Goal: Task Accomplishment & Management: Use online tool/utility

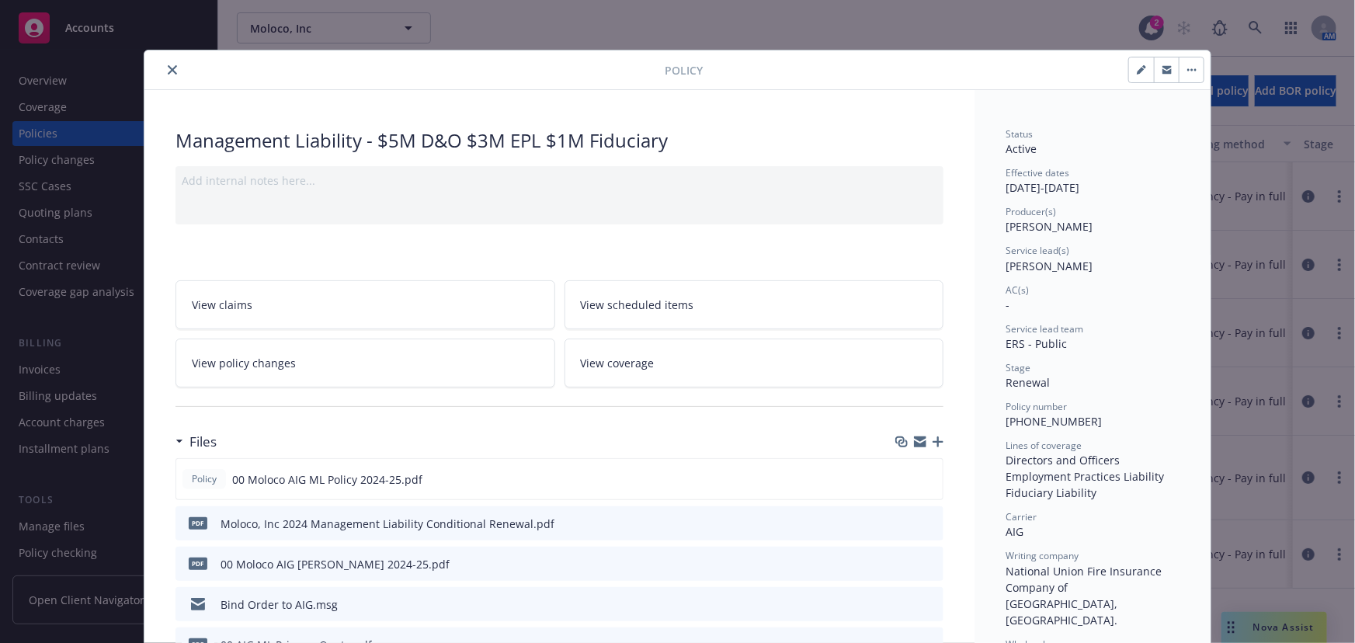
click at [185, 71] on div at bounding box center [408, 70] width 514 height 19
click at [175, 71] on button "close" at bounding box center [172, 70] width 19 height 19
click at [168, 70] on icon "close" at bounding box center [172, 69] width 9 height 9
click at [153, 68] on div at bounding box center [408, 70] width 514 height 19
click at [169, 67] on icon "close" at bounding box center [172, 69] width 9 height 9
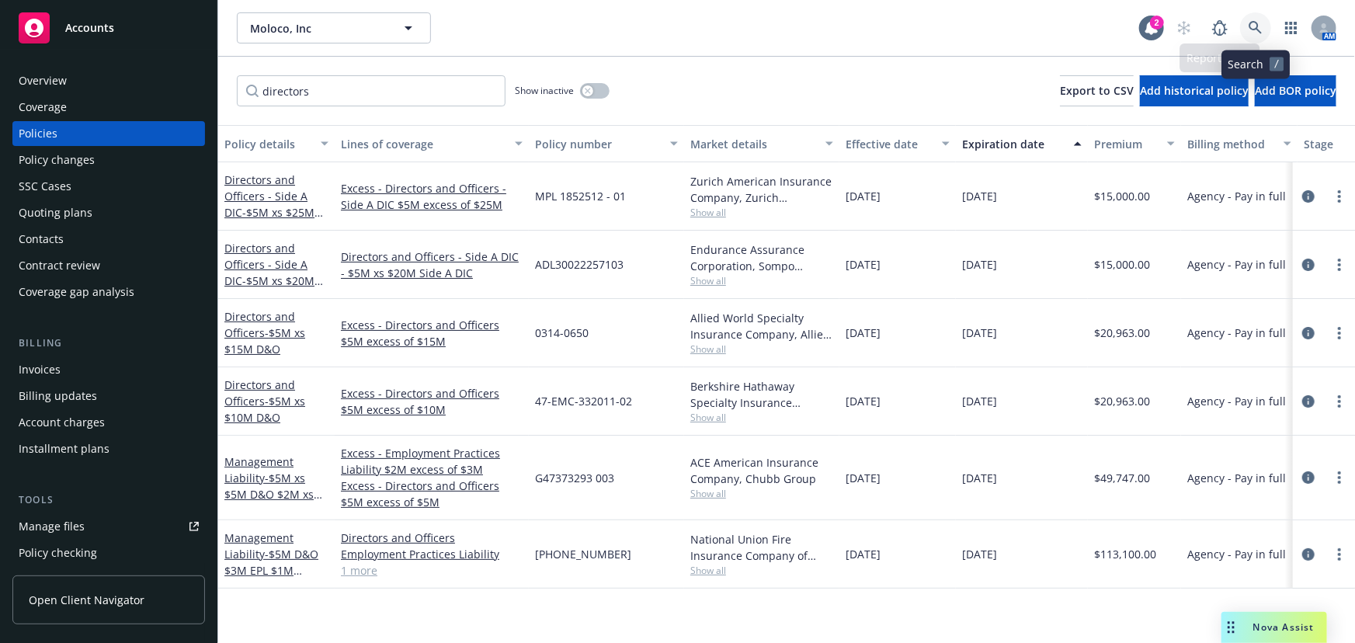
click at [1251, 26] on icon at bounding box center [1256, 28] width 14 height 14
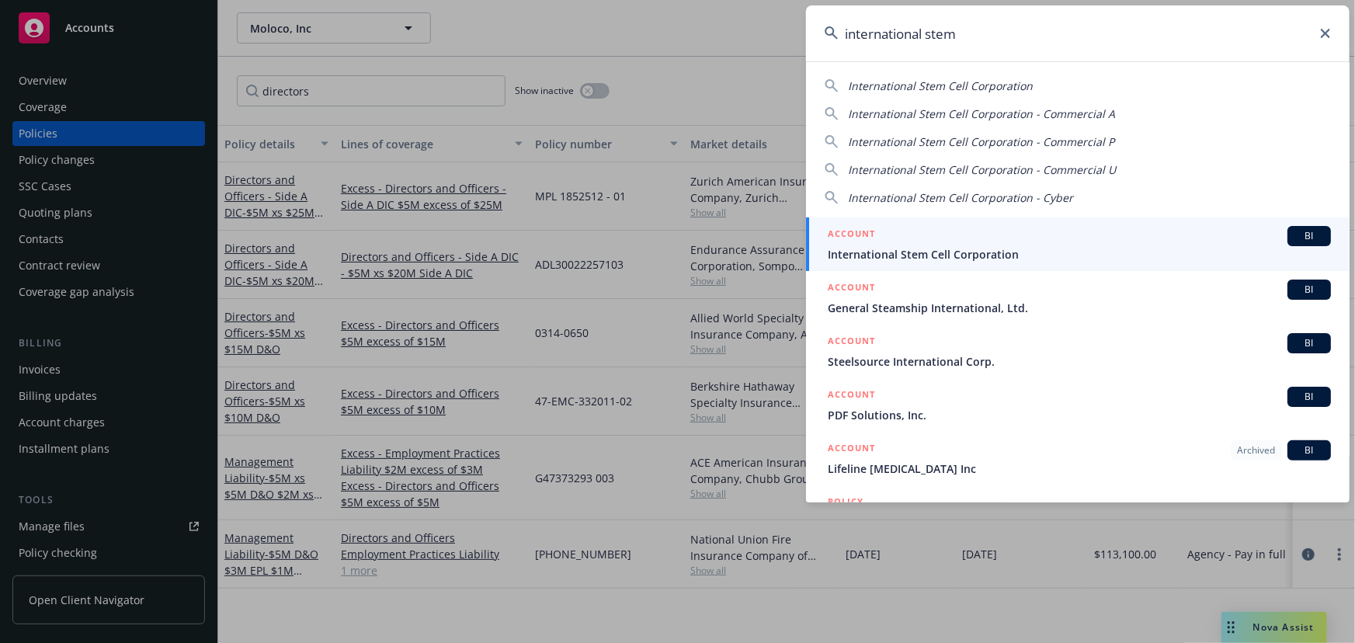
type input "international stem"
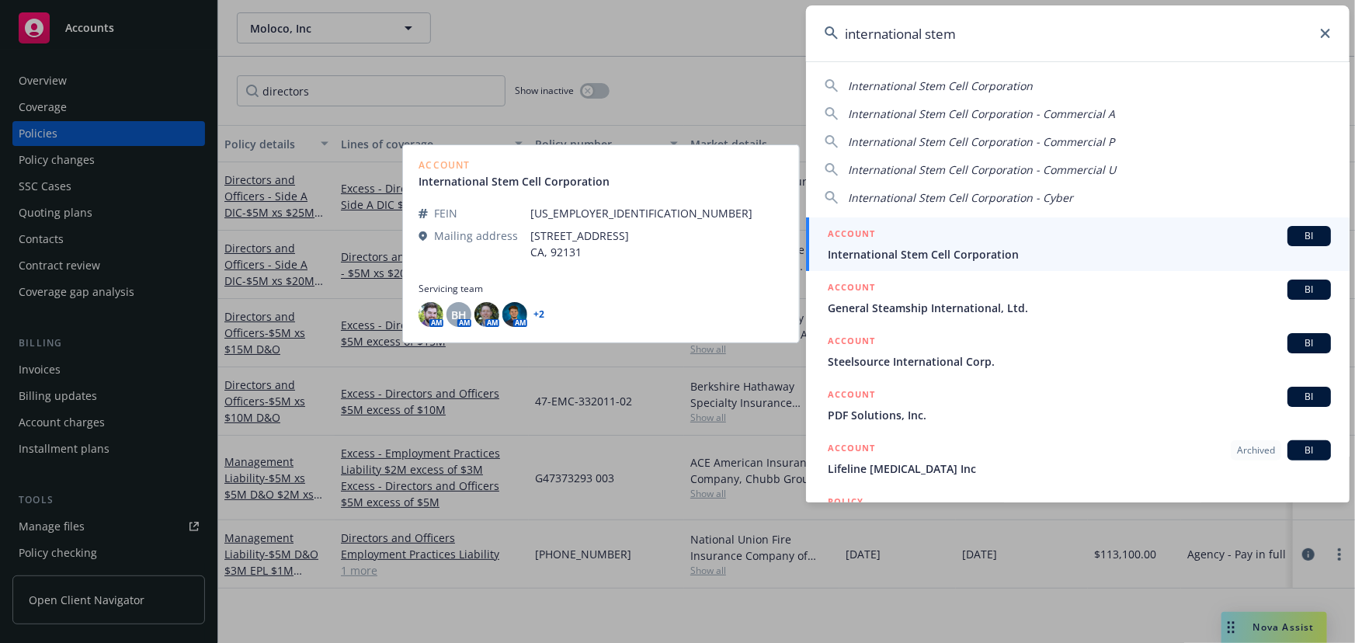
click at [971, 259] on span "International Stem Cell Corporation" at bounding box center [1079, 254] width 503 height 16
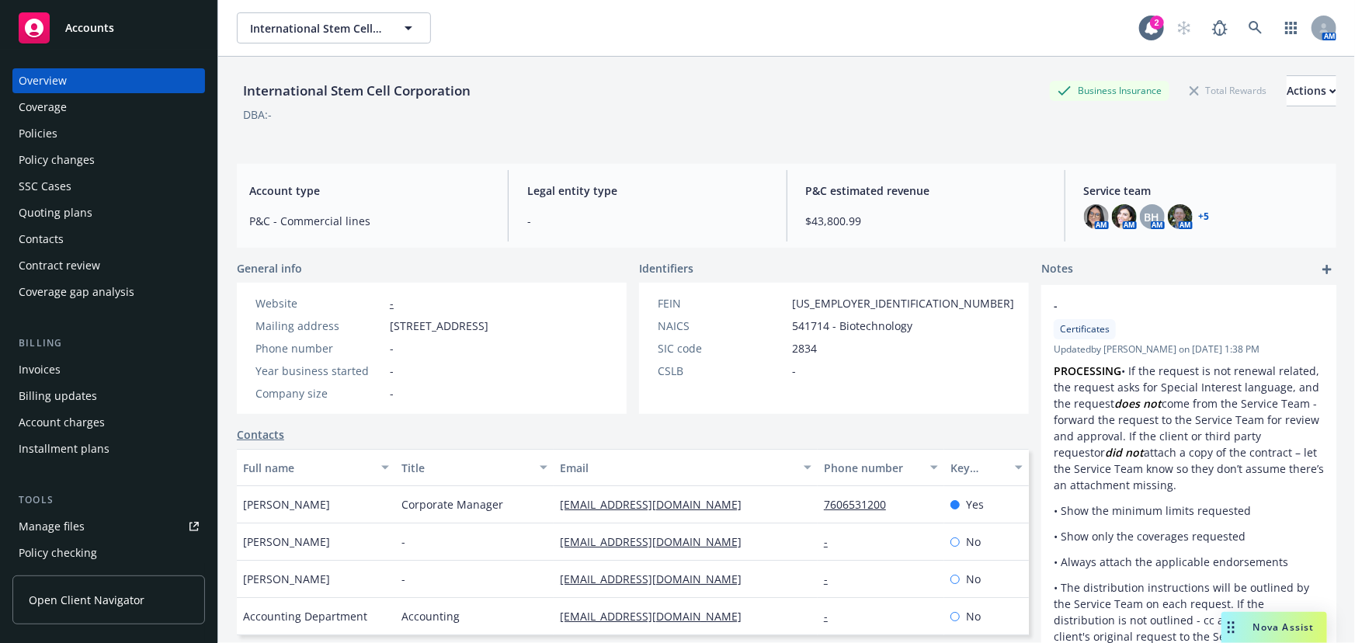
click at [162, 139] on div "Policies" at bounding box center [109, 133] width 180 height 25
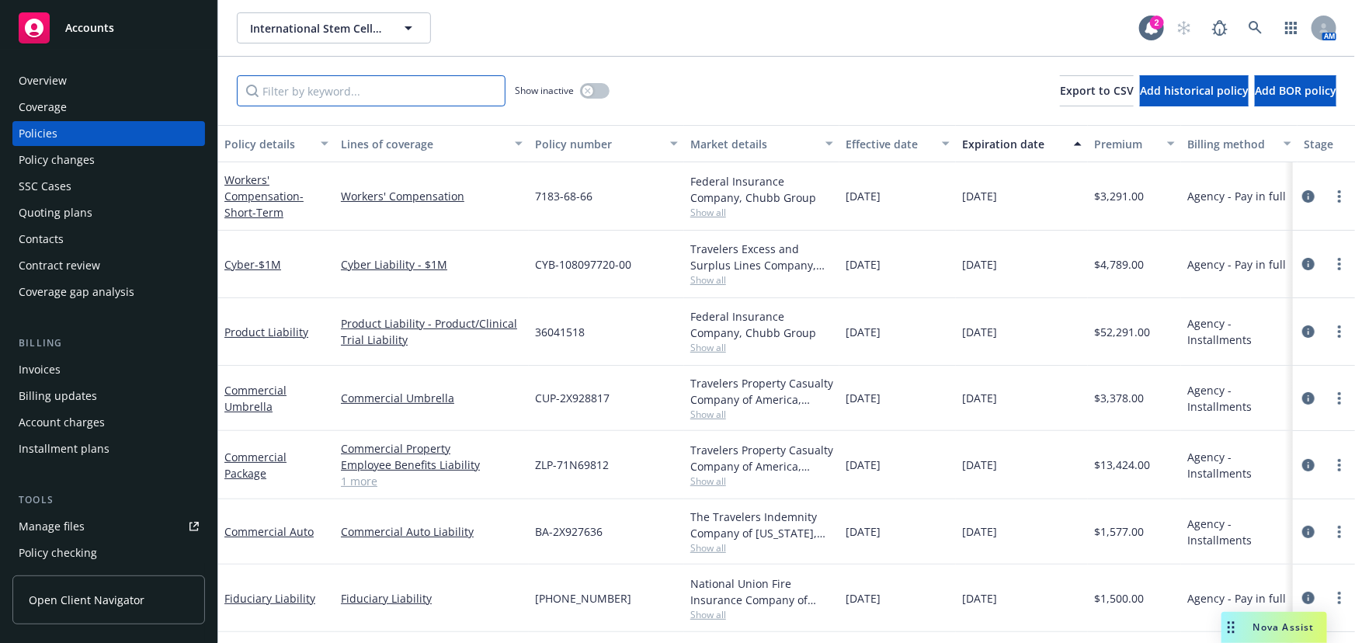
click at [436, 88] on input "Filter by keyword..." at bounding box center [371, 90] width 269 height 31
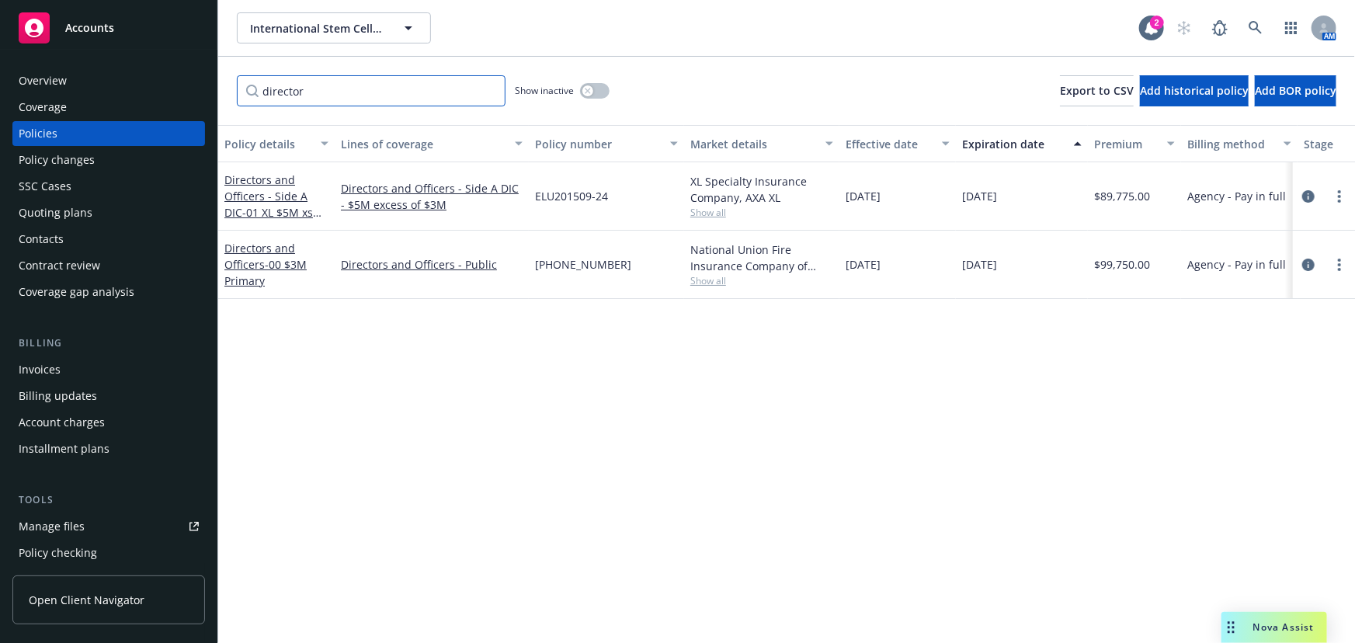
type input "director"
click at [283, 265] on span "- 00 $3M Primary" at bounding box center [265, 272] width 82 height 31
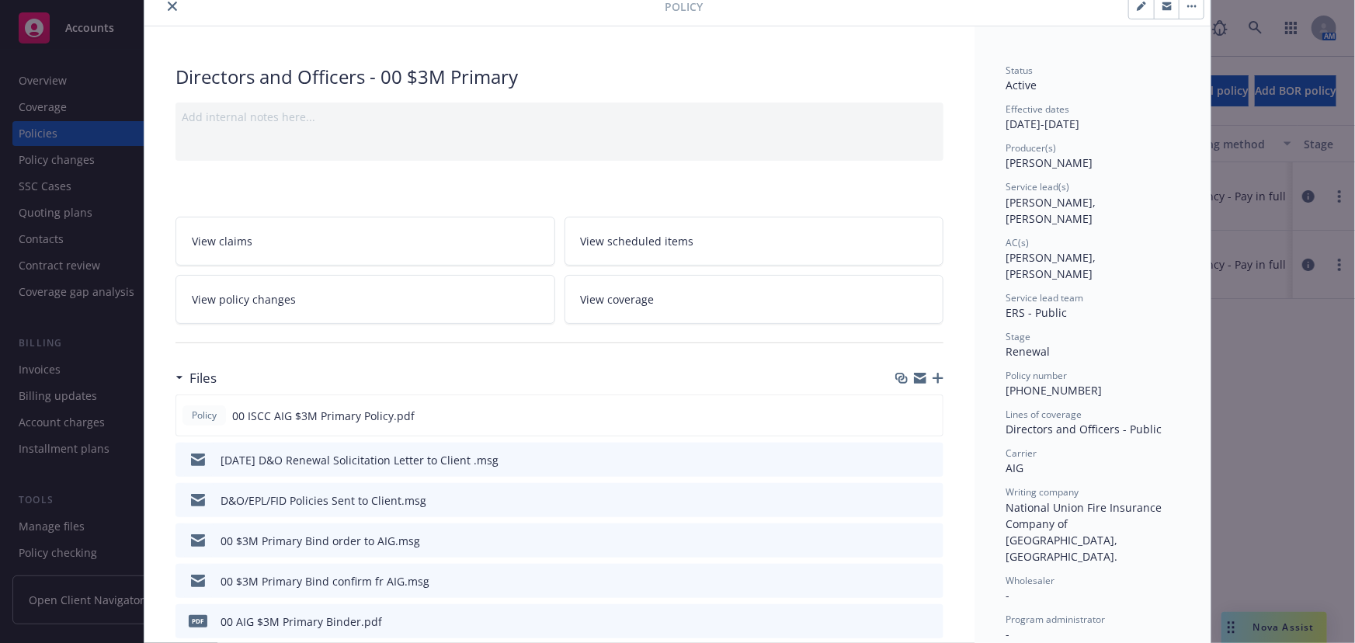
scroll to position [26, 0]
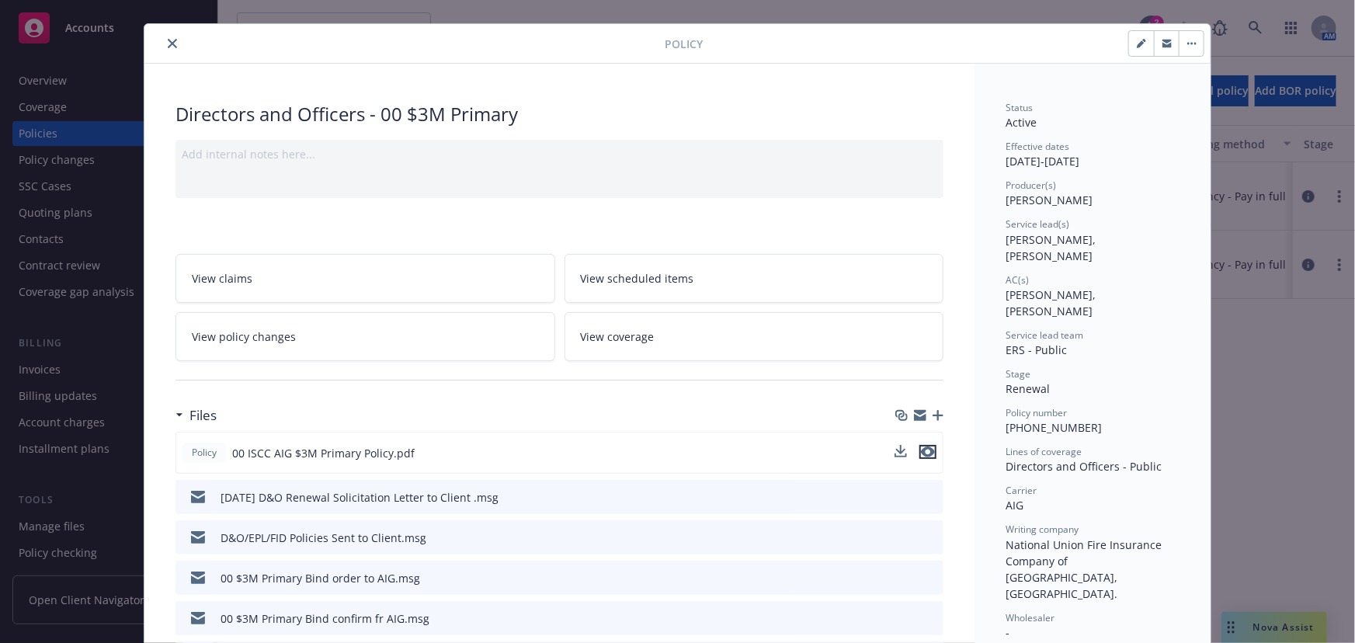
click at [921, 450] on icon "preview file" at bounding box center [928, 452] width 14 height 11
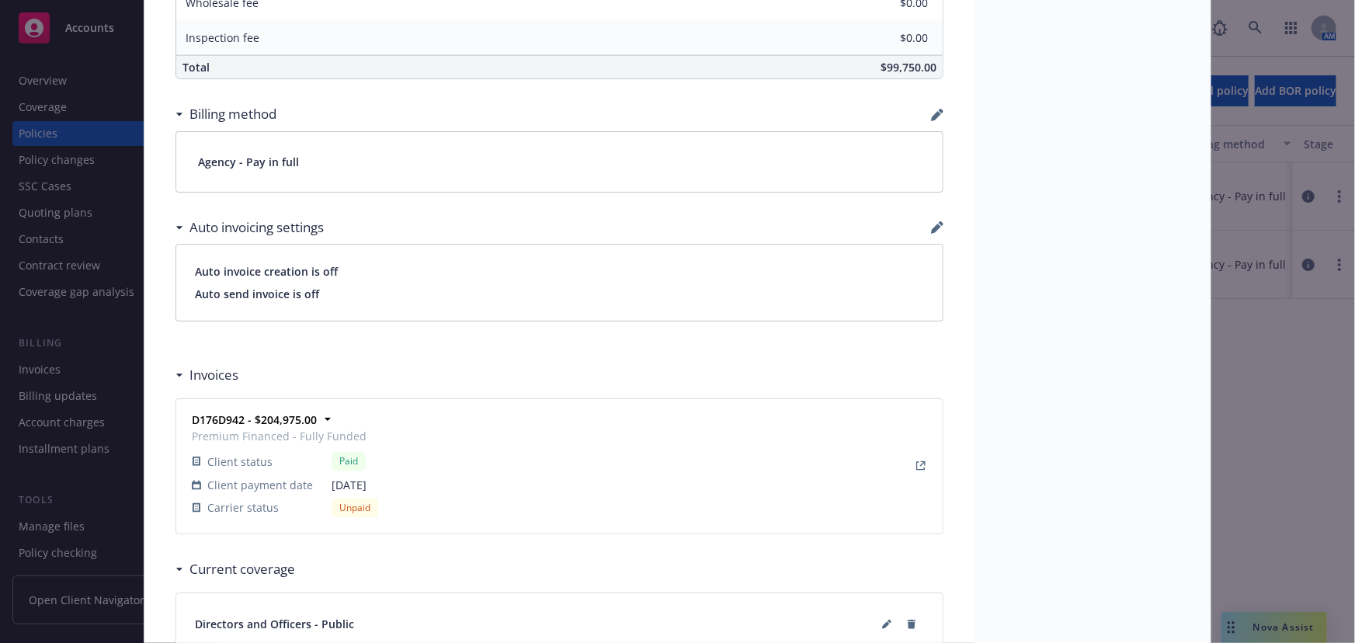
scroll to position [1367, 0]
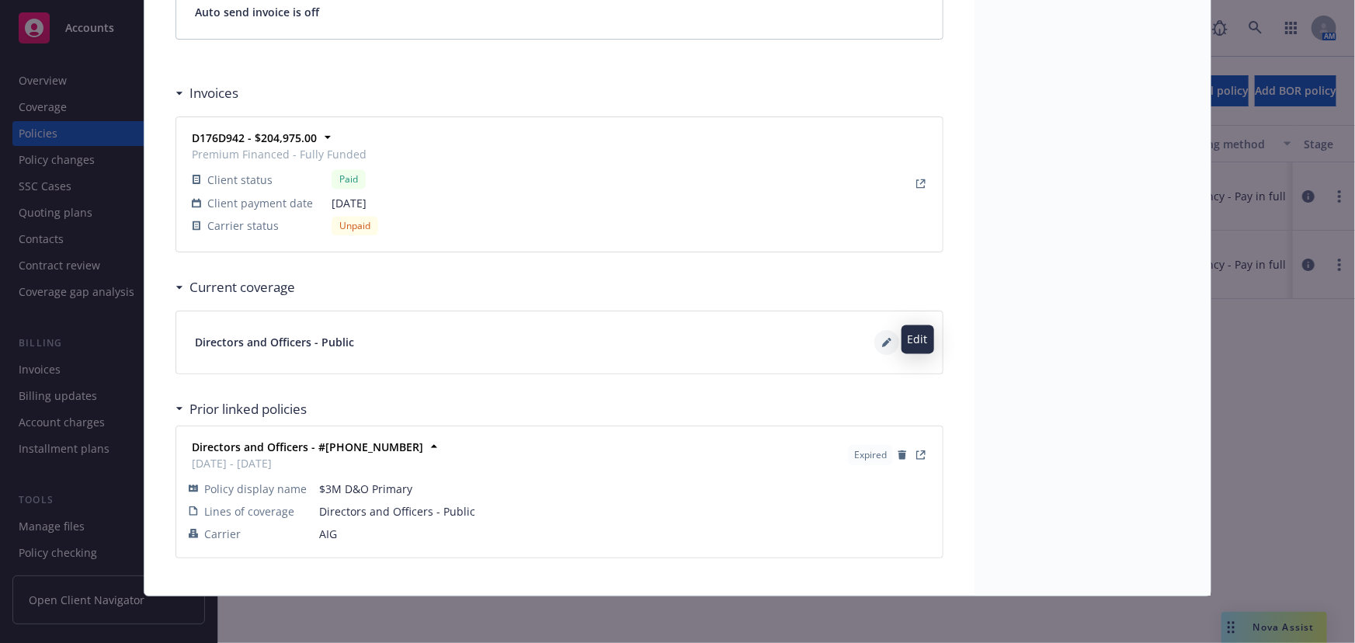
click at [876, 342] on button at bounding box center [886, 342] width 25 height 25
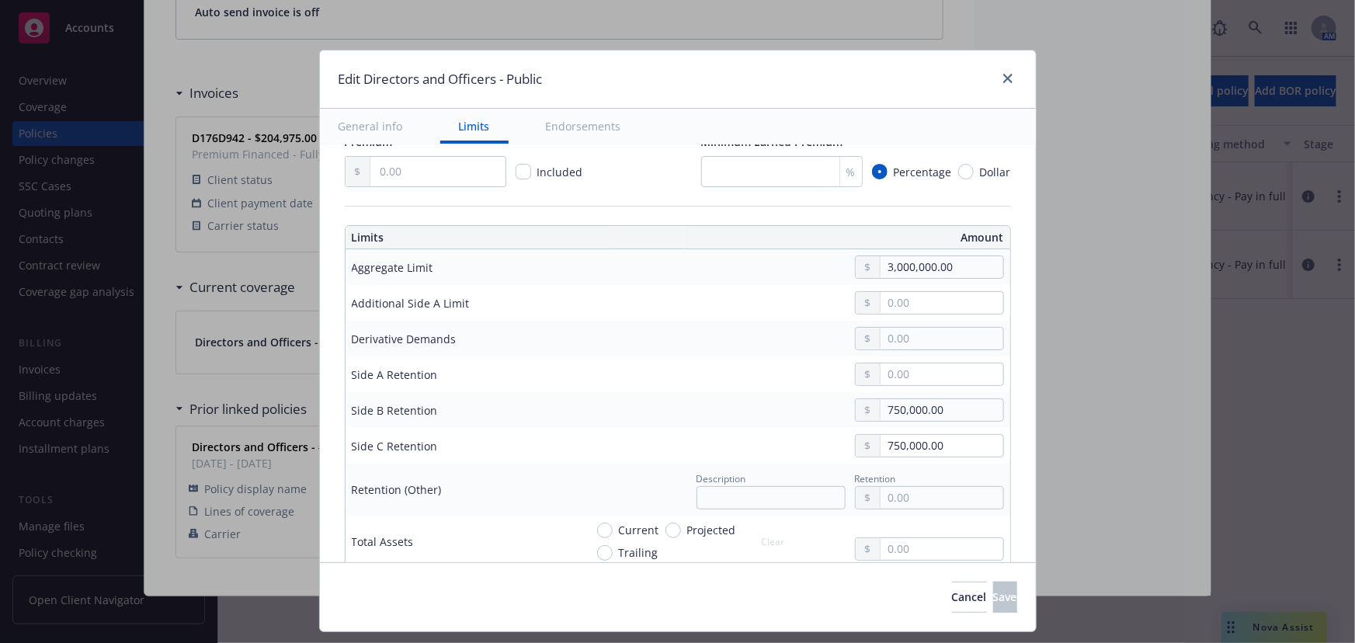
scroll to position [706, 0]
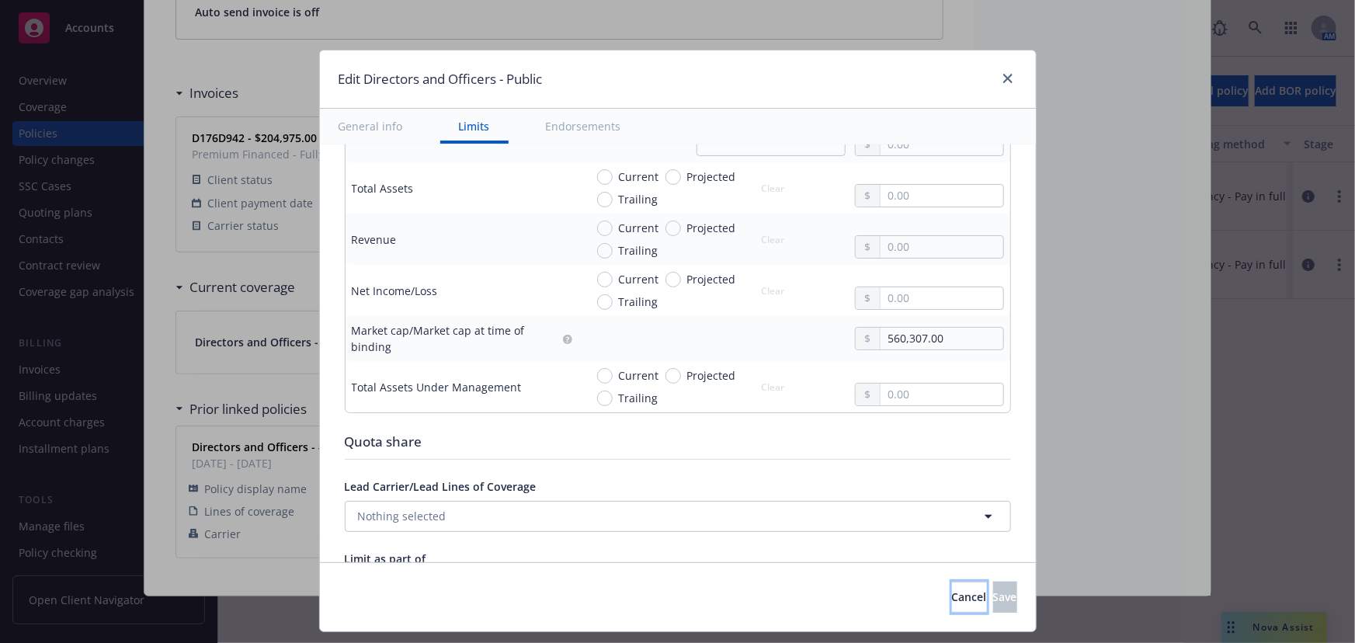
click at [952, 605] on button "Cancel" at bounding box center [969, 597] width 35 height 31
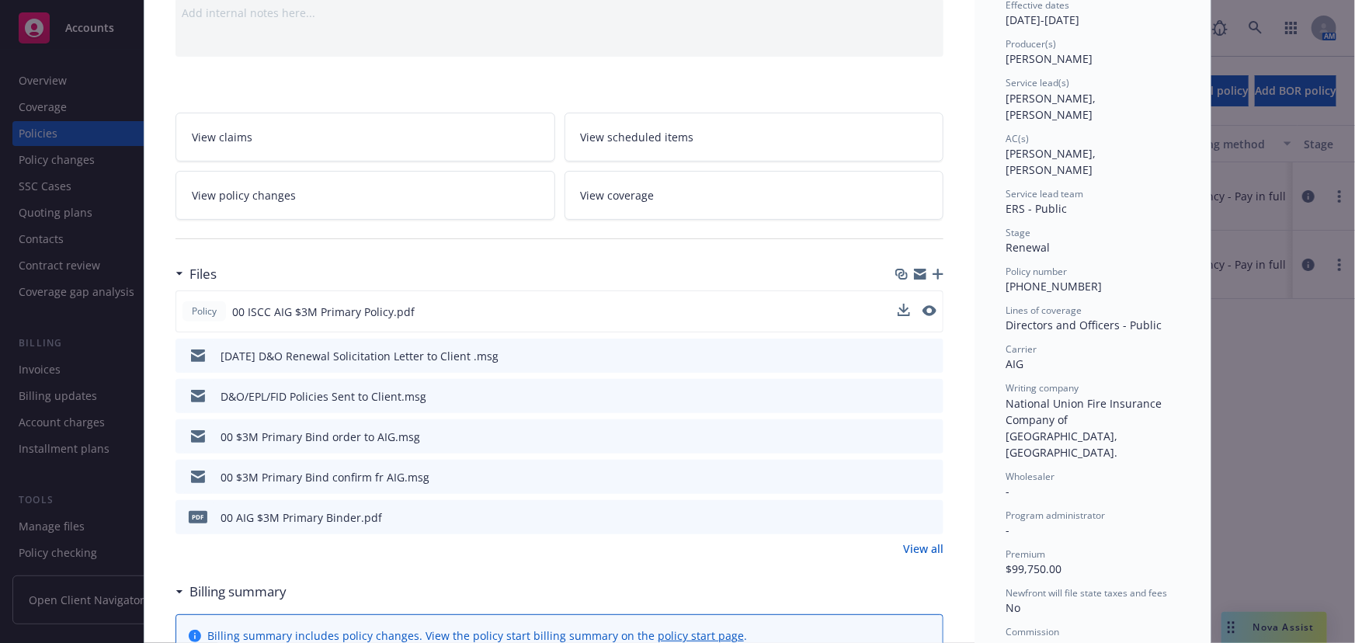
scroll to position [0, 0]
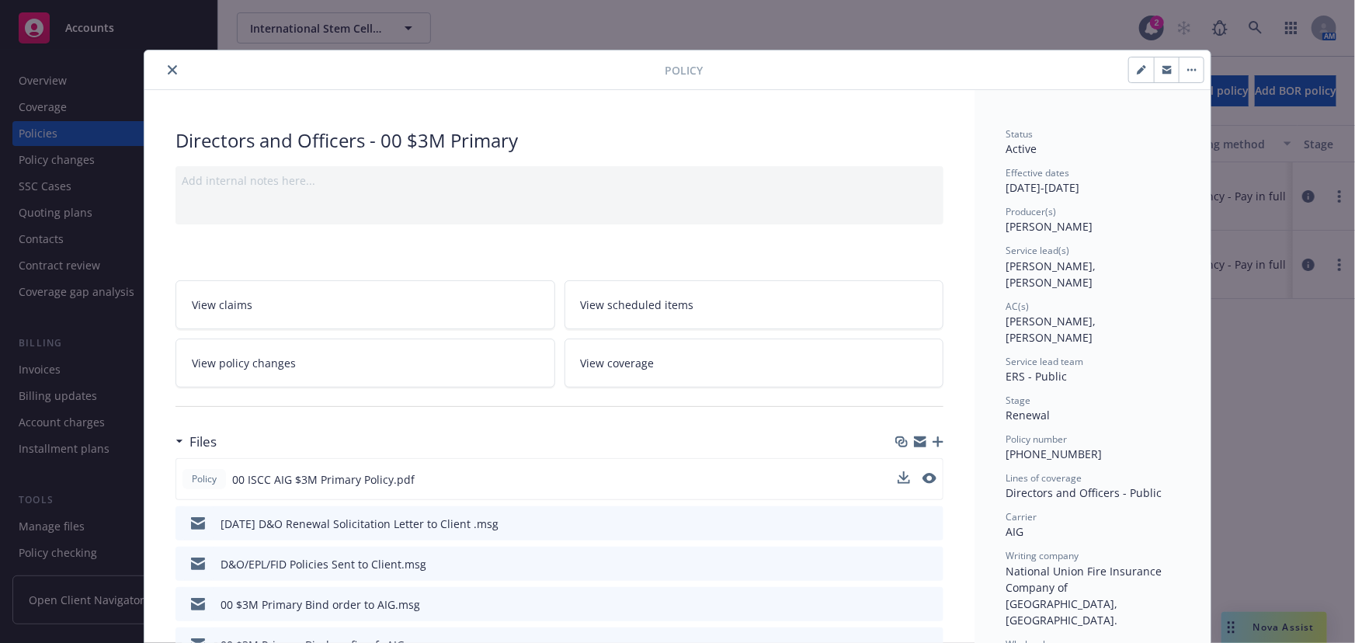
click at [169, 72] on icon "close" at bounding box center [172, 69] width 9 height 9
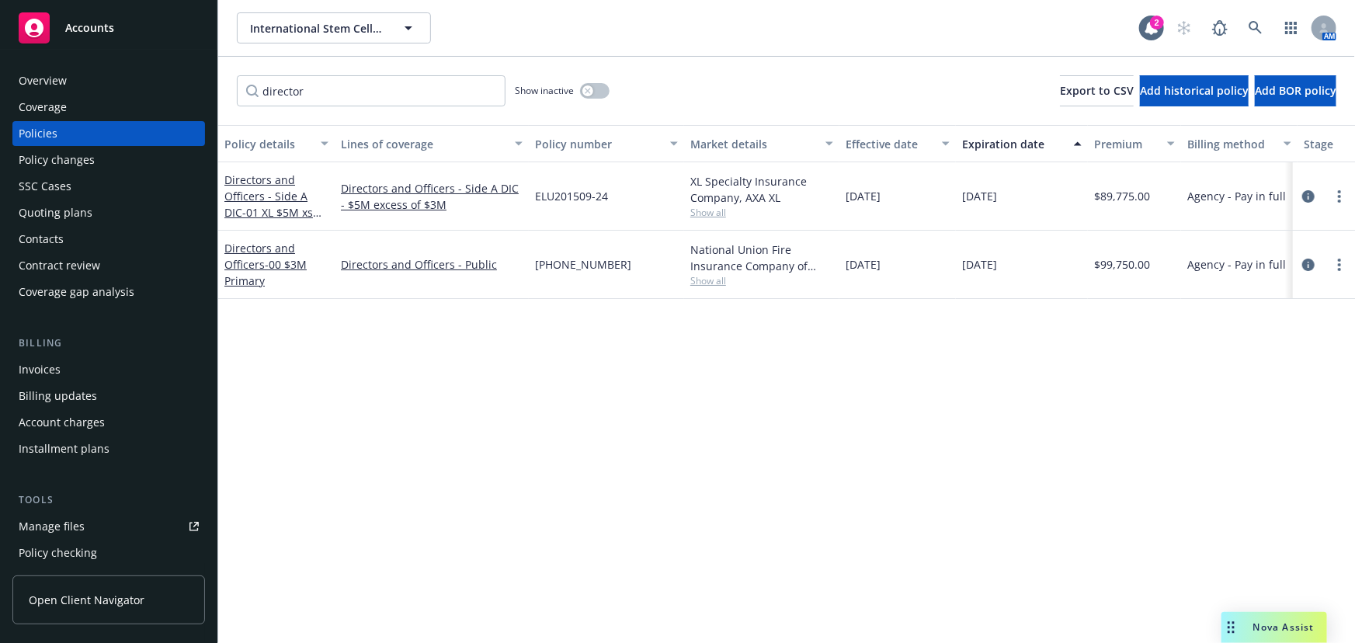
click at [1205, 415] on div "Policy details Lines of coverage Policy number Market details Effective date Ex…" at bounding box center [786, 384] width 1137 height 518
click at [1254, 33] on icon at bounding box center [1256, 28] width 14 height 14
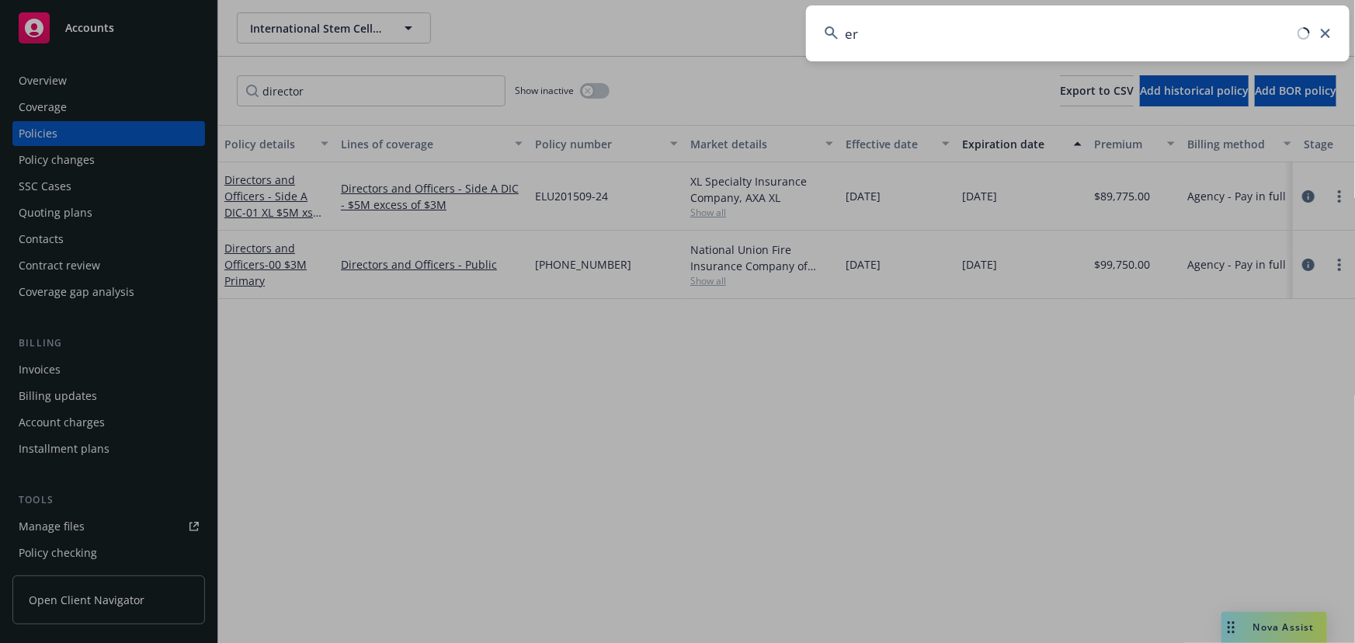
type input "e"
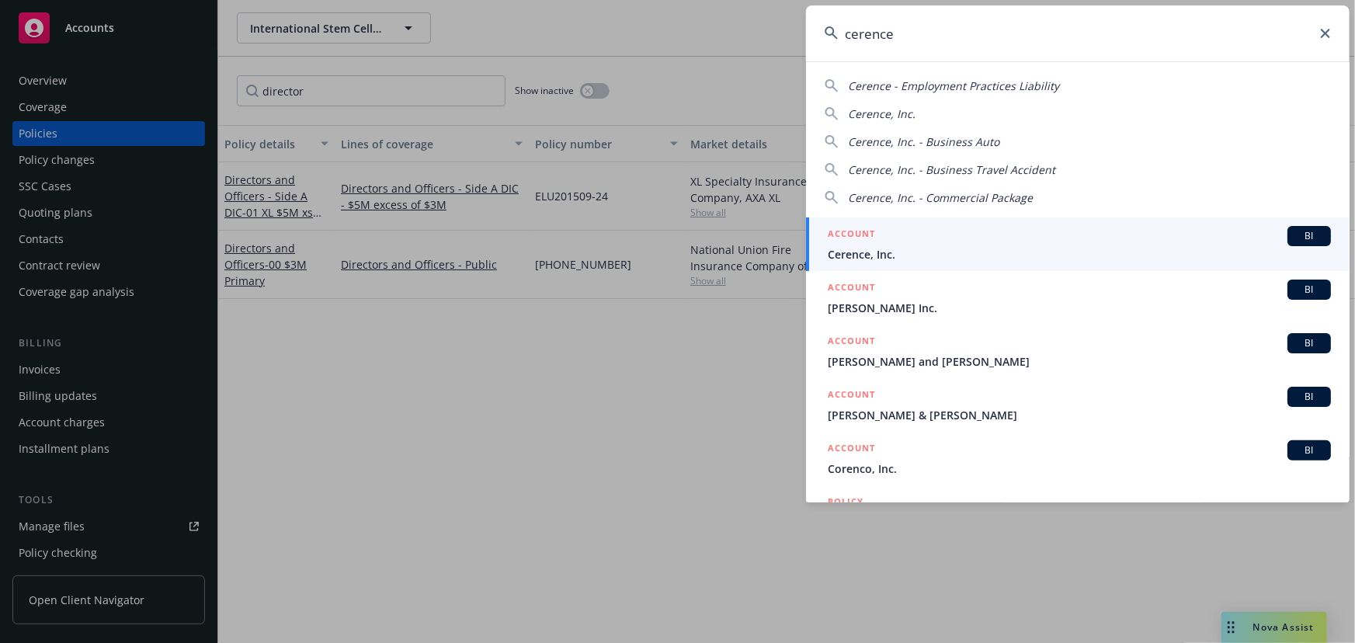
type input "cerence"
click at [1034, 244] on div "ACCOUNT BI" at bounding box center [1079, 236] width 503 height 20
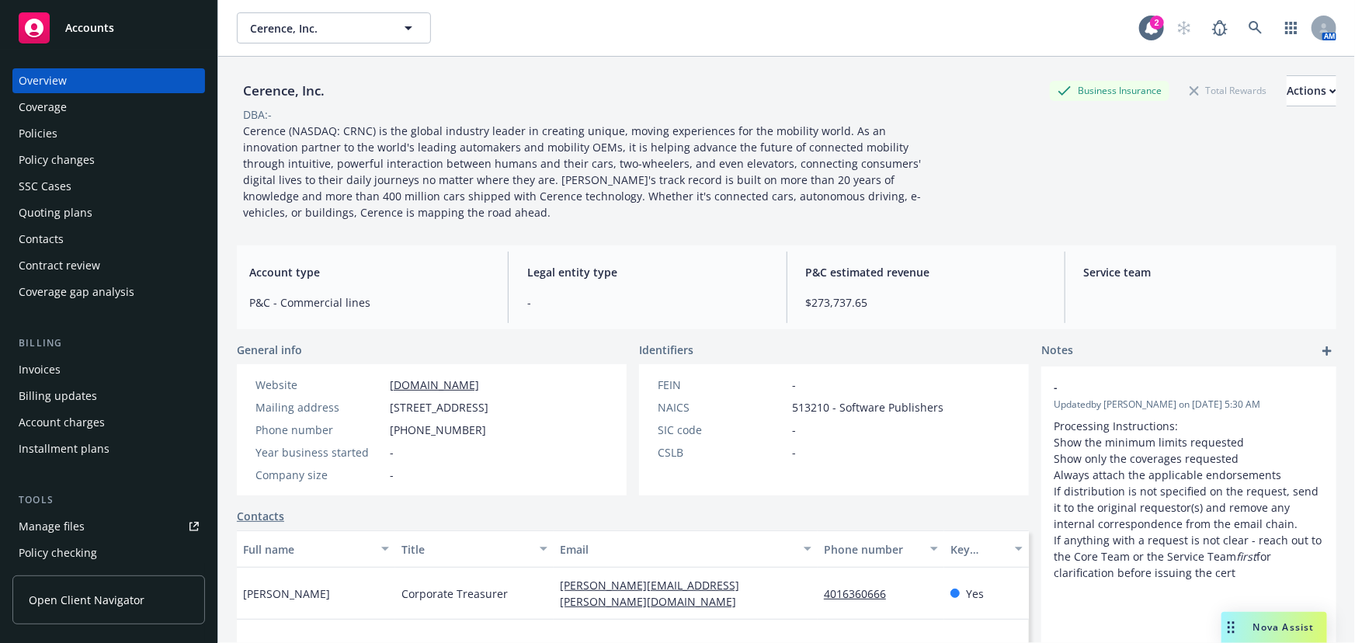
click at [99, 137] on div "Policies" at bounding box center [109, 133] width 180 height 25
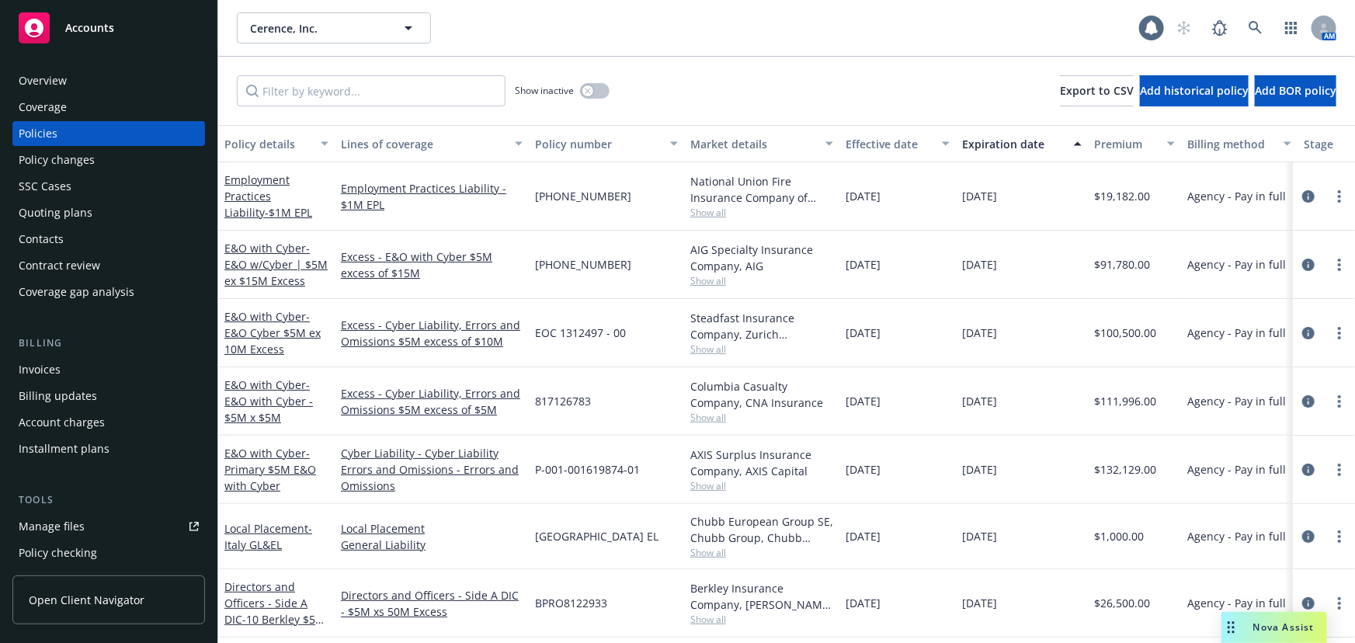
click at [103, 367] on div "Invoices" at bounding box center [109, 369] width 180 height 25
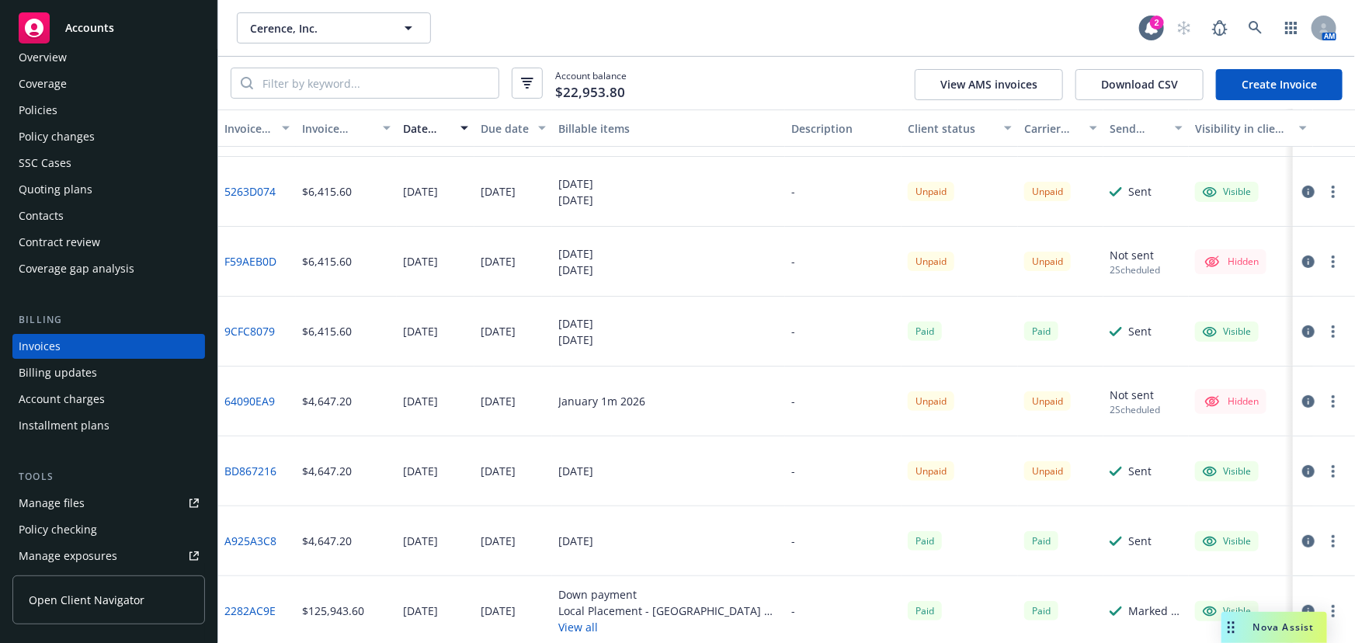
scroll to position [211, 0]
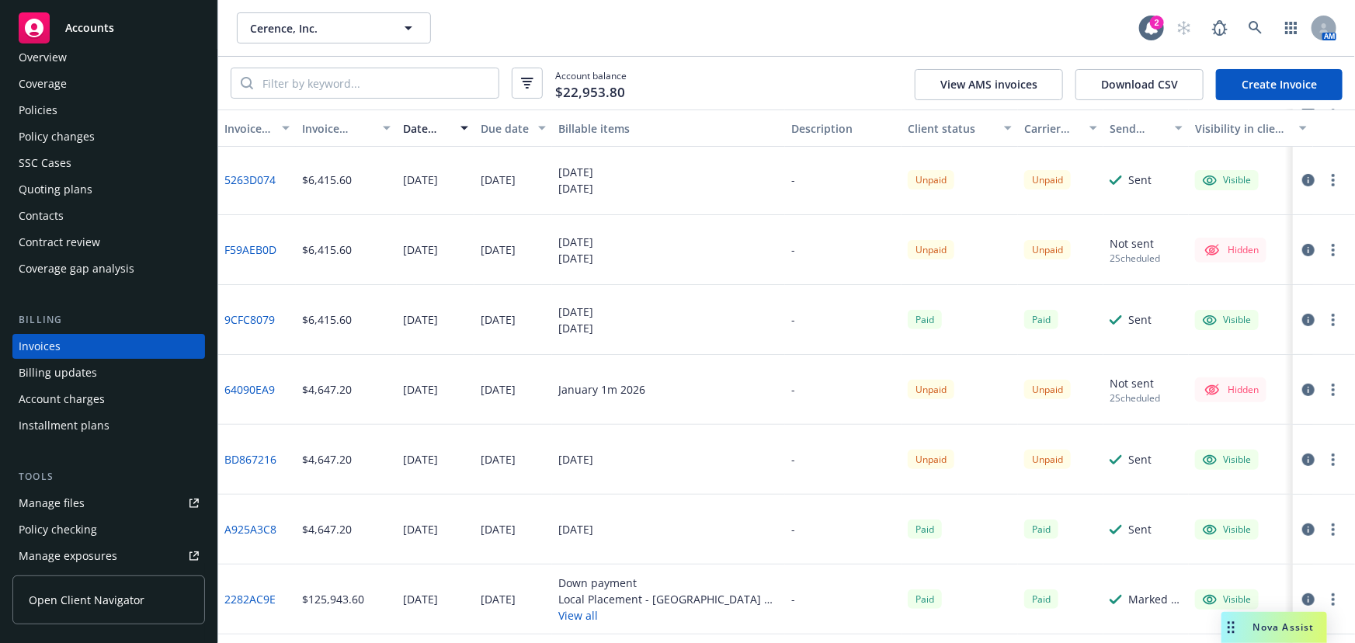
click at [258, 458] on link "BD867216" at bounding box center [250, 459] width 52 height 16
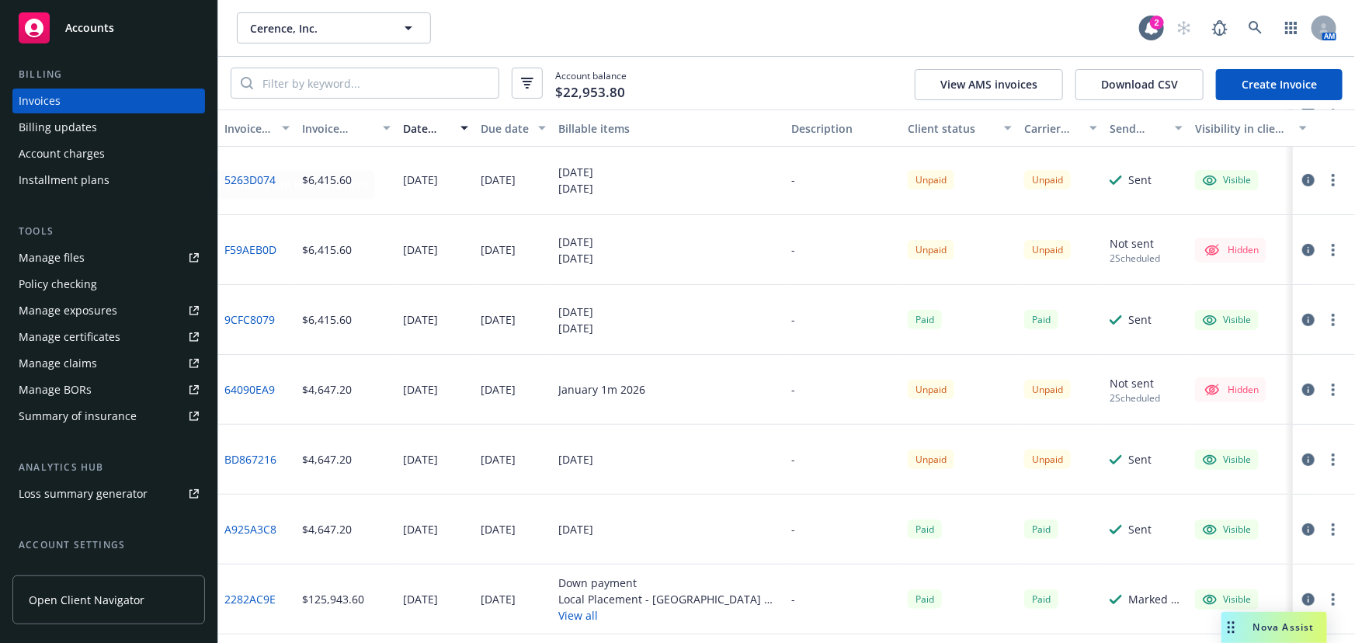
scroll to position [394, 0]
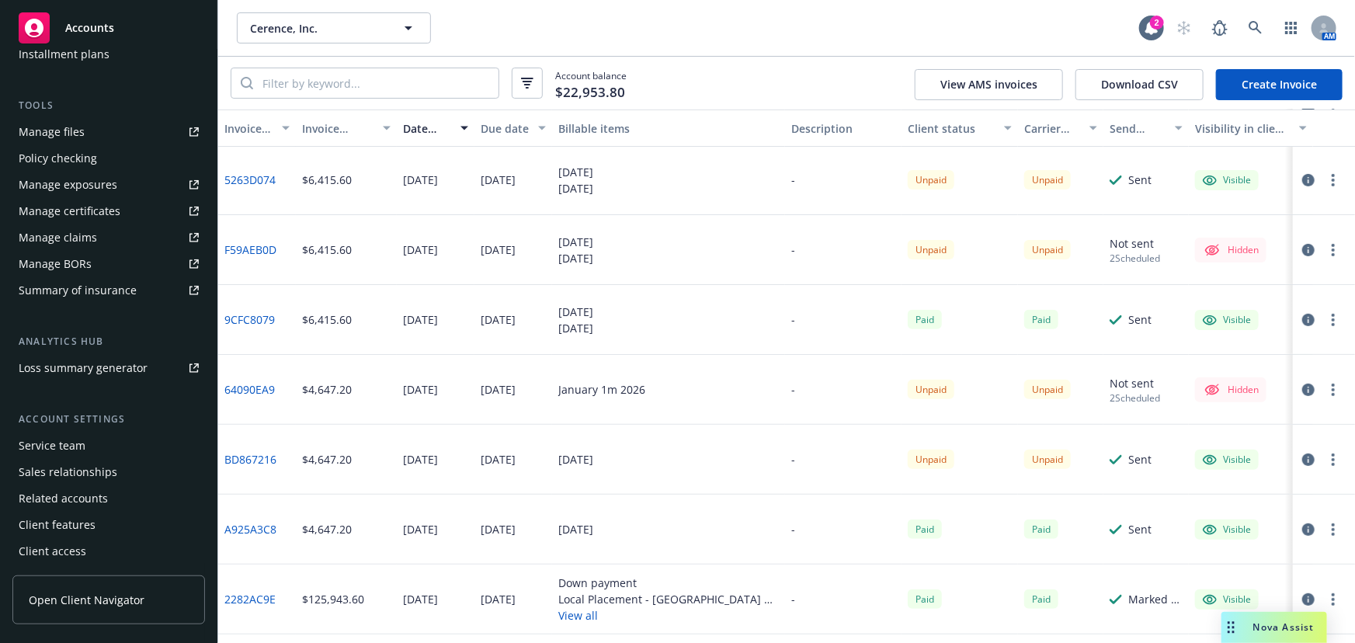
click at [92, 446] on div "Service team" at bounding box center [109, 445] width 180 height 25
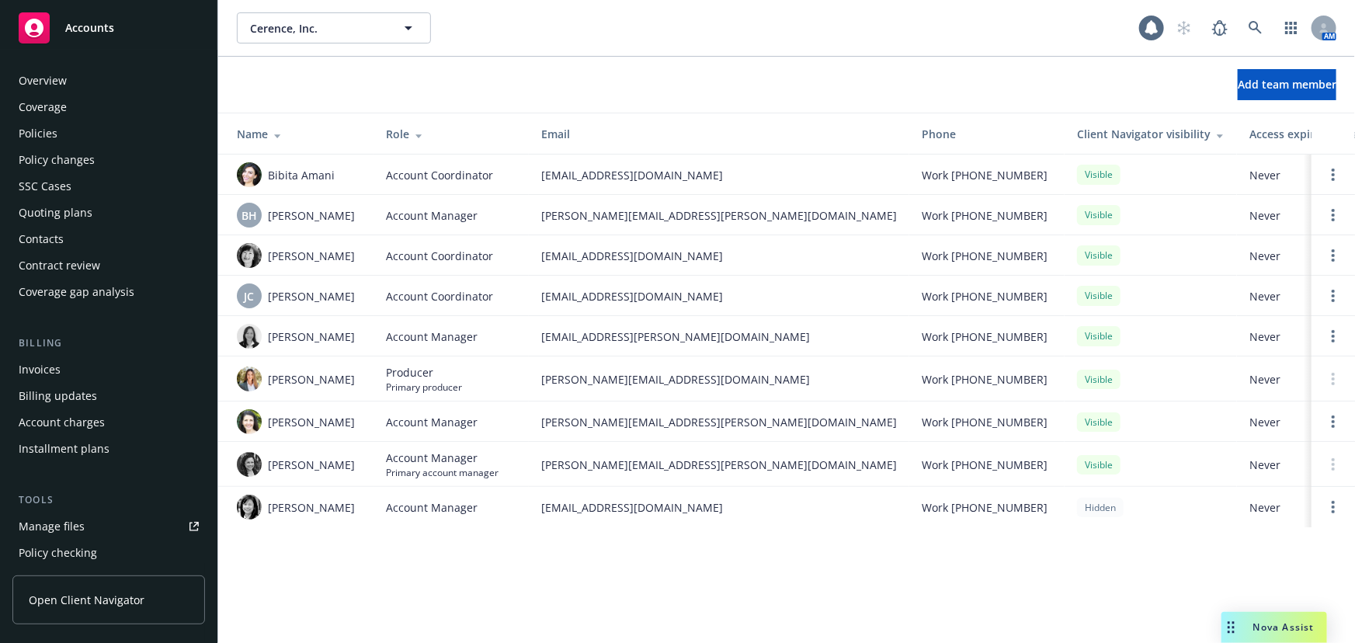
scroll to position [394, 0]
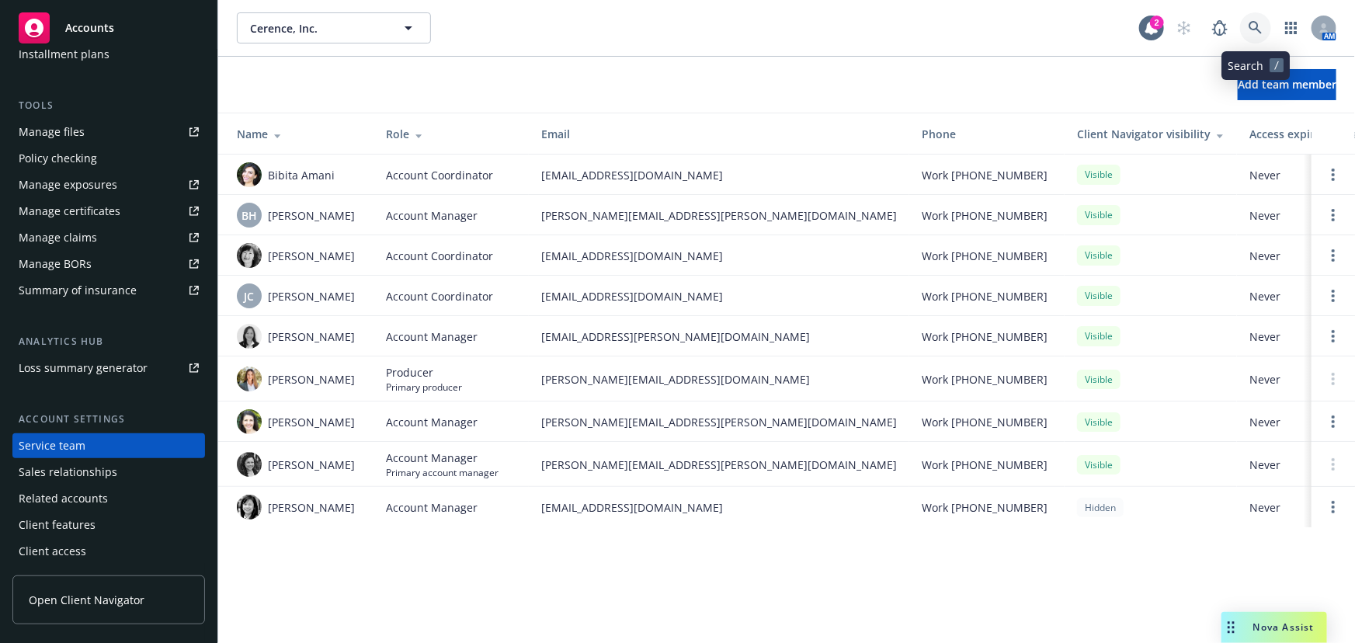
click at [1250, 32] on icon at bounding box center [1256, 28] width 14 height 14
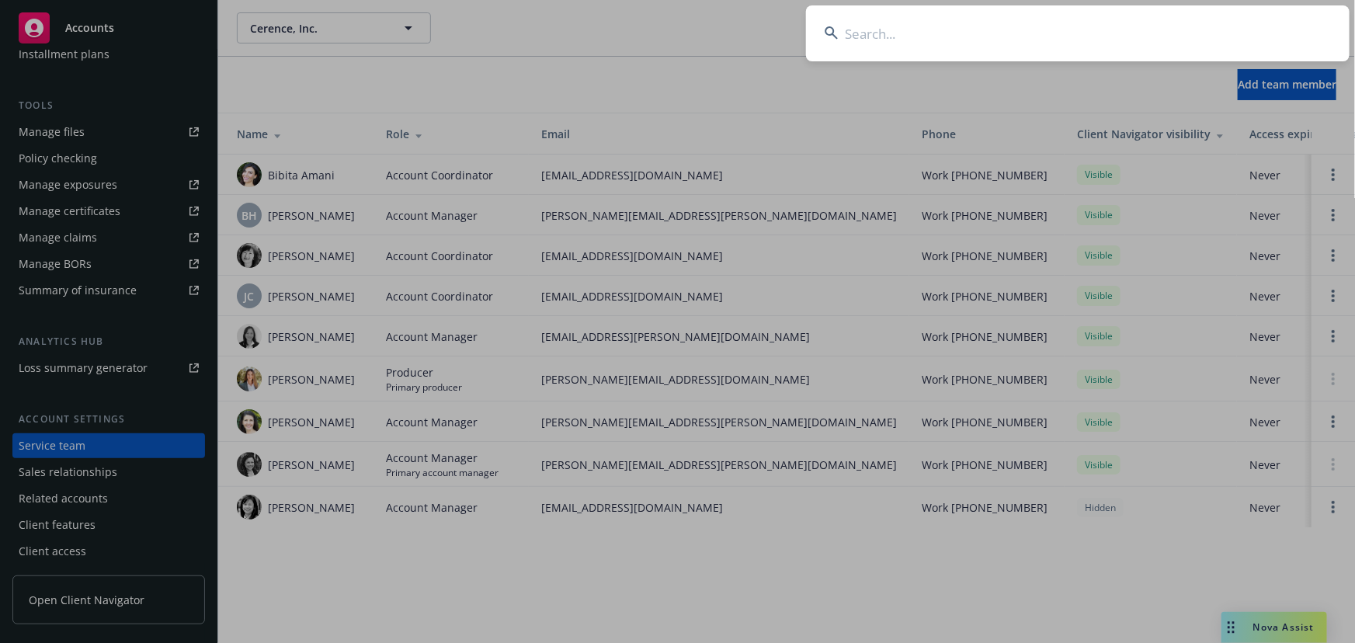
click at [1250, 32] on input at bounding box center [1078, 33] width 544 height 56
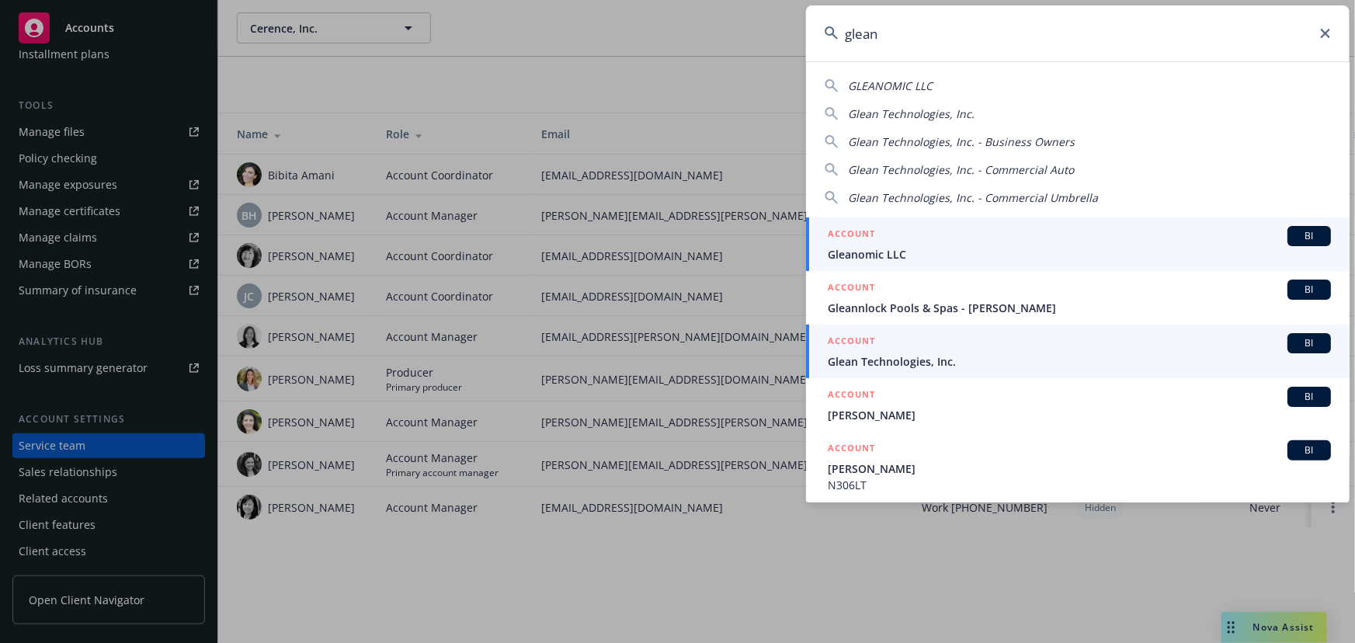
type input "glean"
click at [986, 353] on span "Glean Technologies, Inc." at bounding box center [1079, 361] width 503 height 16
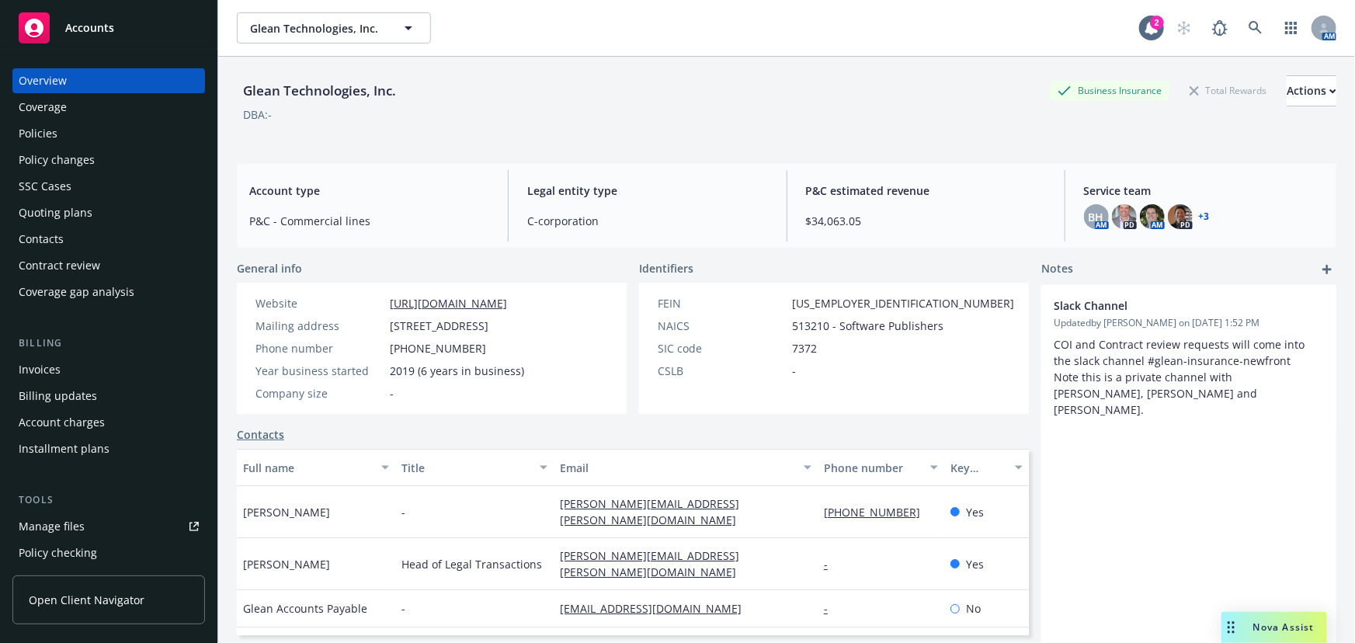
click at [77, 137] on div "Policies" at bounding box center [109, 133] width 180 height 25
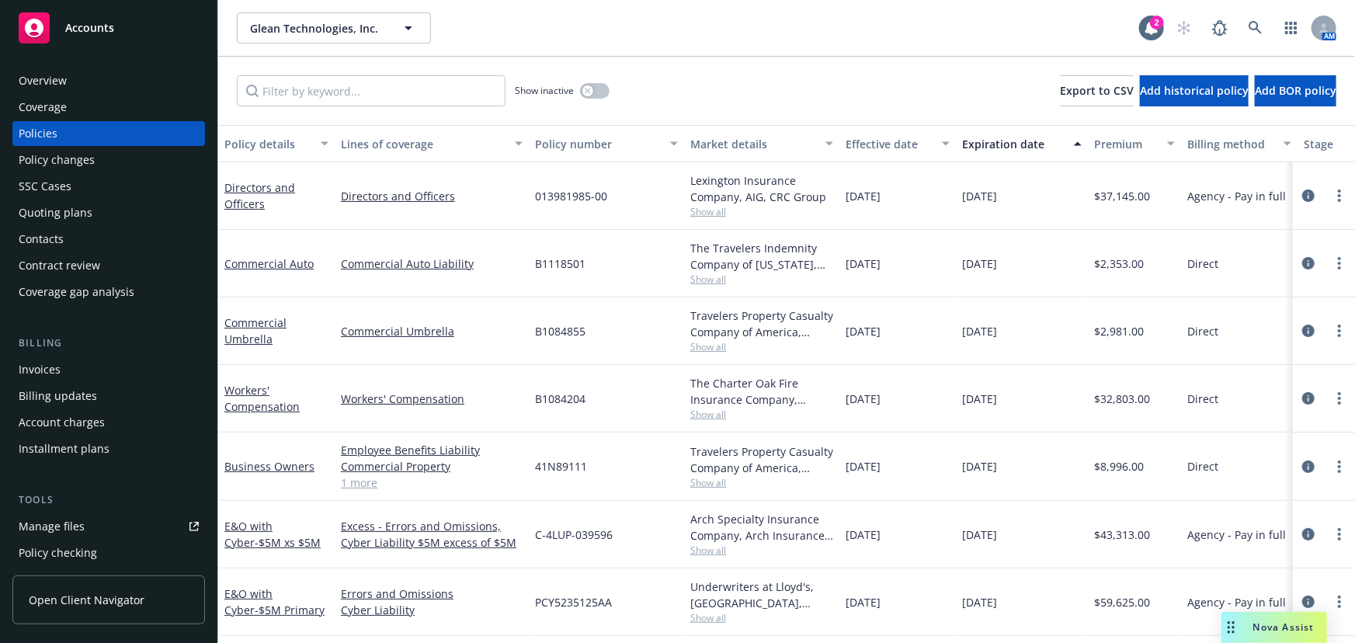
click at [62, 216] on div "Quoting plans" at bounding box center [56, 212] width 74 height 25
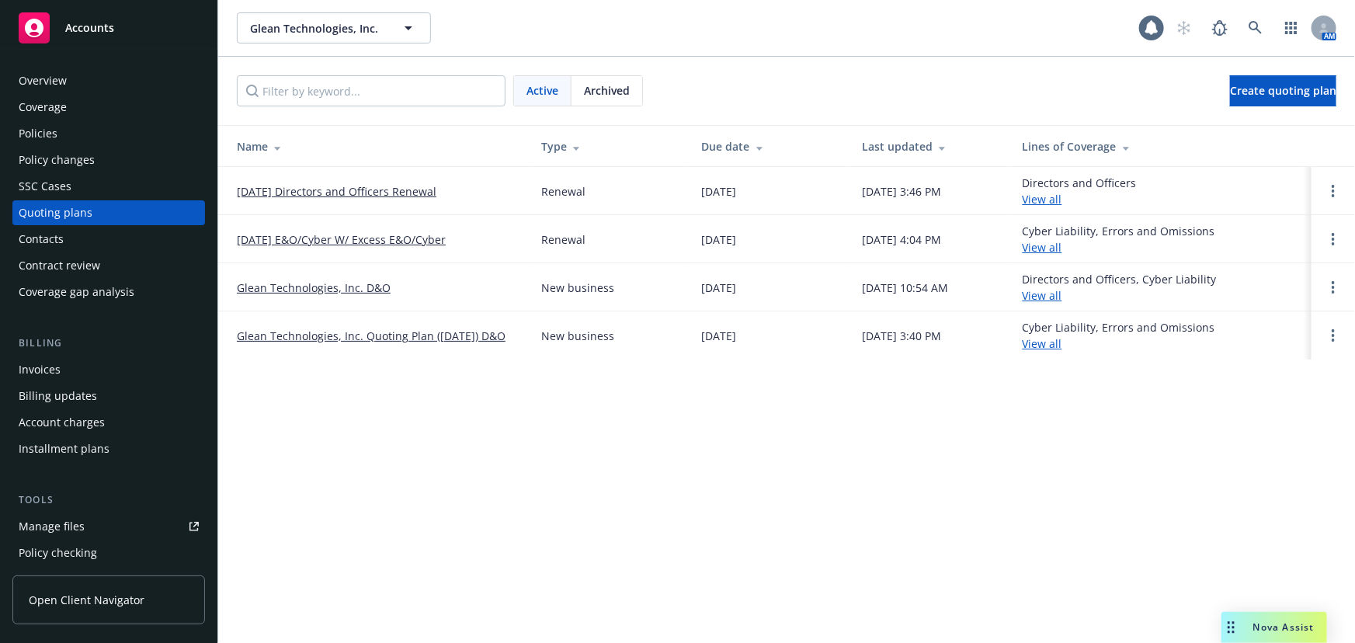
click at [395, 192] on link "[DATE] Directors and Officers Renewal" at bounding box center [337, 191] width 200 height 16
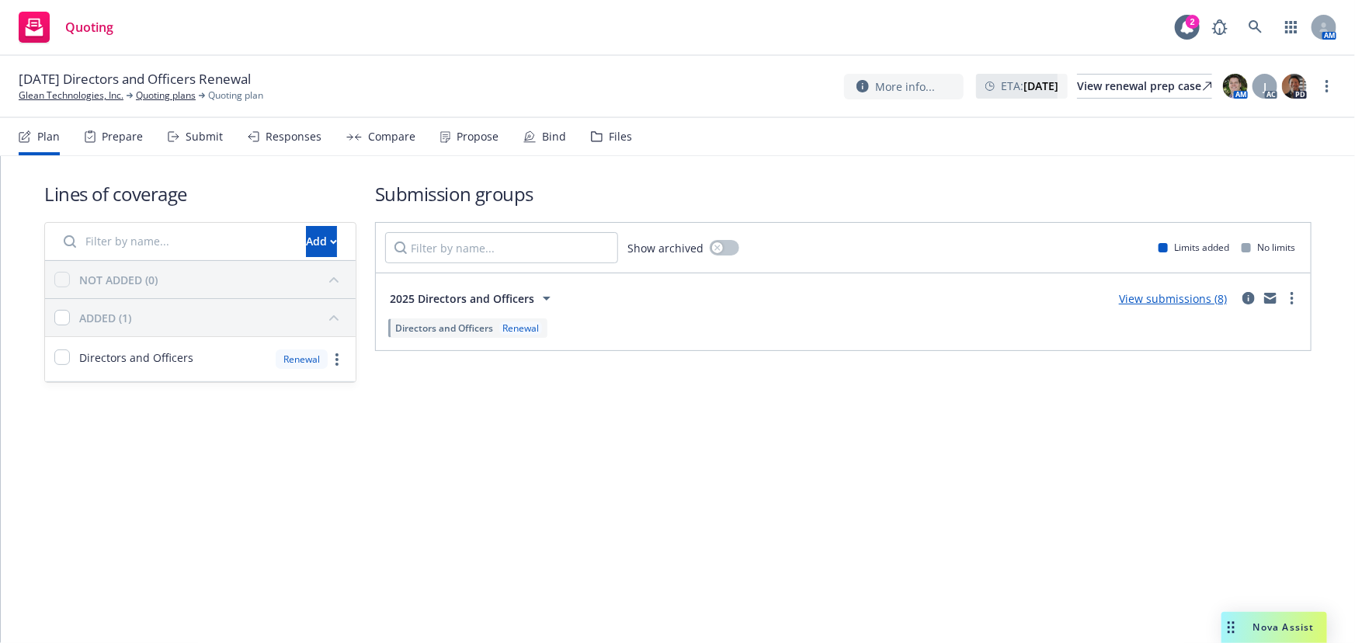
click at [205, 144] on div "Submit" at bounding box center [195, 136] width 55 height 37
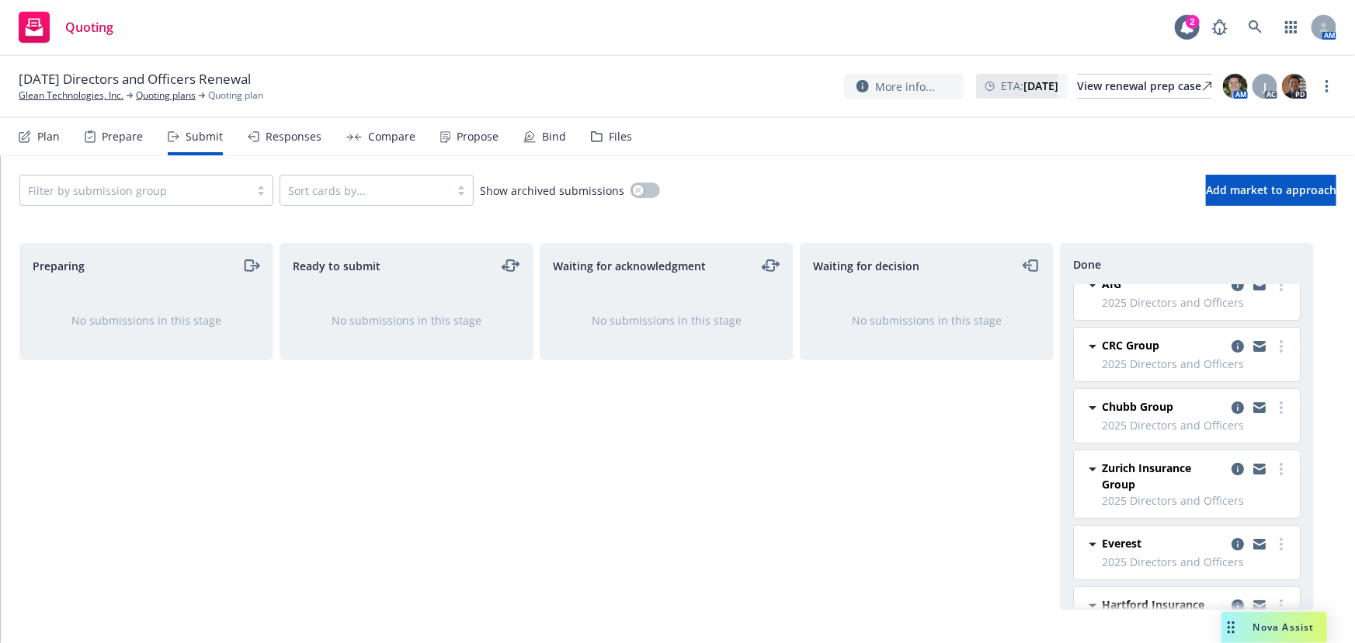
scroll to position [212, 0]
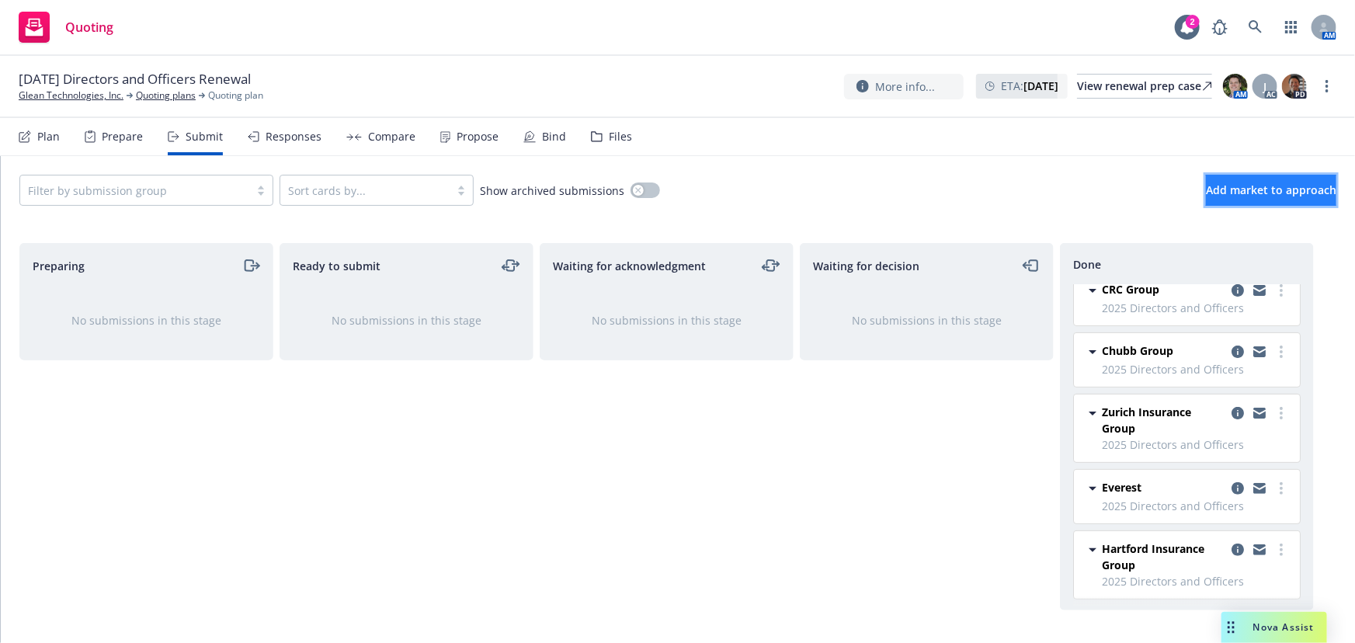
click at [1250, 186] on span "Add market to approach" at bounding box center [1271, 189] width 130 height 15
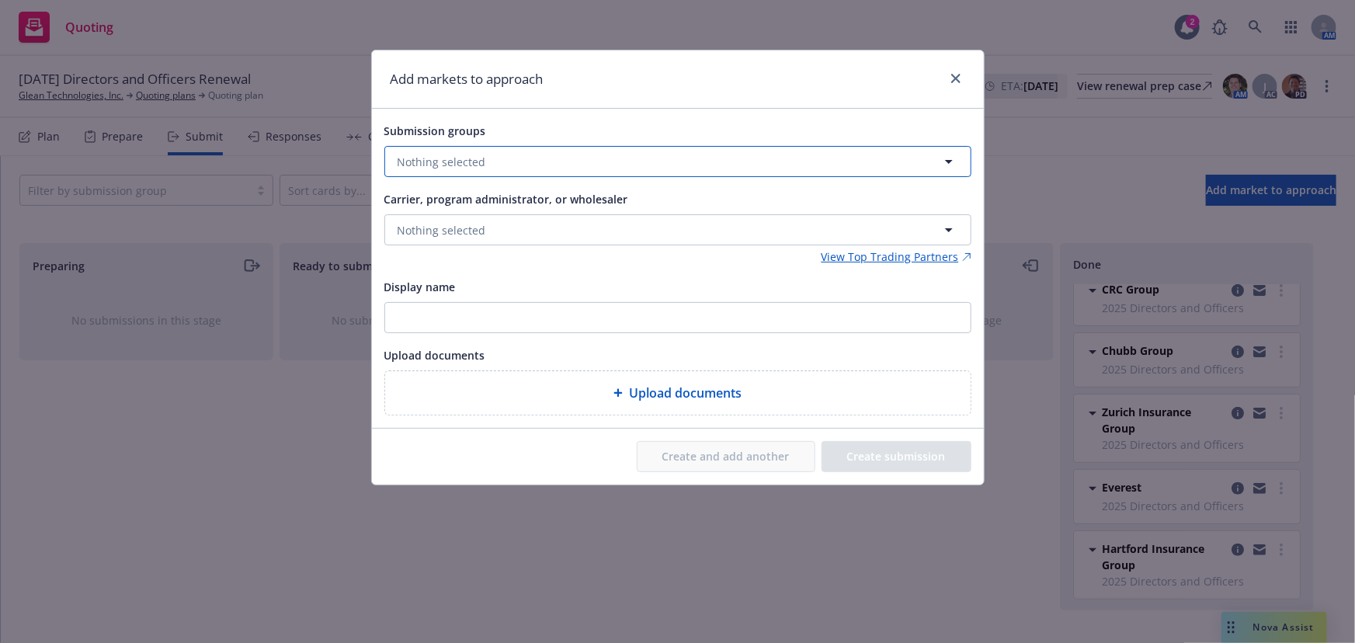
click at [476, 168] on span "Nothing selected" at bounding box center [442, 162] width 89 height 16
click at [460, 240] on strong "2025 Directors and Officers" at bounding box center [498, 237] width 144 height 15
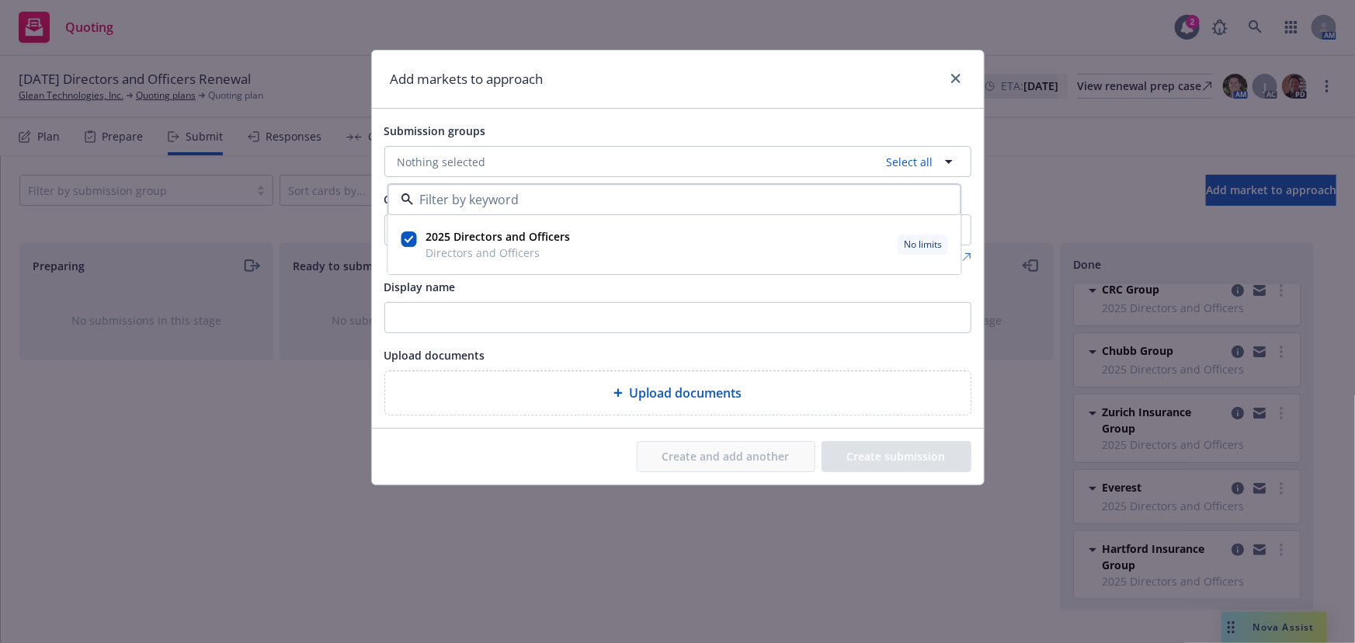
checkbox input "true"
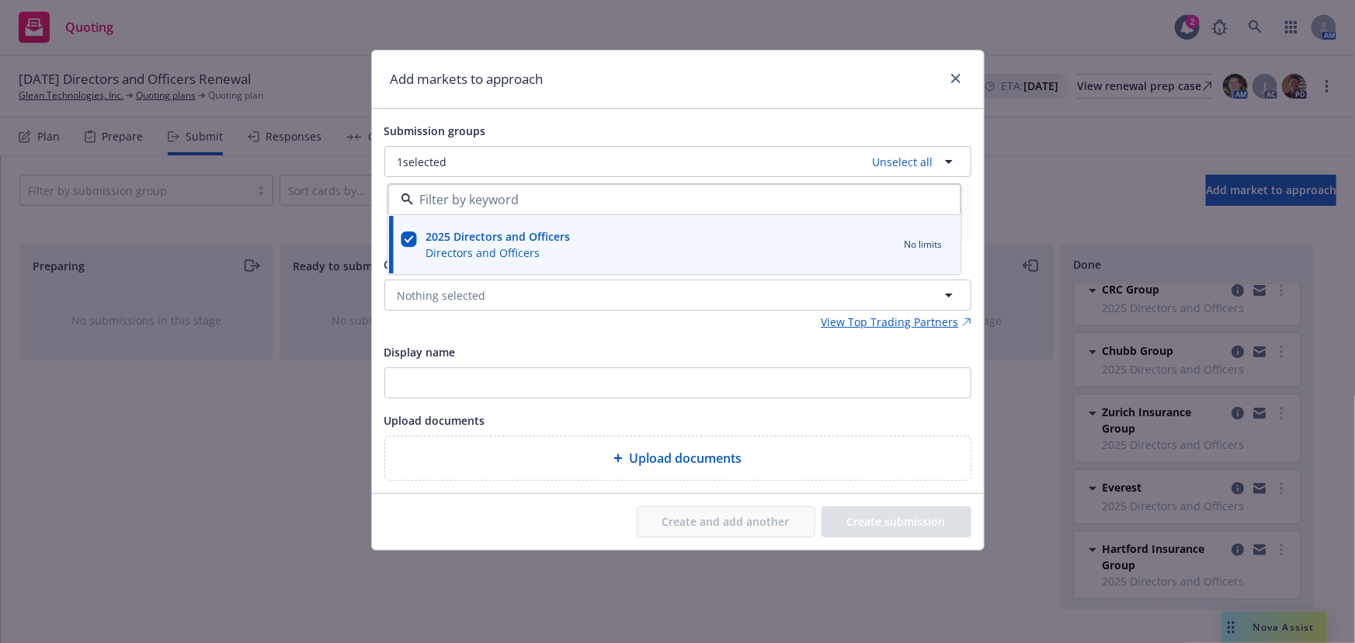
click at [438, 344] on div "Display name" at bounding box center [419, 351] width 71 height 19
click at [438, 368] on input "Display name" at bounding box center [678, 383] width 586 height 30
click at [446, 303] on span "Nothing selected" at bounding box center [442, 295] width 89 height 16
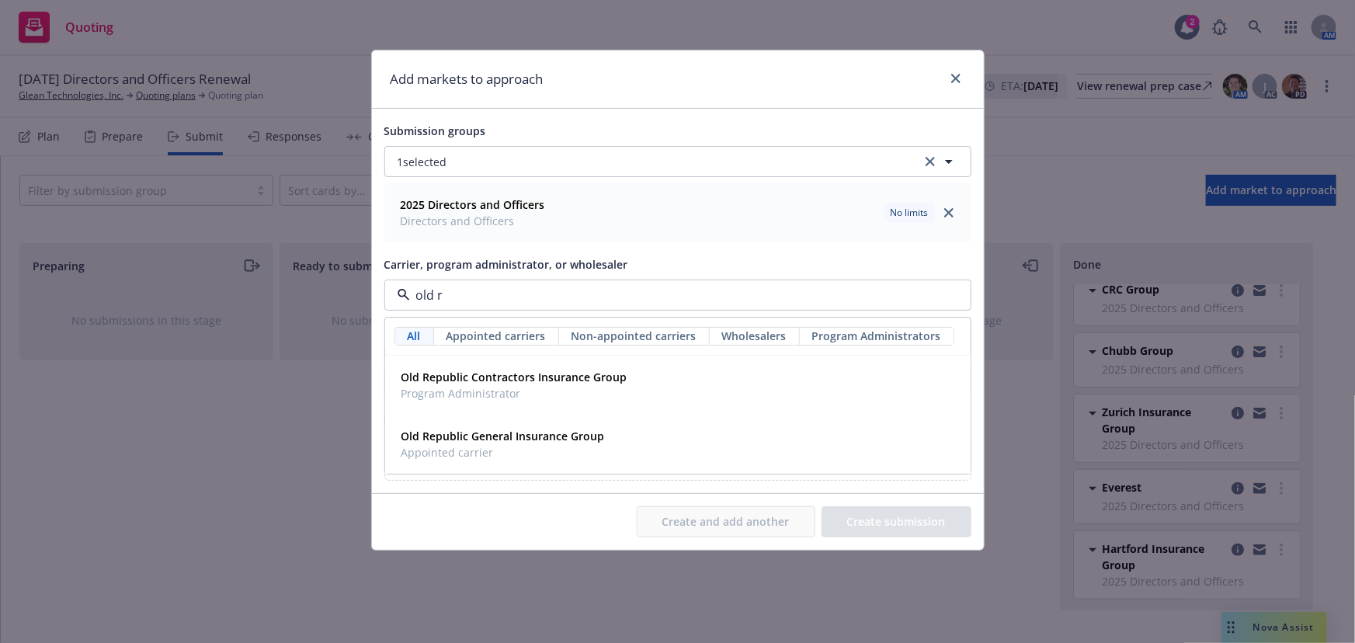
type input "old re"
click at [545, 445] on span "Appointed carrier" at bounding box center [502, 453] width 203 height 16
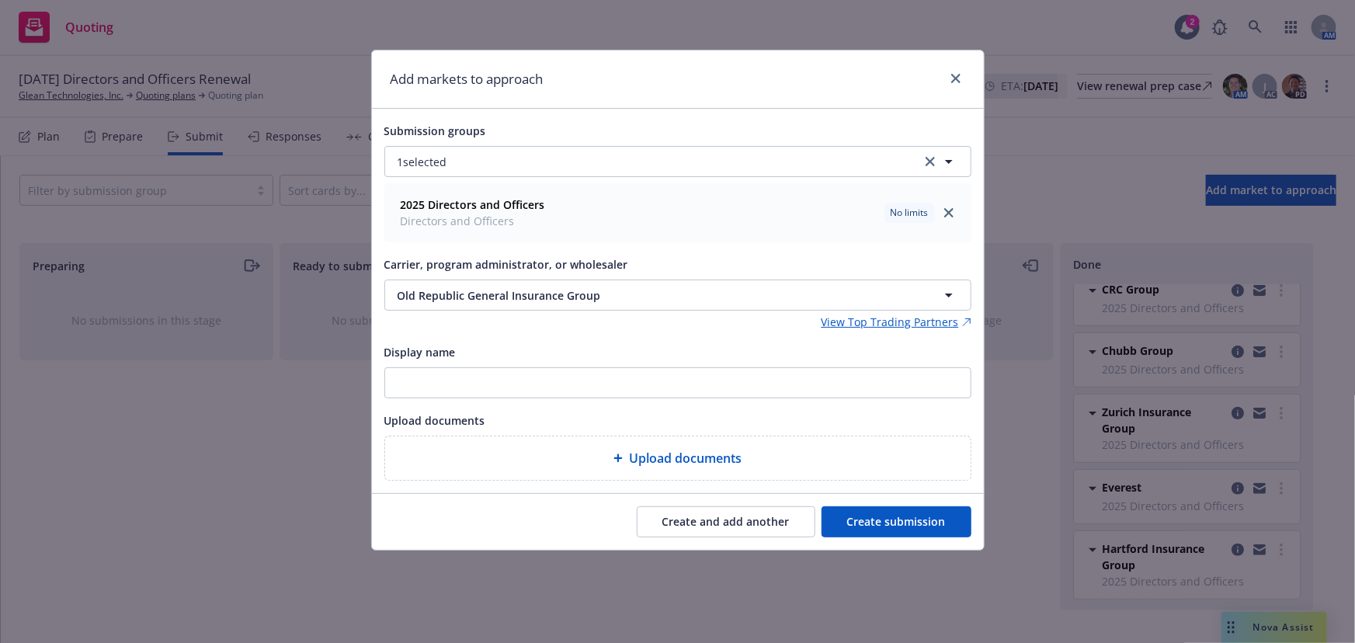
click at [930, 526] on button "Create submission" at bounding box center [897, 521] width 150 height 31
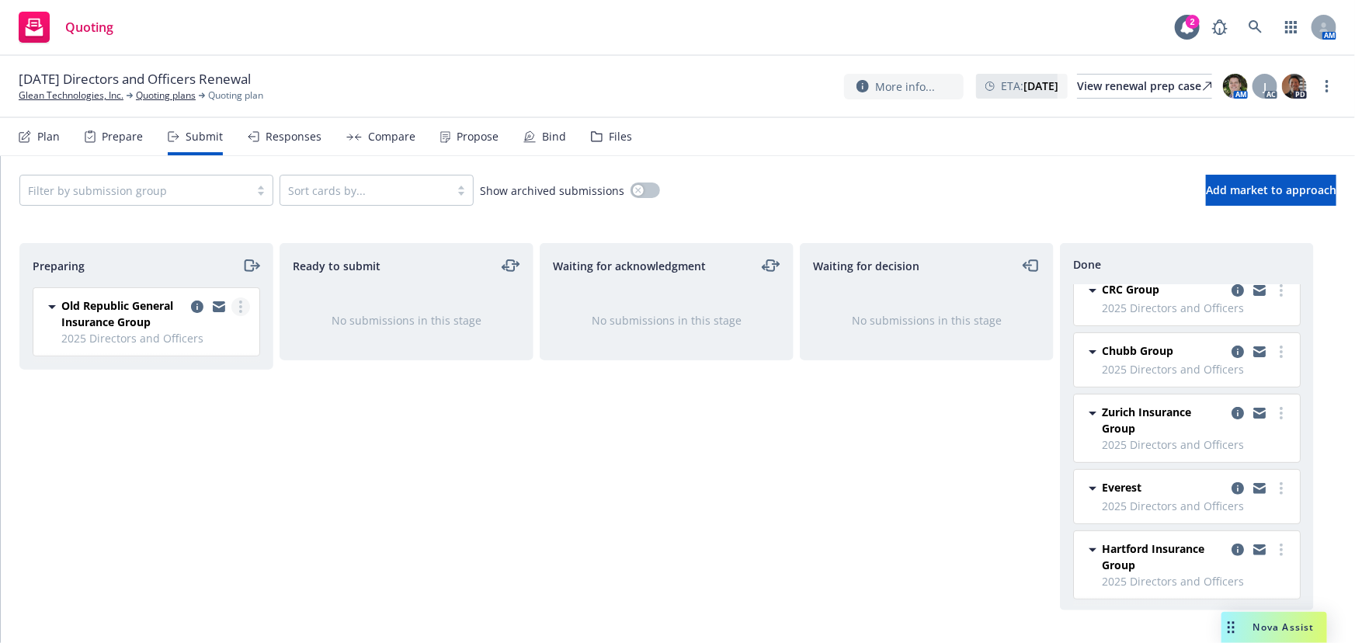
click at [245, 301] on link "more" at bounding box center [240, 306] width 19 height 19
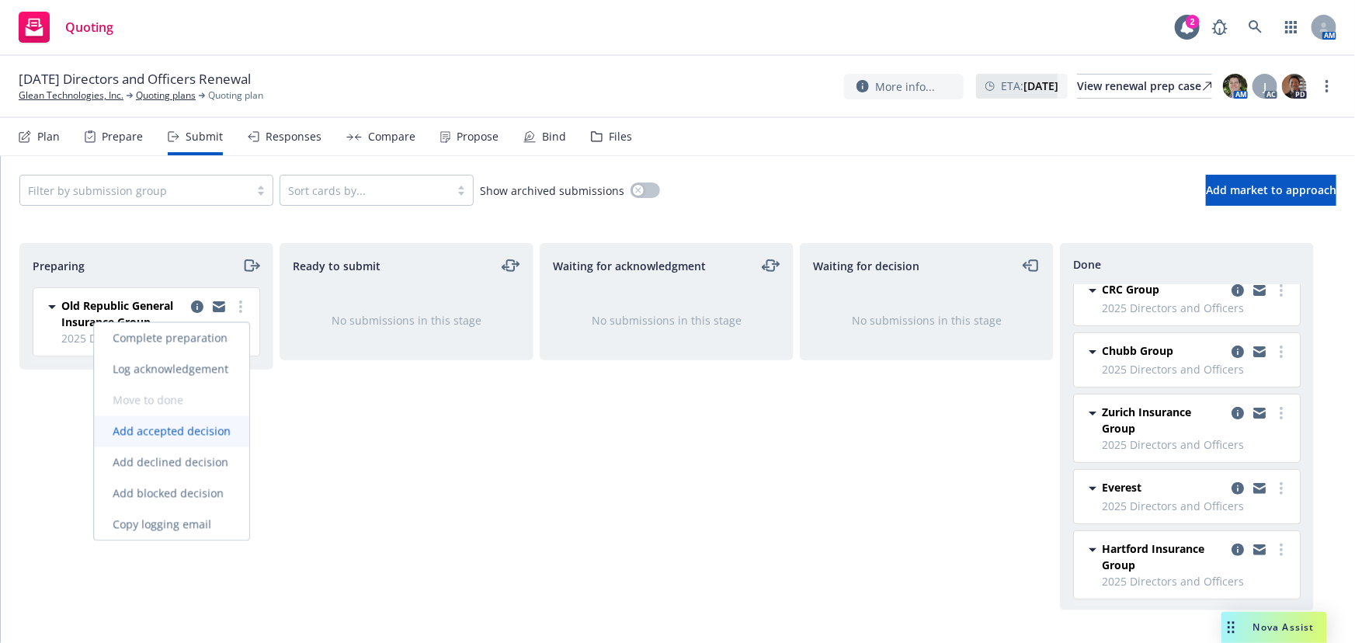
click at [217, 429] on span "Add accepted decision" at bounding box center [171, 431] width 155 height 15
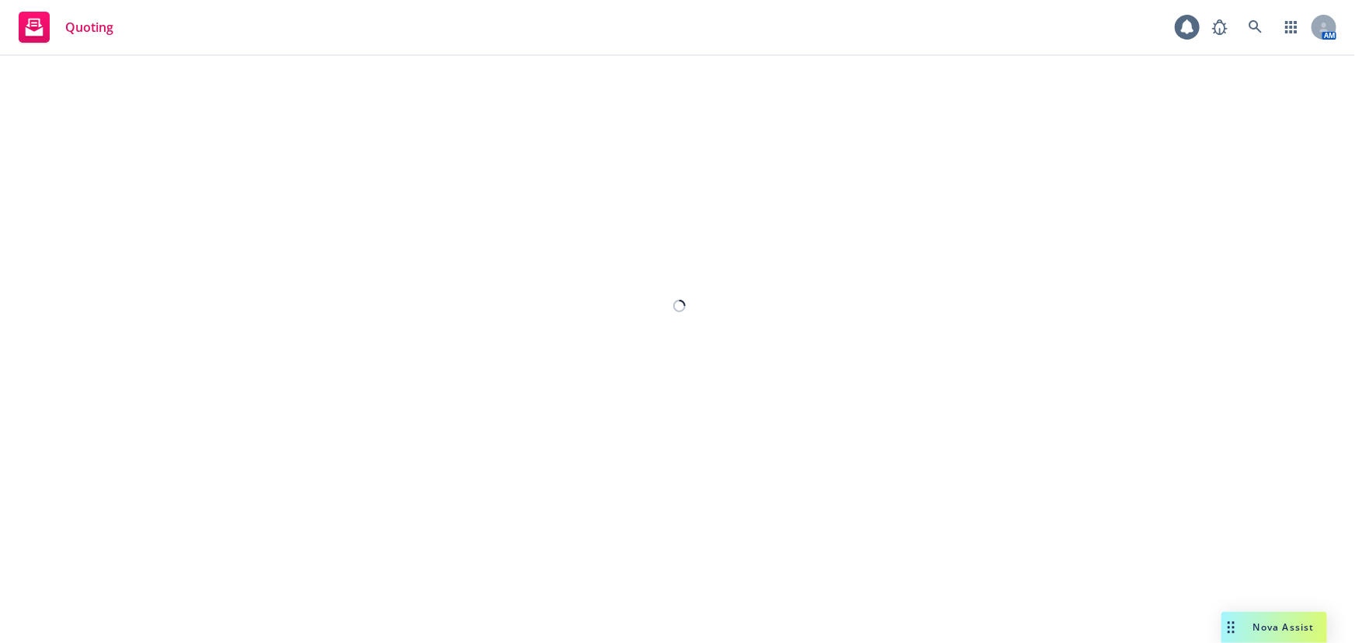
select select "12"
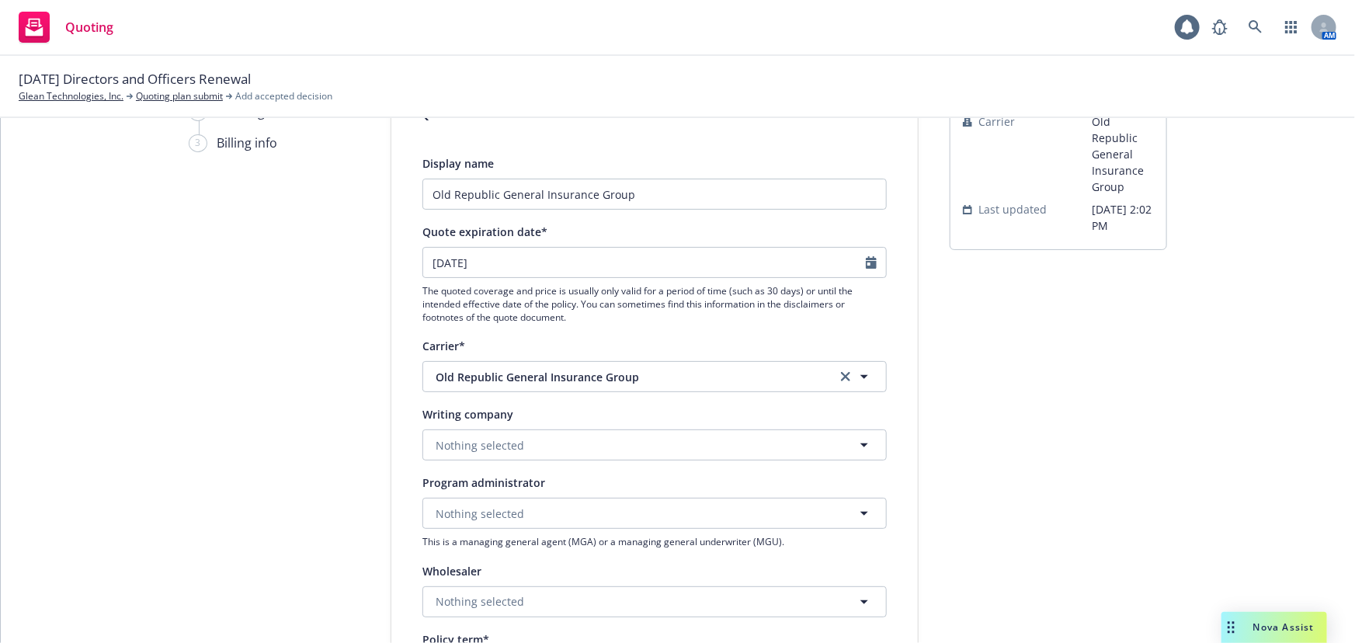
scroll to position [141, 0]
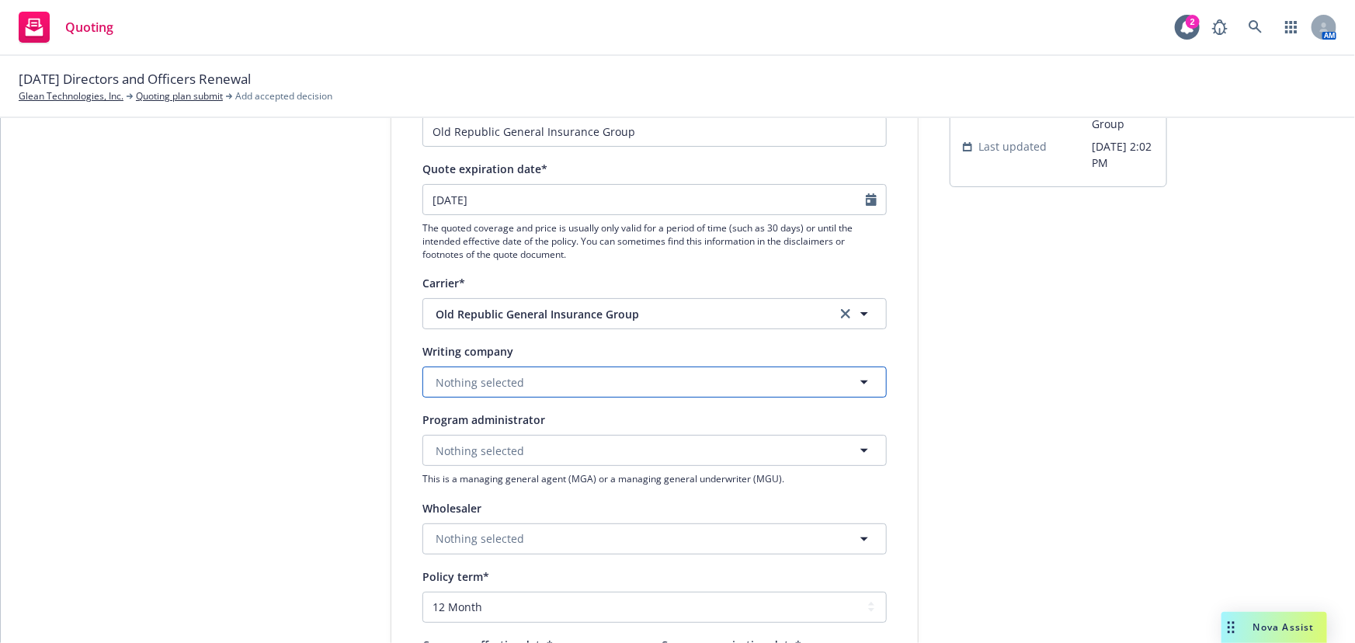
click at [582, 380] on button "Nothing selected" at bounding box center [654, 382] width 464 height 31
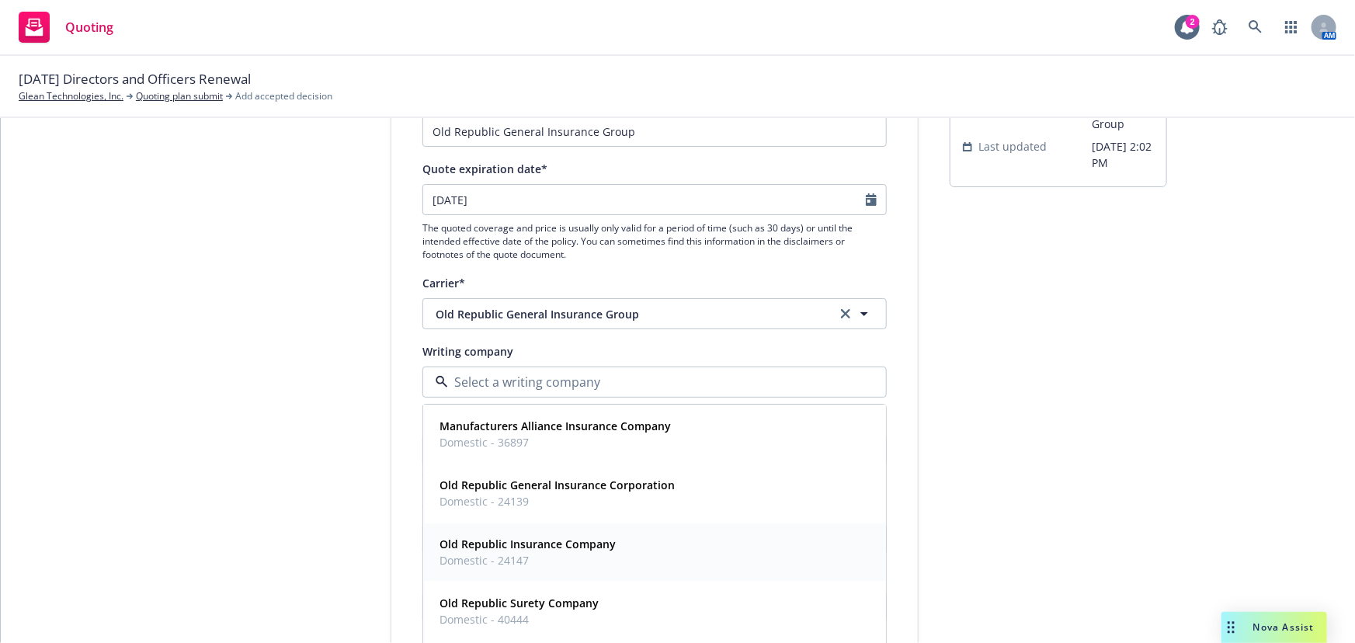
click at [552, 541] on strong "Old Republic Insurance Company" at bounding box center [528, 544] width 176 height 15
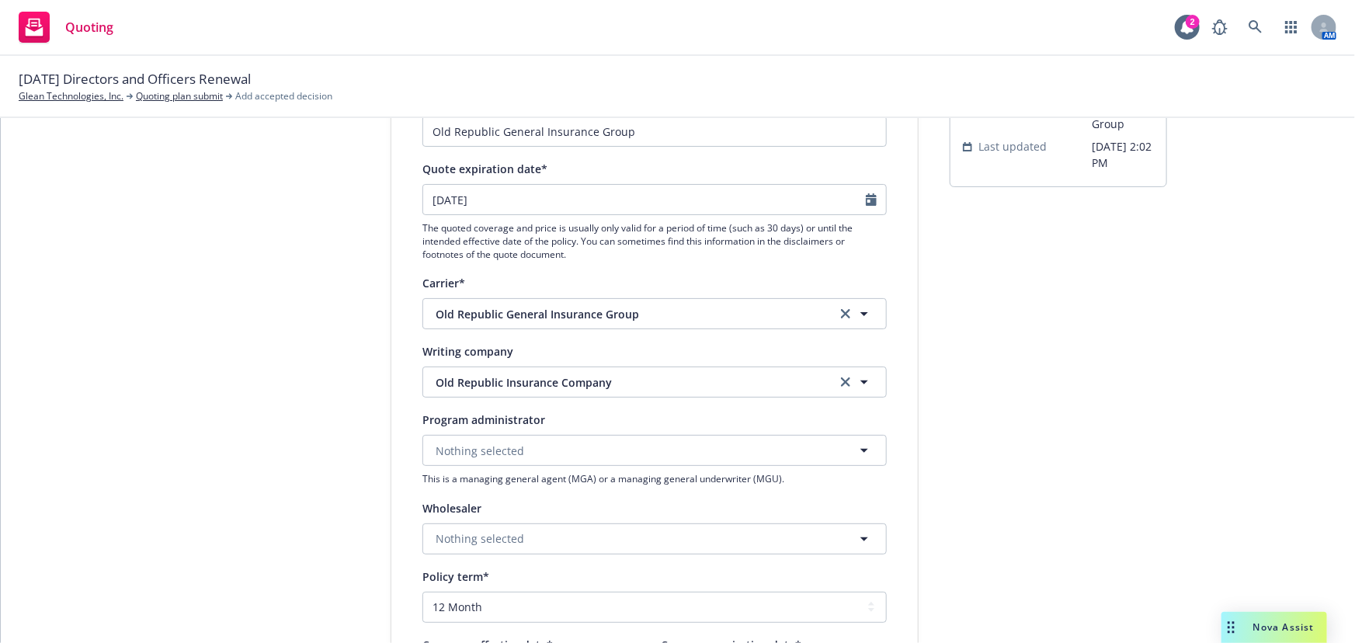
scroll to position [494, 0]
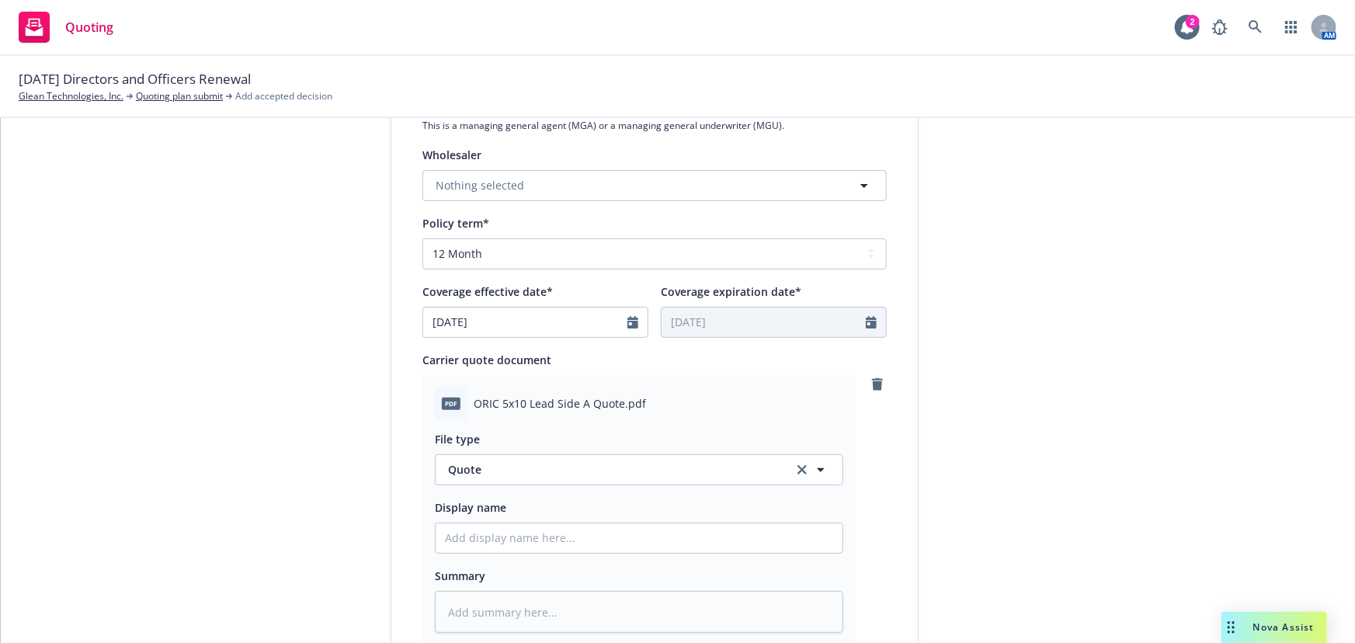
click at [547, 552] on div at bounding box center [639, 538] width 408 height 31
click at [561, 542] on input "Display name" at bounding box center [639, 538] width 407 height 30
type textarea "x"
type input "0"
type textarea "x"
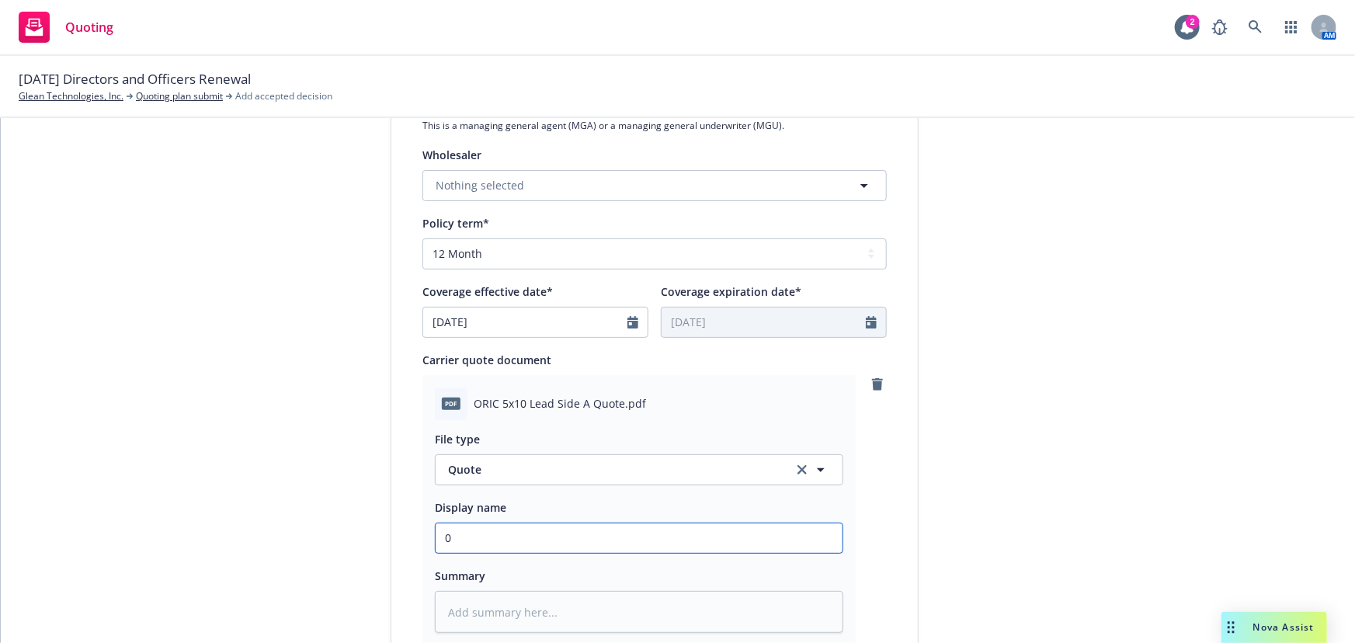
type input "02"
type textarea "x"
type input "02"
type textarea "x"
type input "02 G"
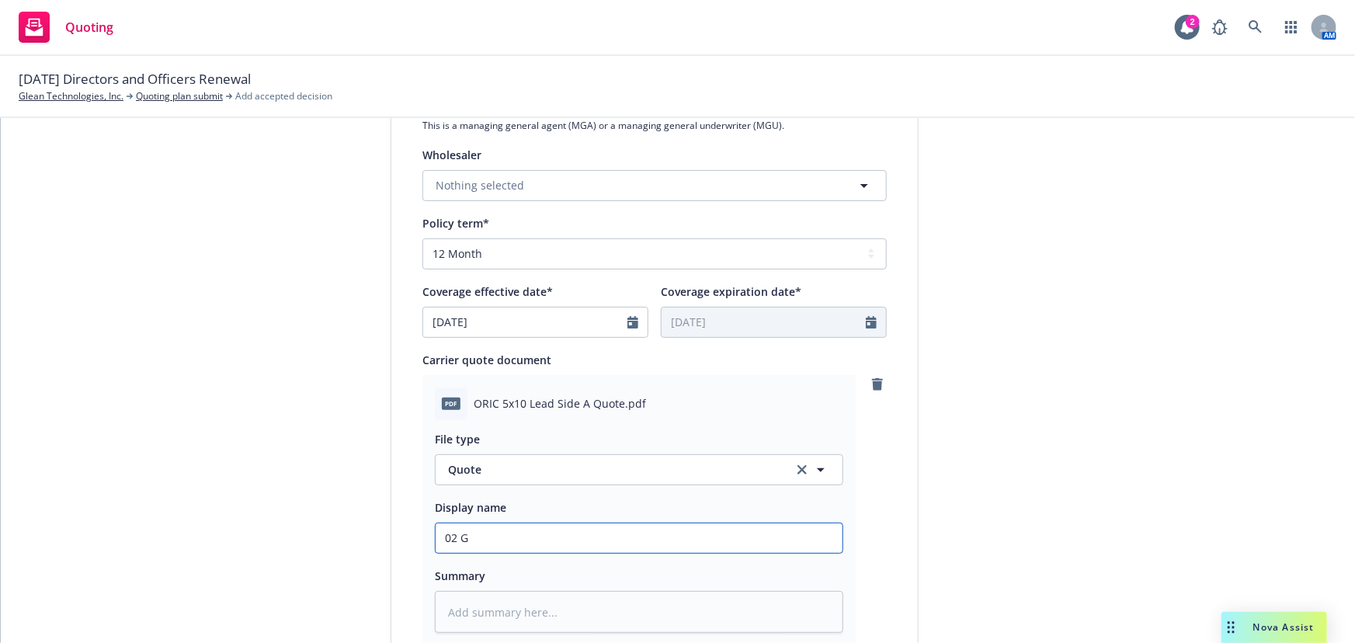
type textarea "x"
type input "02 Gl"
type textarea "x"
type input "02 Gle"
type textarea "x"
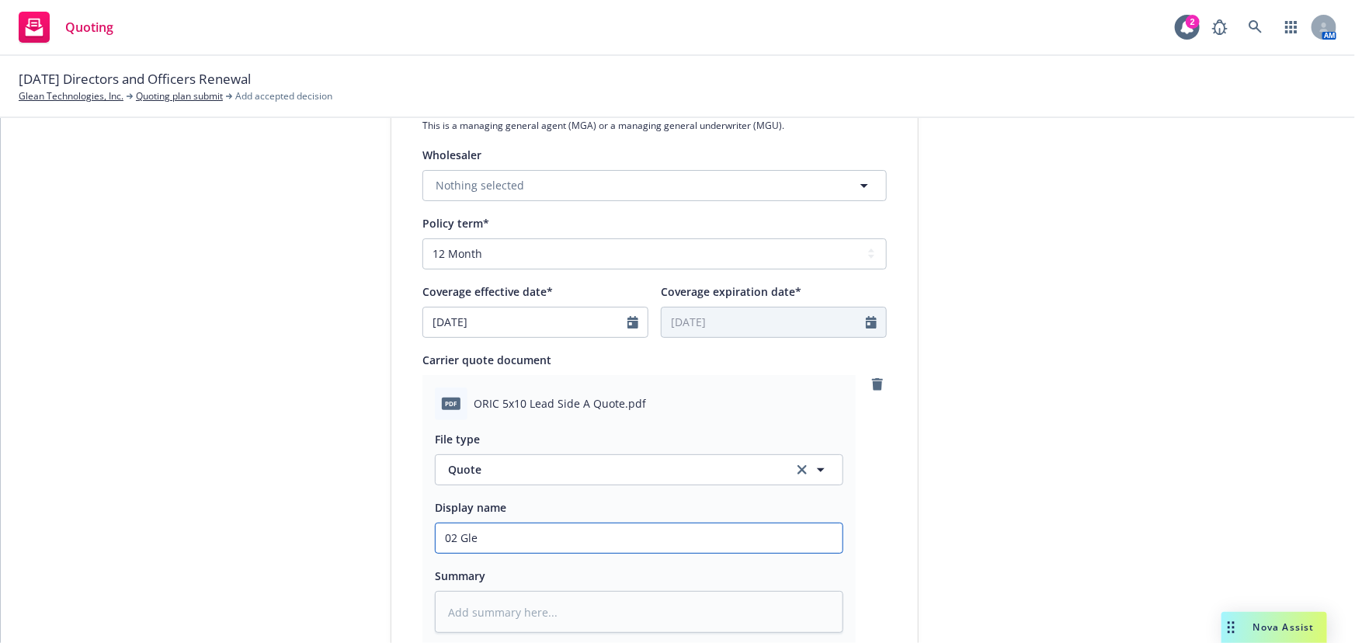
type input "02 Glea"
type textarea "x"
type input "02 Glean"
type textarea "x"
type input "02 Glean"
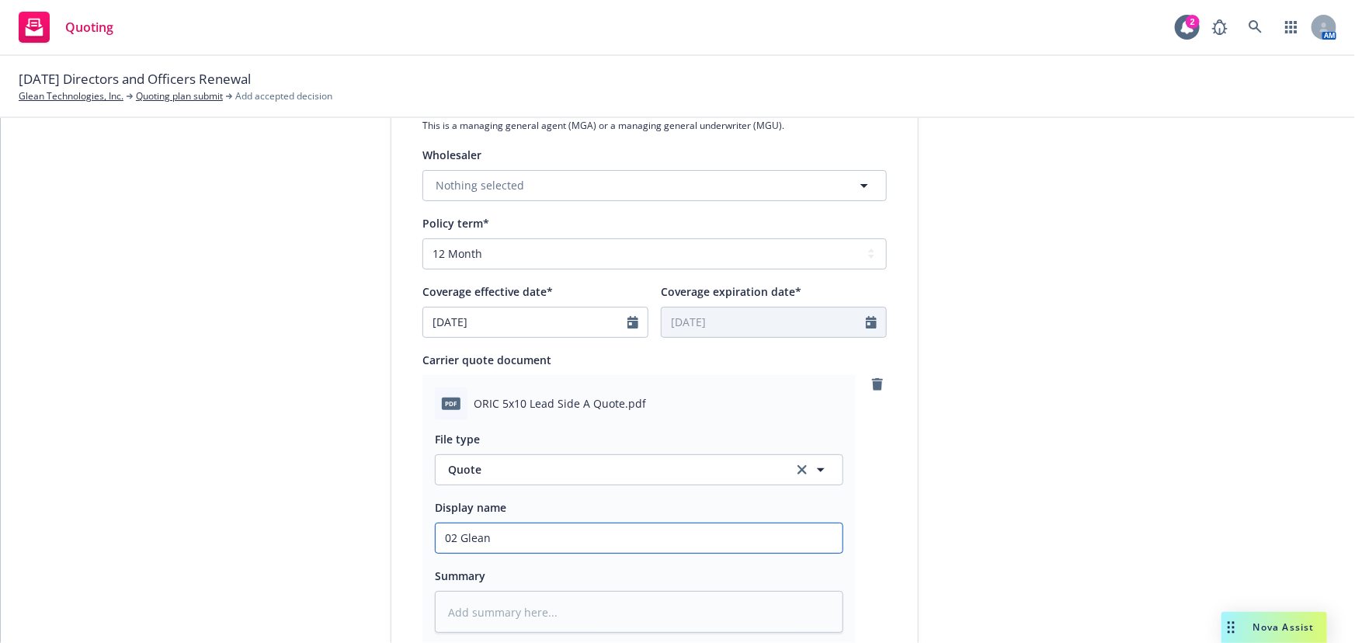
type textarea "x"
type input "02 Glean $"
type textarea "x"
type input "02 Glean $5"
type textarea "x"
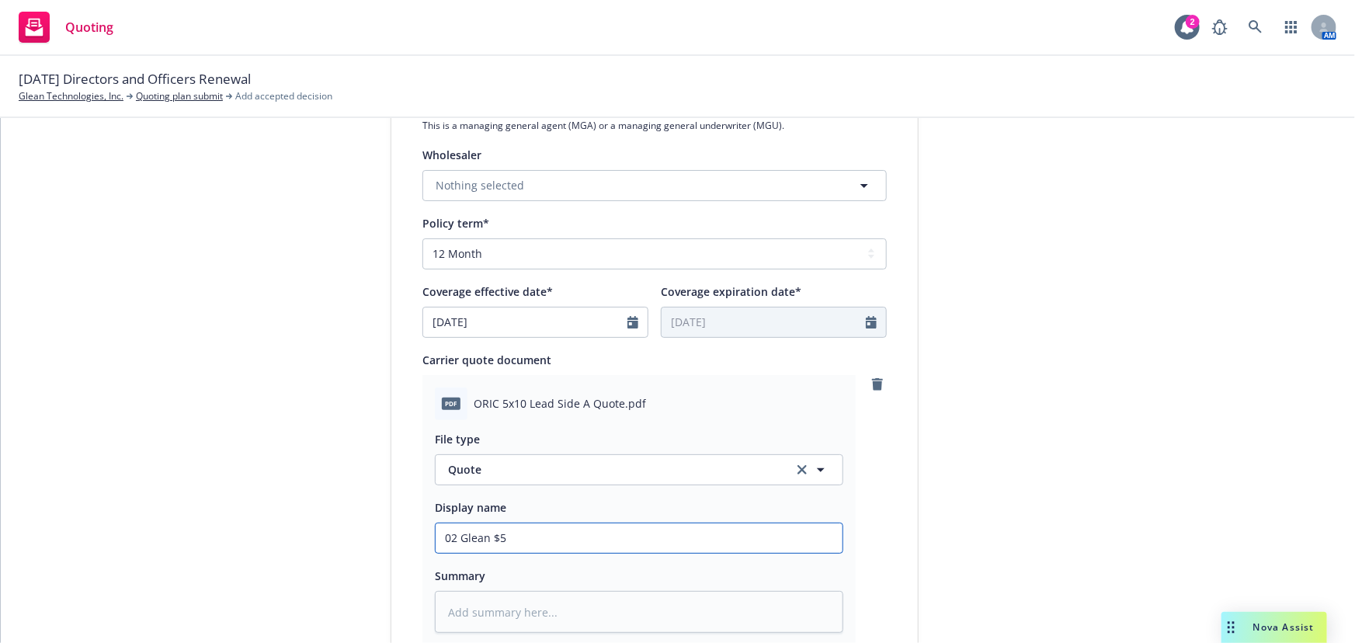
type input "02 Glean $5M"
type textarea "x"
type input "02 Glean $5M"
type textarea "x"
type input "02 Glean $5M x"
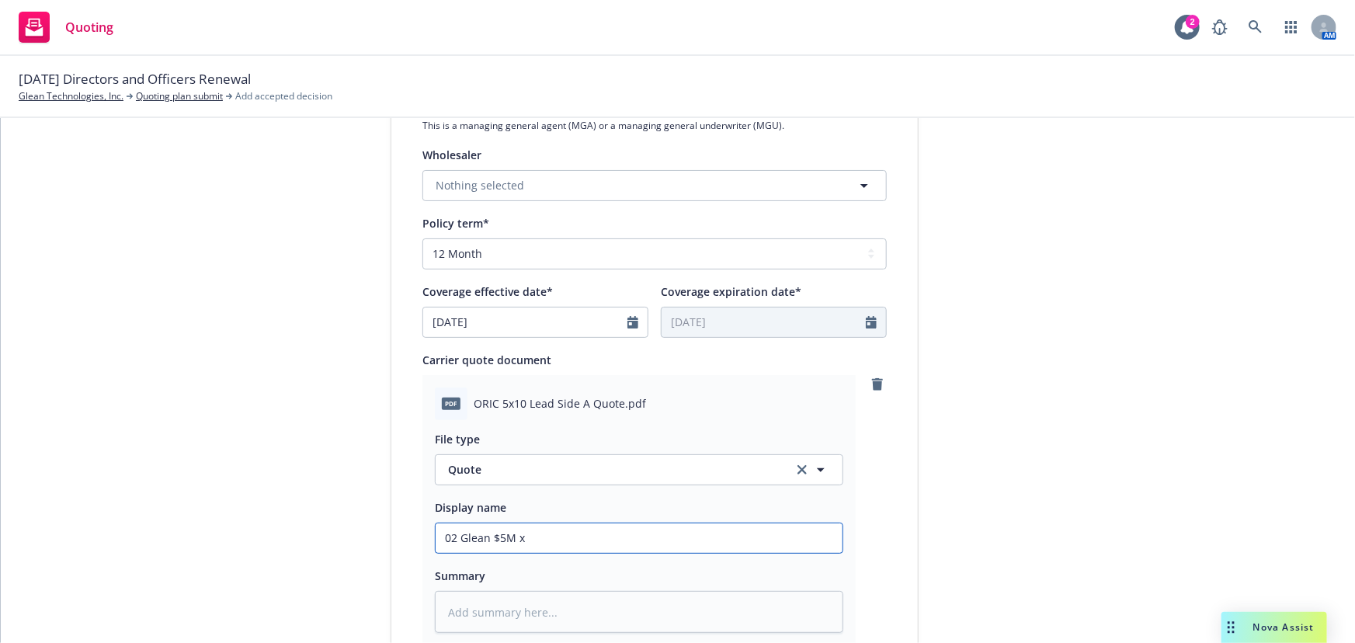
type textarea "x"
type input "02 Glean $5M xs"
type textarea "x"
type input "02 Glean $5M xs"
type textarea "x"
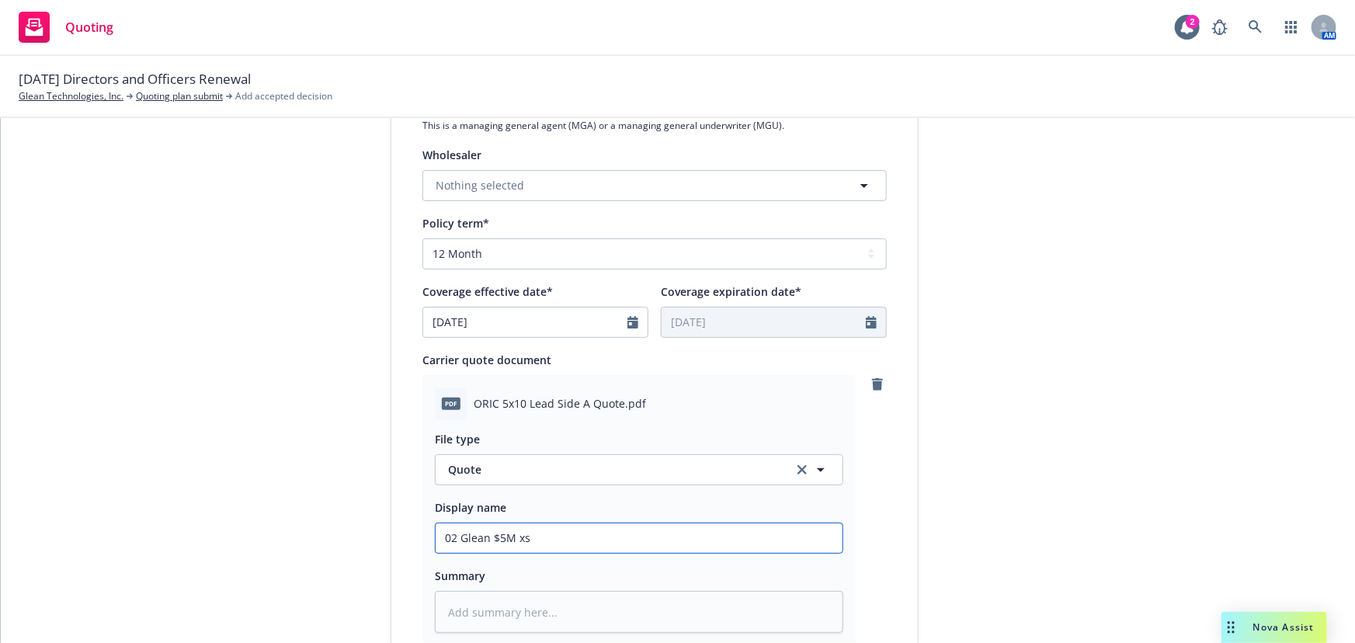
type input "02 Glean $5M xs"
type textarea "x"
type input "02 Glean $5M x"
type textarea "x"
type input "02 Glean $5M"
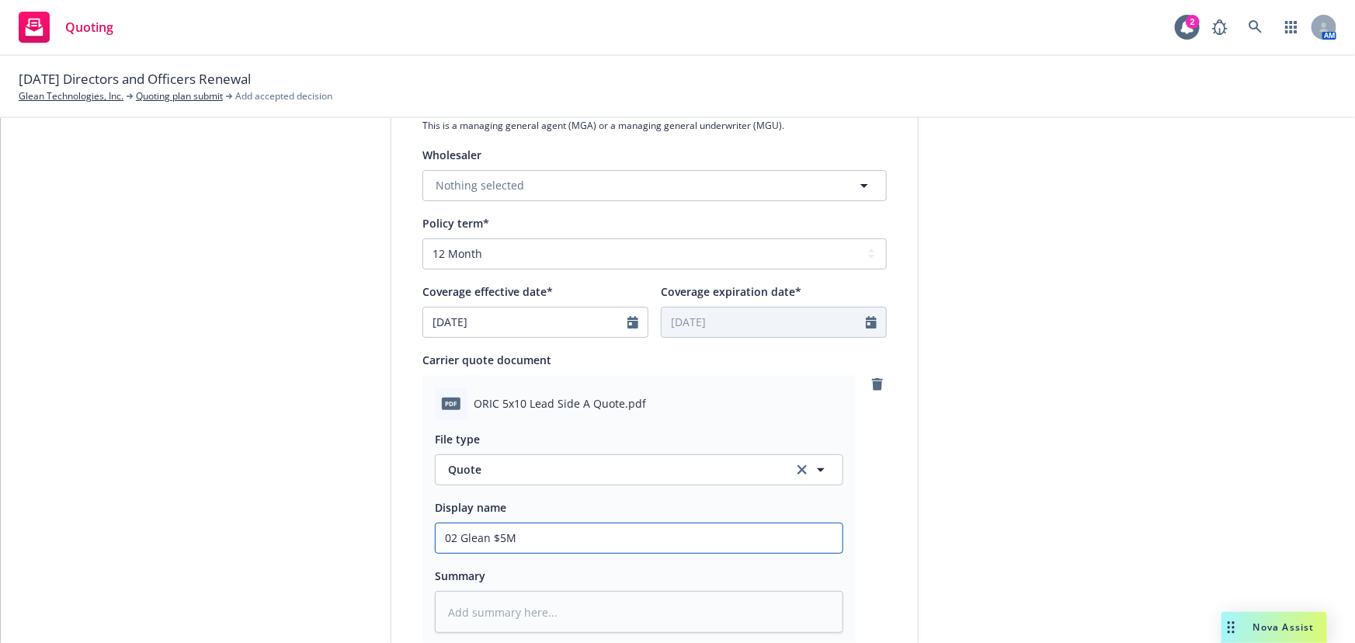
type textarea "x"
type input "02 Glean $5M"
type textarea "x"
type input "02 Glean $5"
type textarea "x"
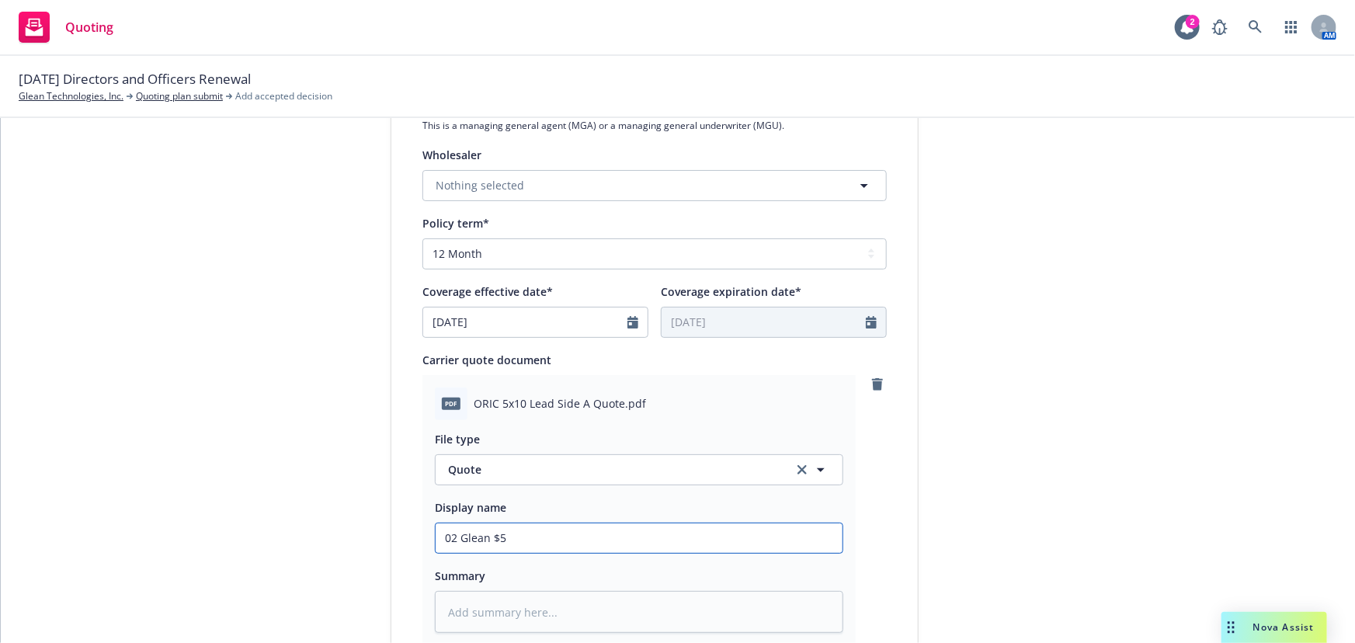
type input "02 Glean $"
type textarea "x"
type input "02 Glean"
type textarea "x"
type input "02 Glean O"
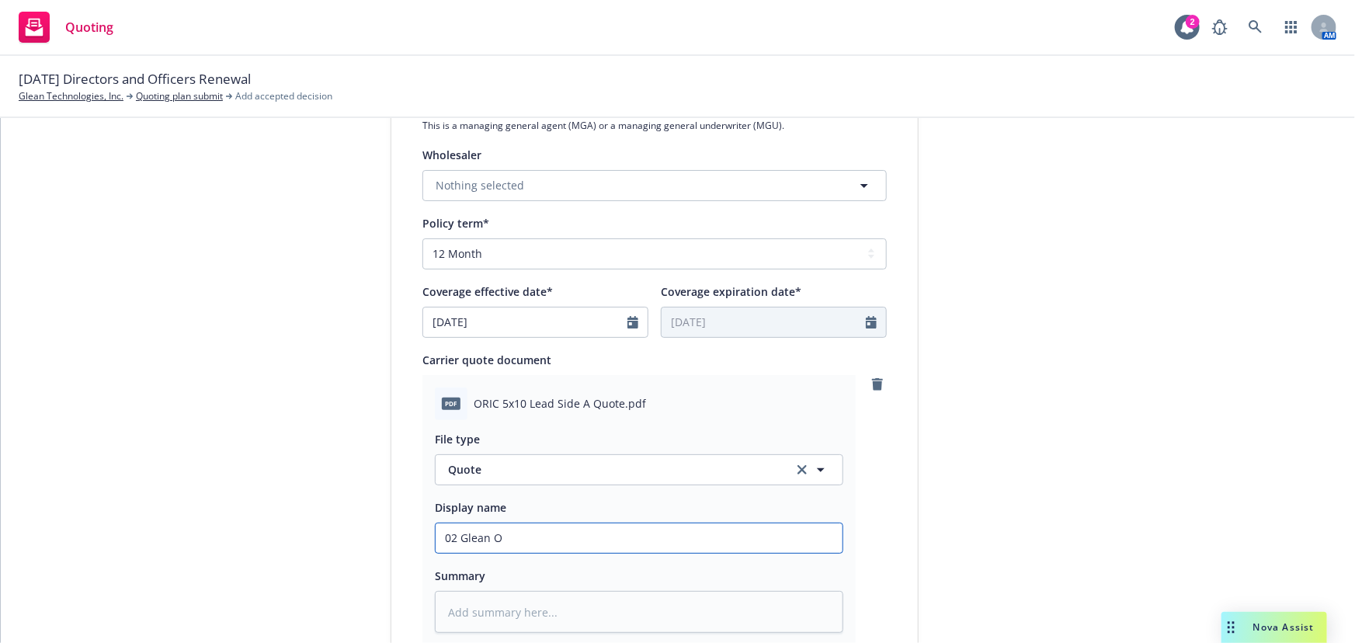
type textarea "x"
type input "02 Glean Old"
type textarea "x"
type input "02 Glean Old"
type textarea "x"
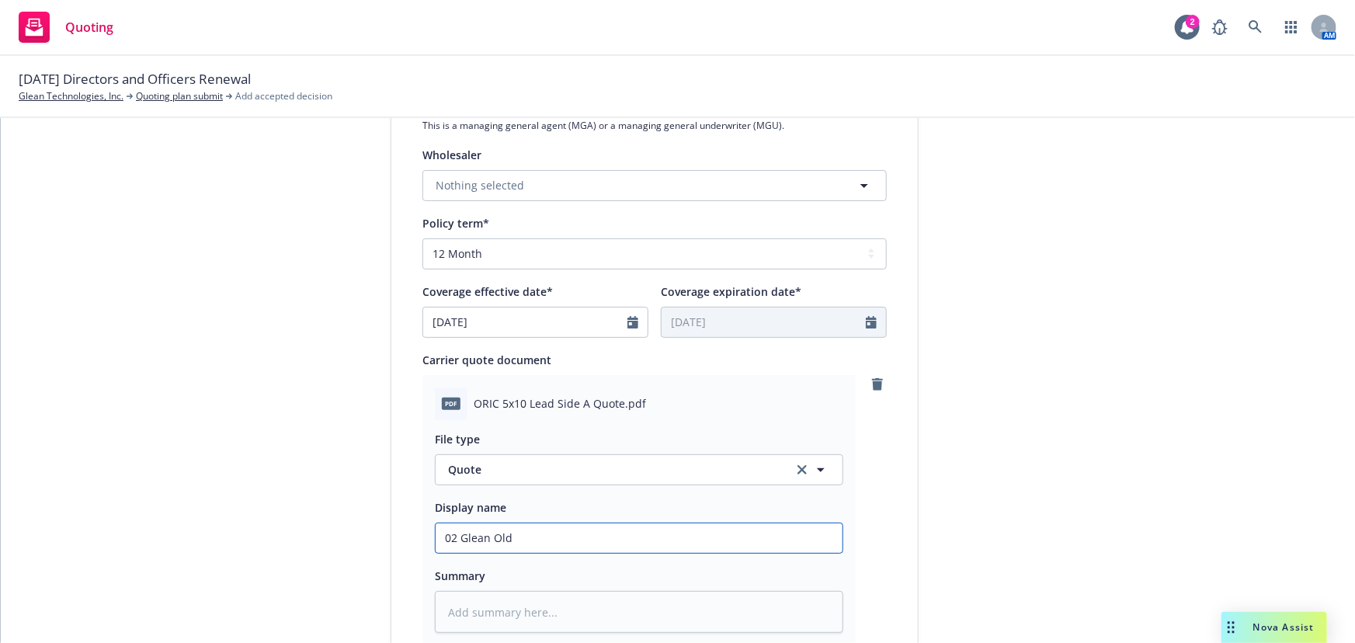
type input "02 Glean Old R"
type textarea "x"
type input "02 Glean Old Re"
type textarea "x"
type input "02 Glean Old Rep"
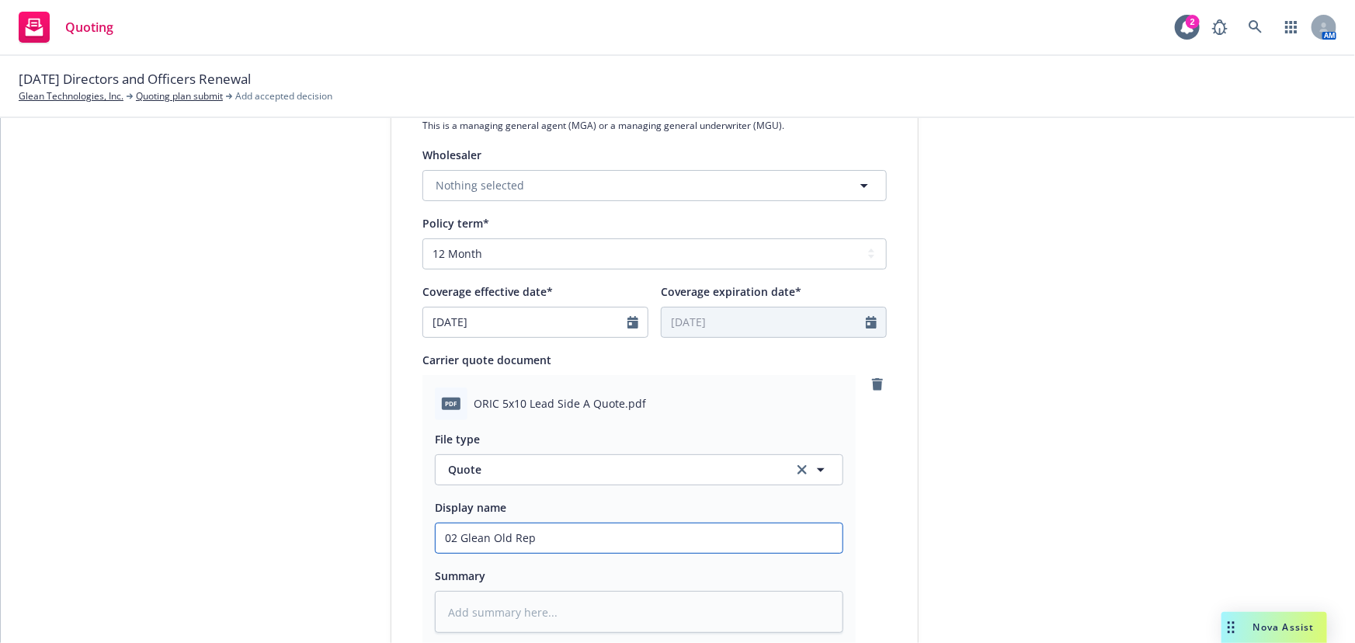
type textarea "x"
type input "02 Glean Old Repu"
type textarea "x"
type input "02 Glean Old Repub"
type textarea "x"
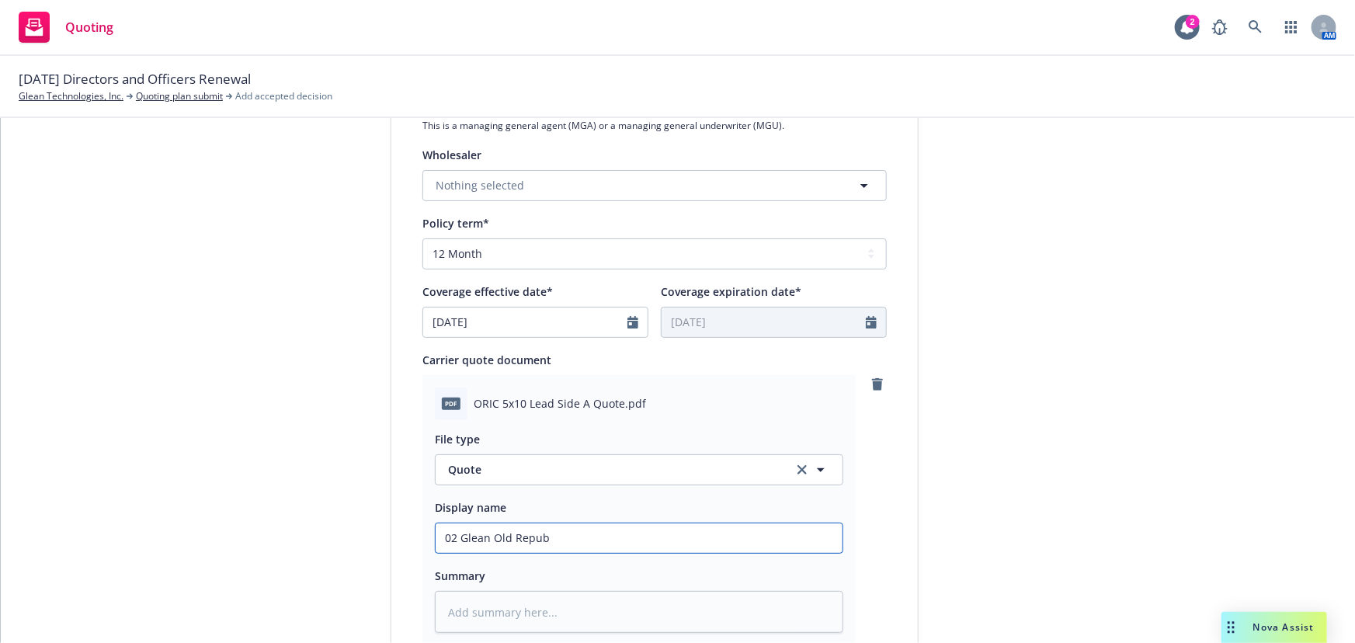
type input "02 Glean Old Republ"
type textarea "x"
type input "02 Glean Old Republi"
type textarea "x"
type input "02 Glean [GEOGRAPHIC_DATA]"
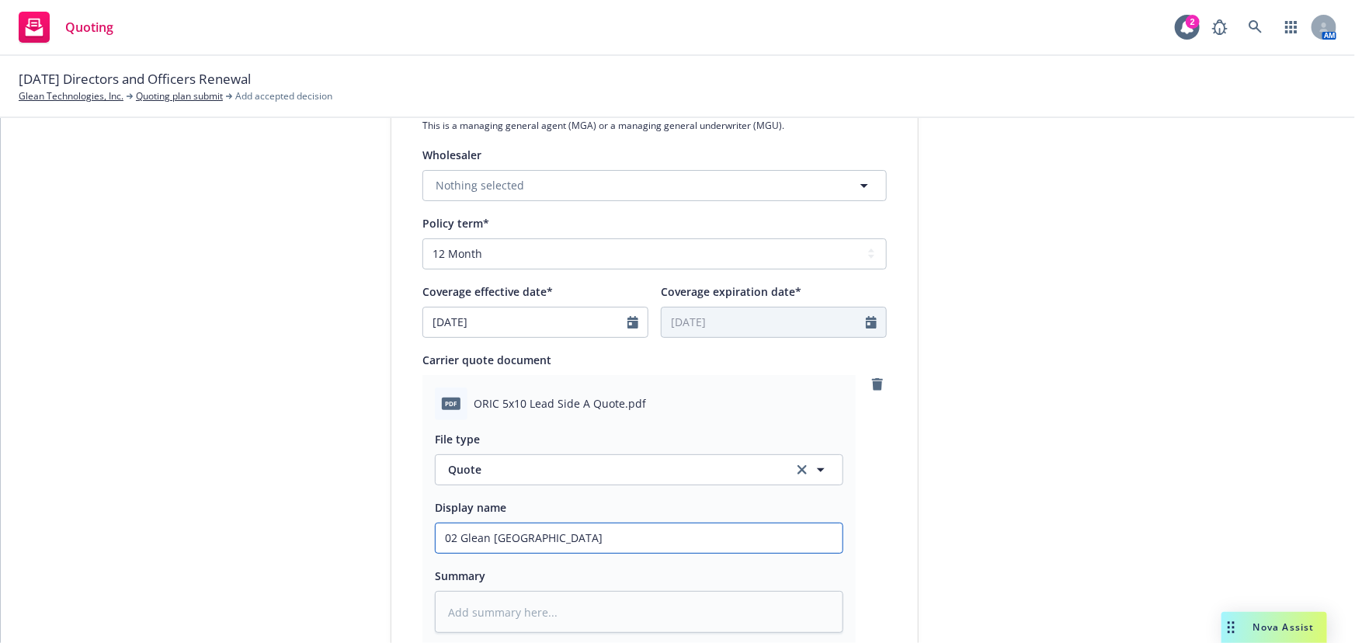
type textarea "x"
type input "02 Glean [GEOGRAPHIC_DATA]"
type textarea "x"
type input "02 Glean [GEOGRAPHIC_DATA] $"
type textarea "x"
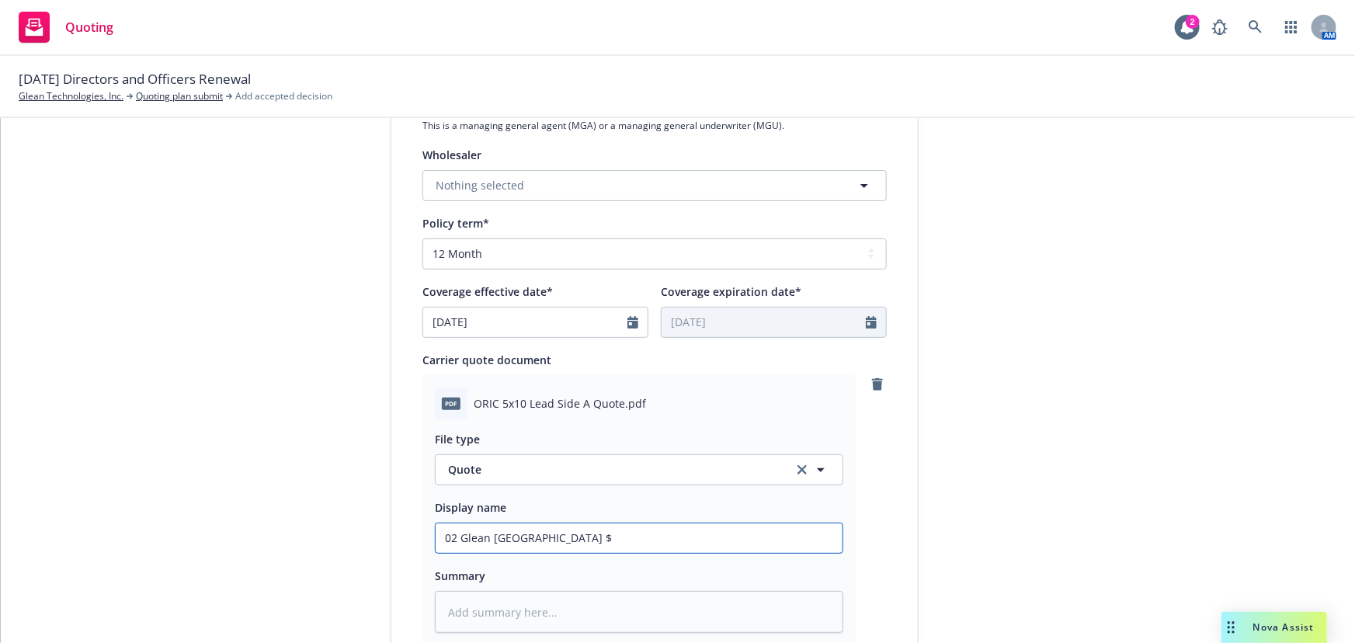
type input "02 [GEOGRAPHIC_DATA] $5"
type textarea "x"
type input "02 Glean Old Republic $5M"
type textarea "x"
type input "02 Glean Old Republic $5M"
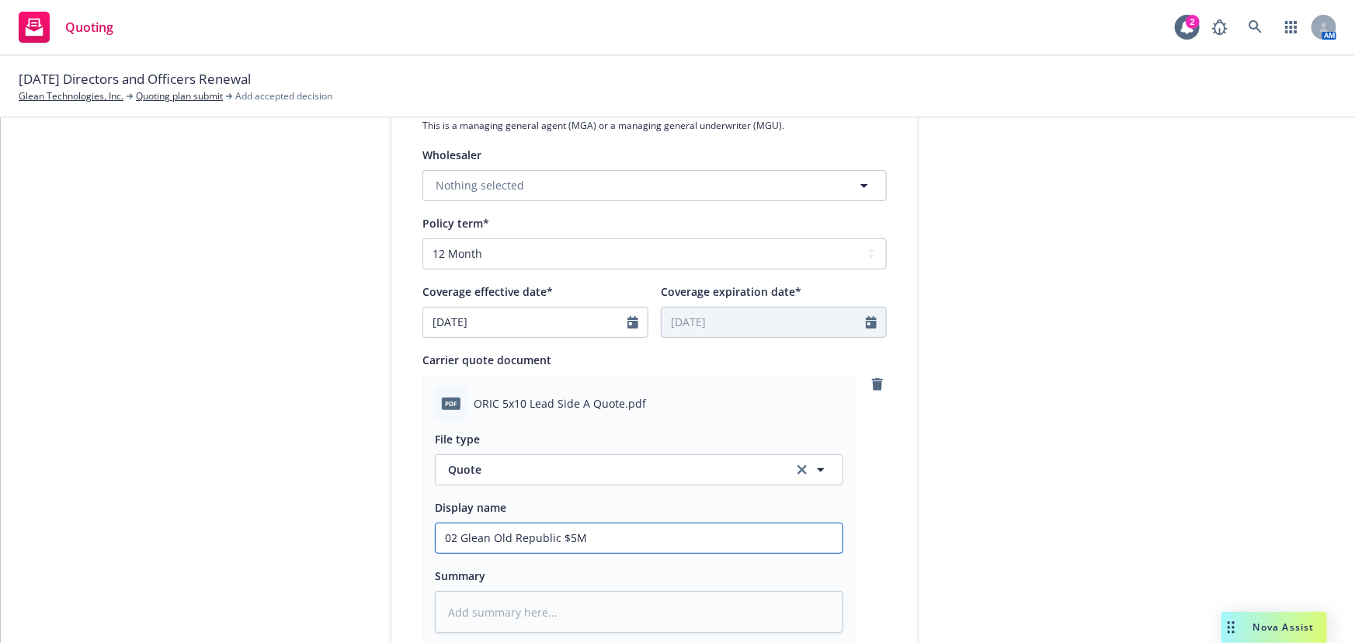
type textarea "x"
type input "02 Glean Old Republic $5M x"
type textarea "x"
type input "02 Glean Old Republic $5M xs"
type textarea "x"
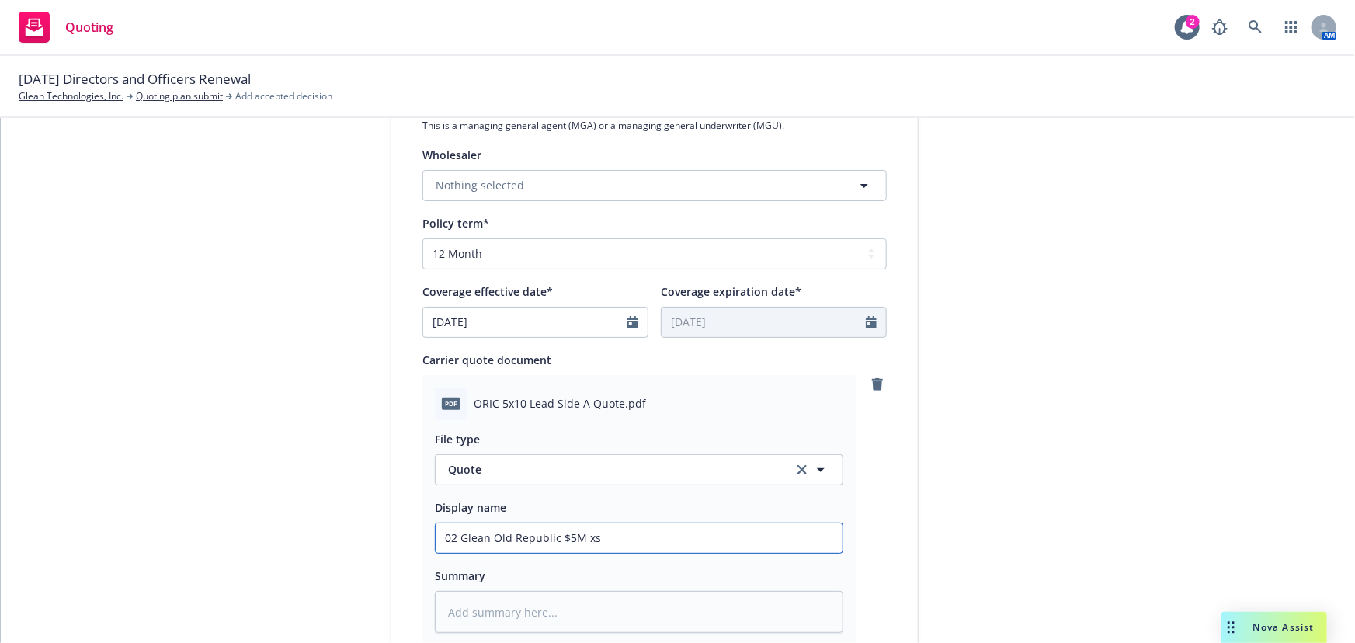
type input "02 Glean Old Republic $5M xs"
type textarea "x"
type input "02 Glean Old Republic $5M xs $"
type textarea "x"
type input "02 Glean Old Republic $5M xs $5"
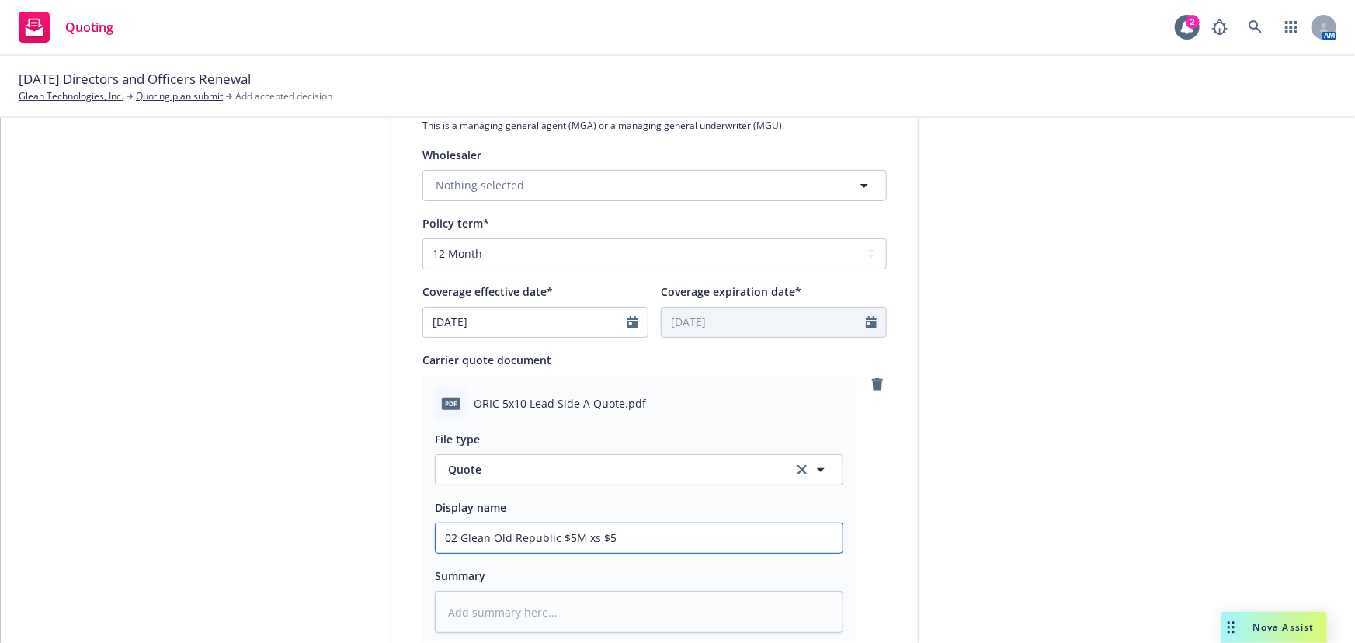
type textarea "x"
type input "02 Glean Old Republic $5M xs $"
type textarea "x"
type input "02 Glean Old Republic $5M xs $1"
type textarea "x"
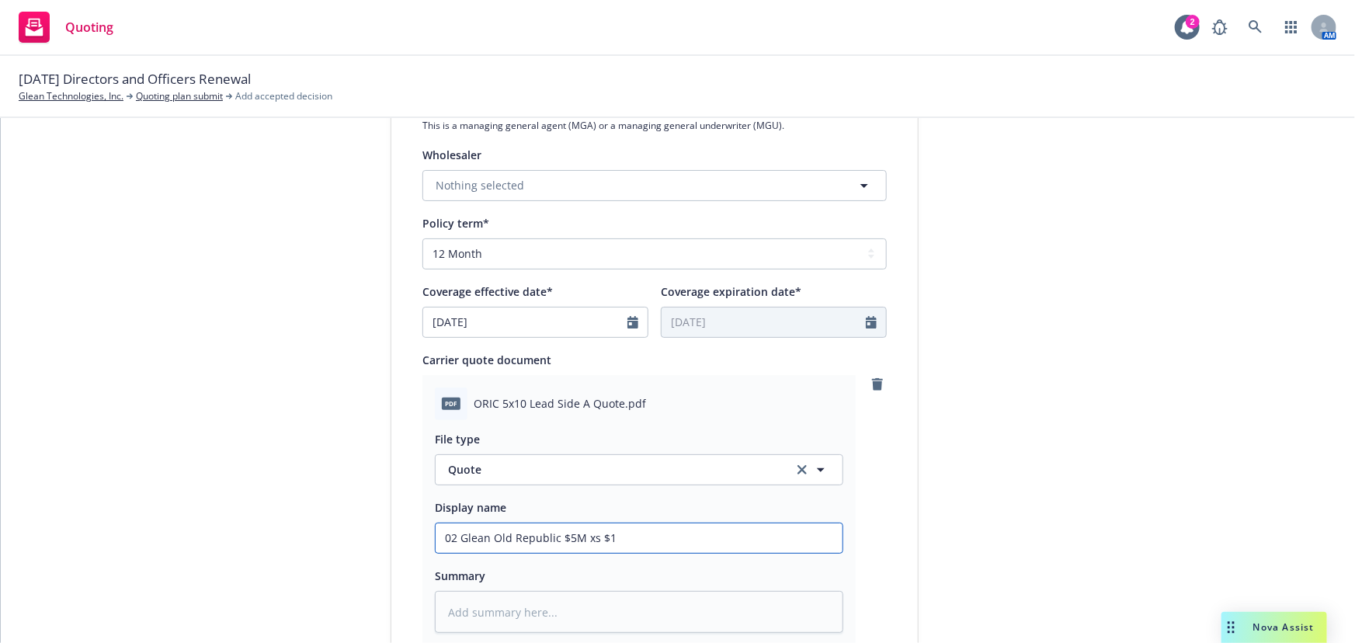
type input "02 Glean Old Republic $5M xs $10"
type textarea "x"
type input "02 Glean Old Republic $5M xs $10M"
type textarea "x"
type input "02 Glean Old Republic $5M xs $10M"
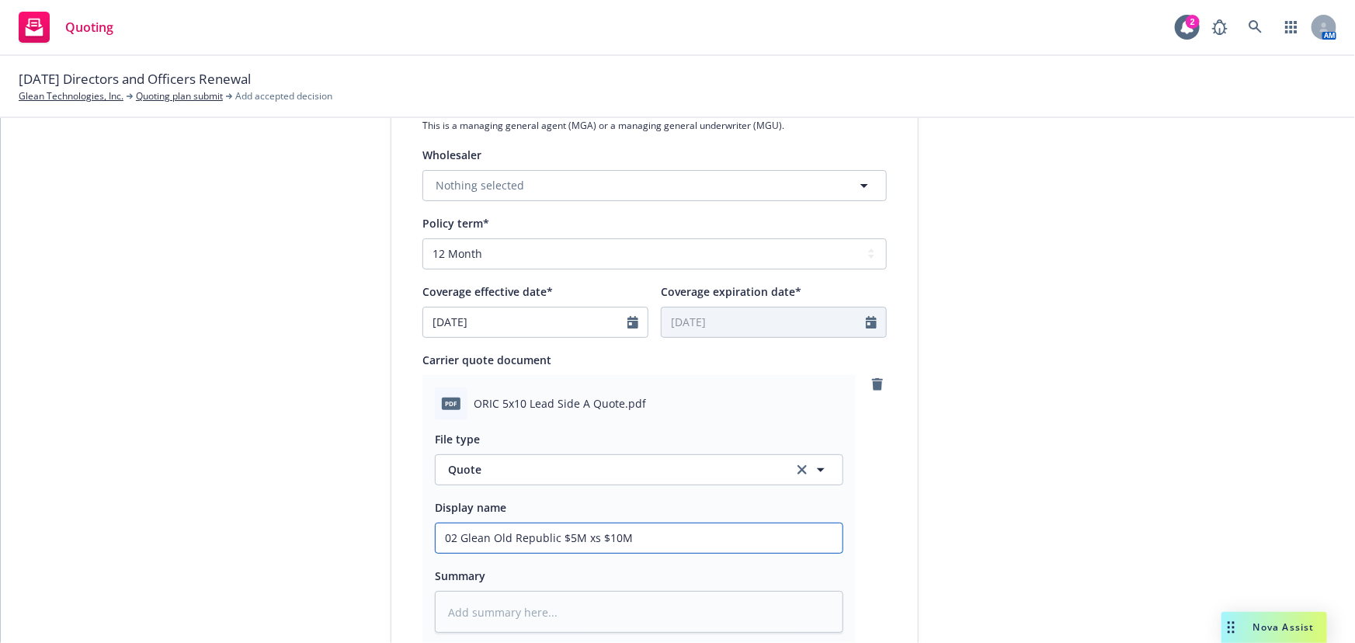
type textarea "x"
type input "02 Glean Old Republic $5M xs $10M A"
type textarea "x"
type input "02 Glean Old Republic $5M xs $10M AD"
type textarea "x"
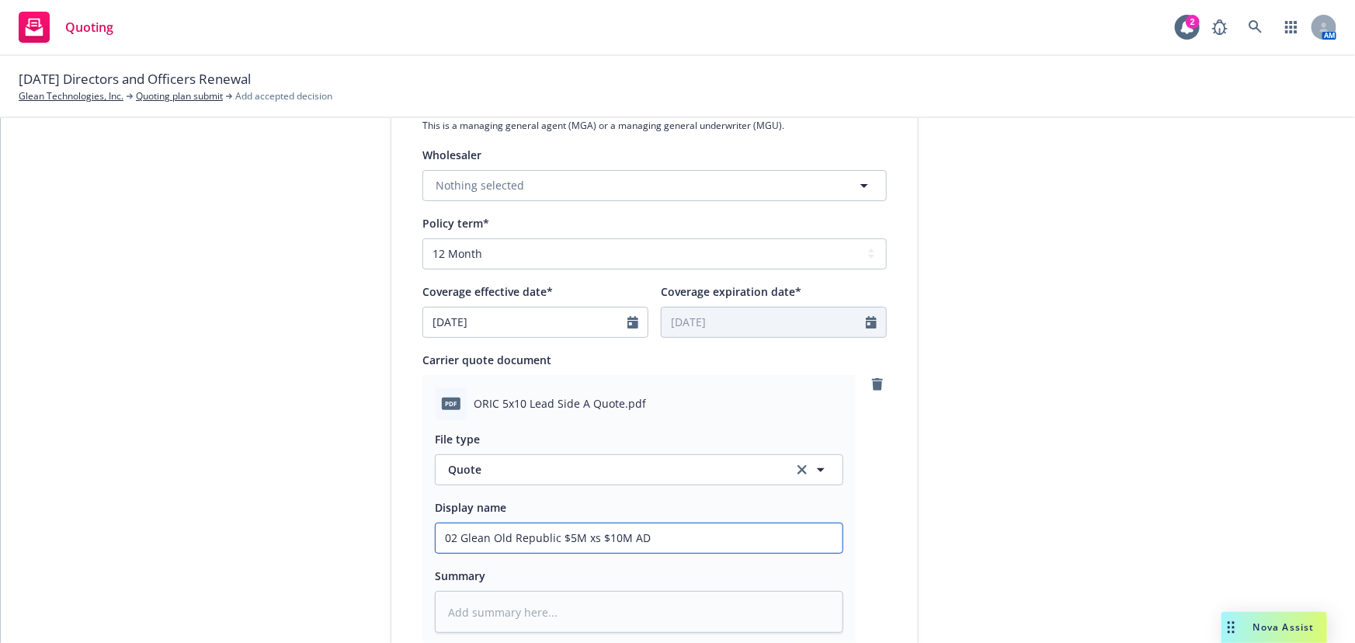
type input "02 Glean Old Republic $5M xs $10M ADI"
type textarea "x"
type input "02 Glean Old Republic $5M xs $10M ADIC"
type textarea "x"
type input "02 Glean Old Republic $5M xs $10M ADIC"
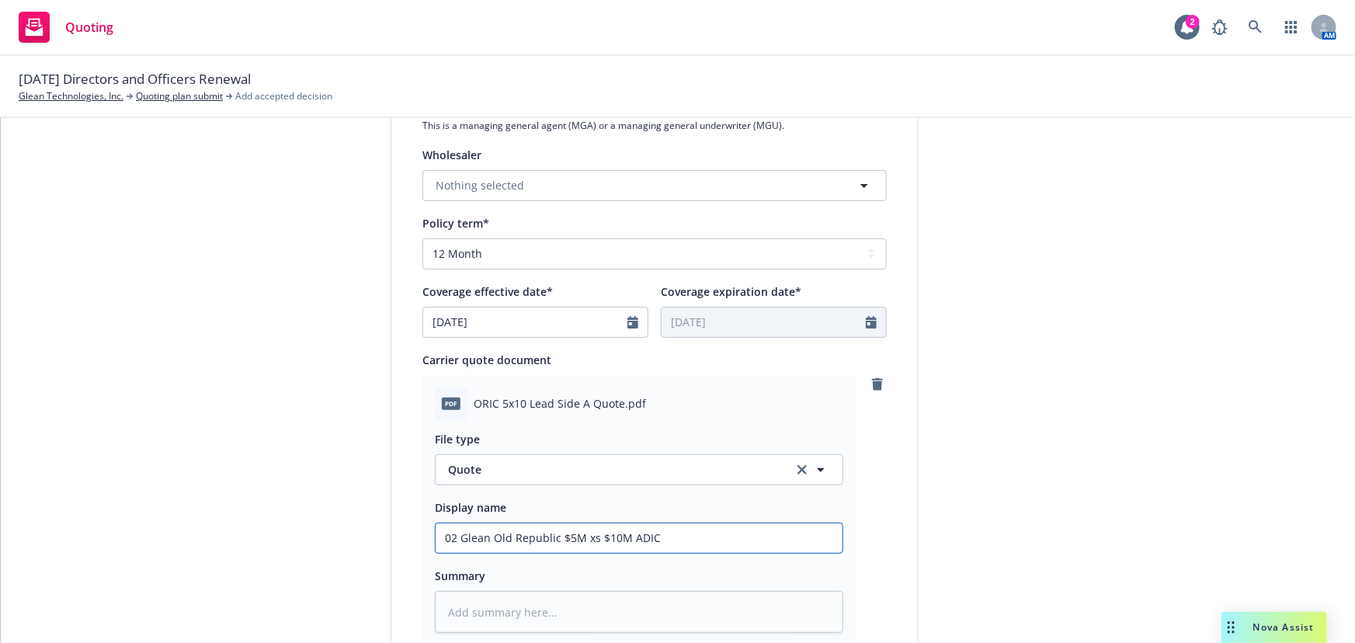
type textarea "x"
type input "02 Glean Old Republic $5M xs $10M ADIC Q"
type textarea "x"
type input "02 Glean Old Republic $5M xs $10M ADIC Qu"
type textarea "x"
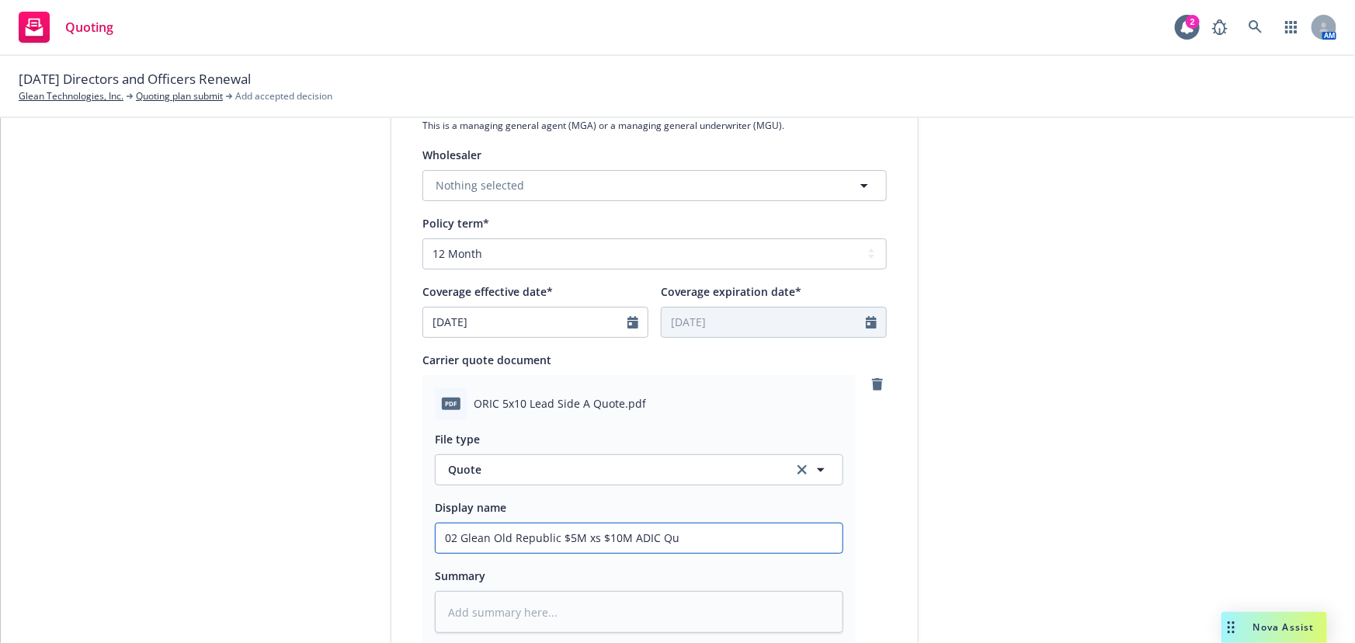
type input "02 Glean Old Republic $5M xs $10M ADIC Quo"
type textarea "x"
type input "02 Glean Old Republic $5M xs $10M ADIC Quot"
type textarea "x"
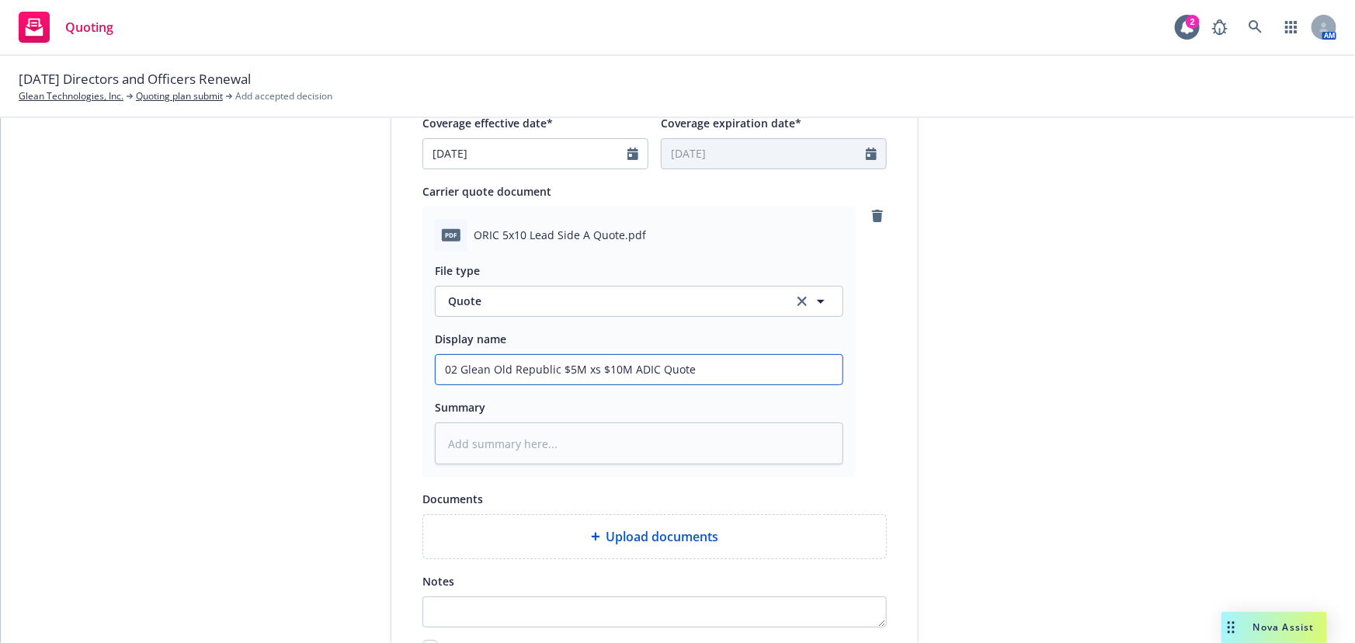
scroll to position [803, 0]
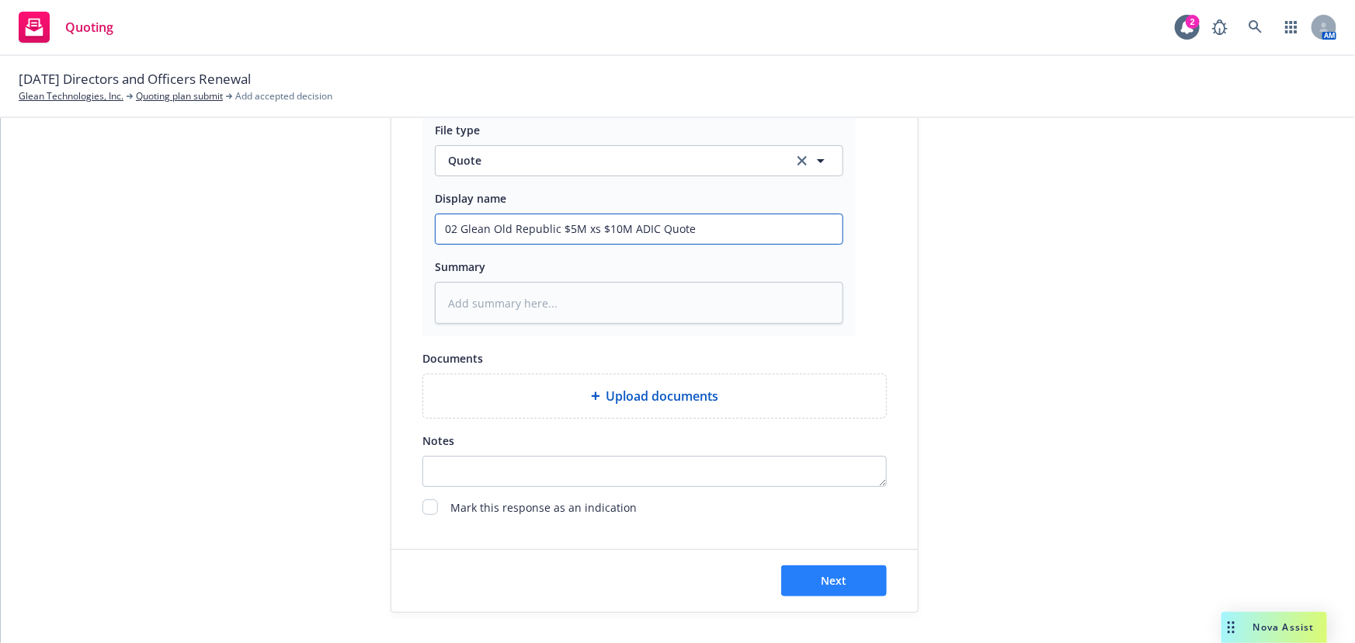
type input "02 Glean Old Republic $5M xs $10M ADIC Quote"
click at [841, 570] on button "Next" at bounding box center [834, 580] width 106 height 31
type textarea "x"
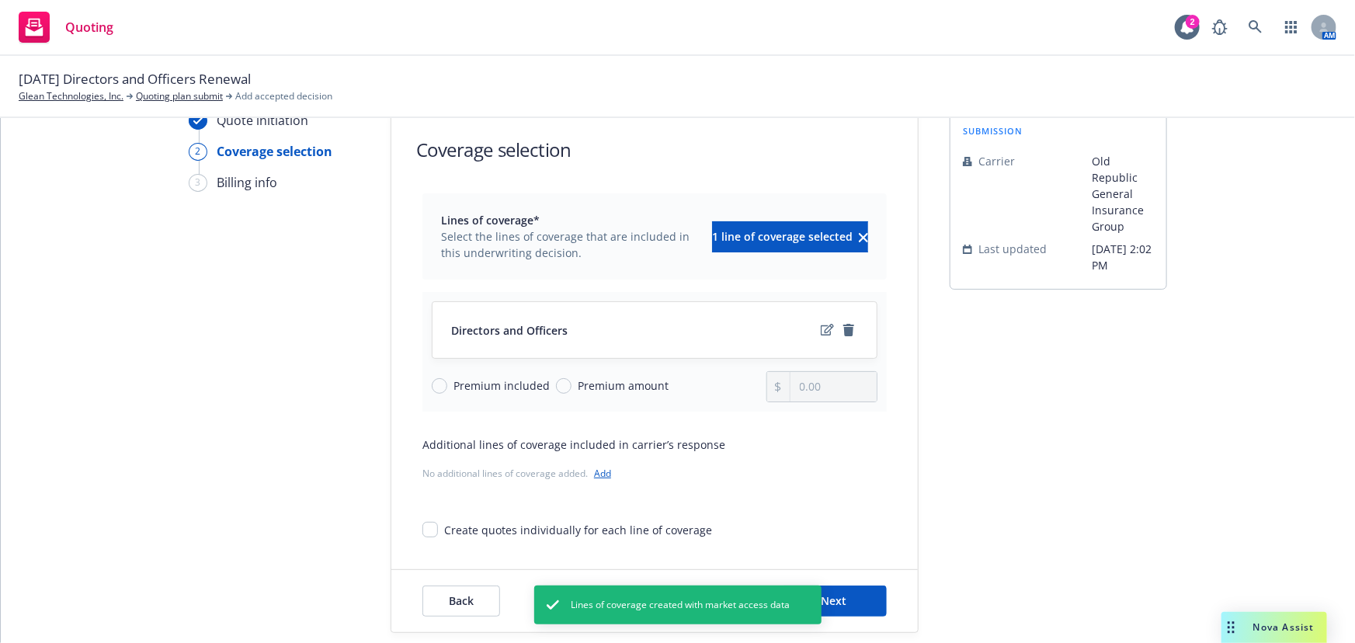
scroll to position [57, 0]
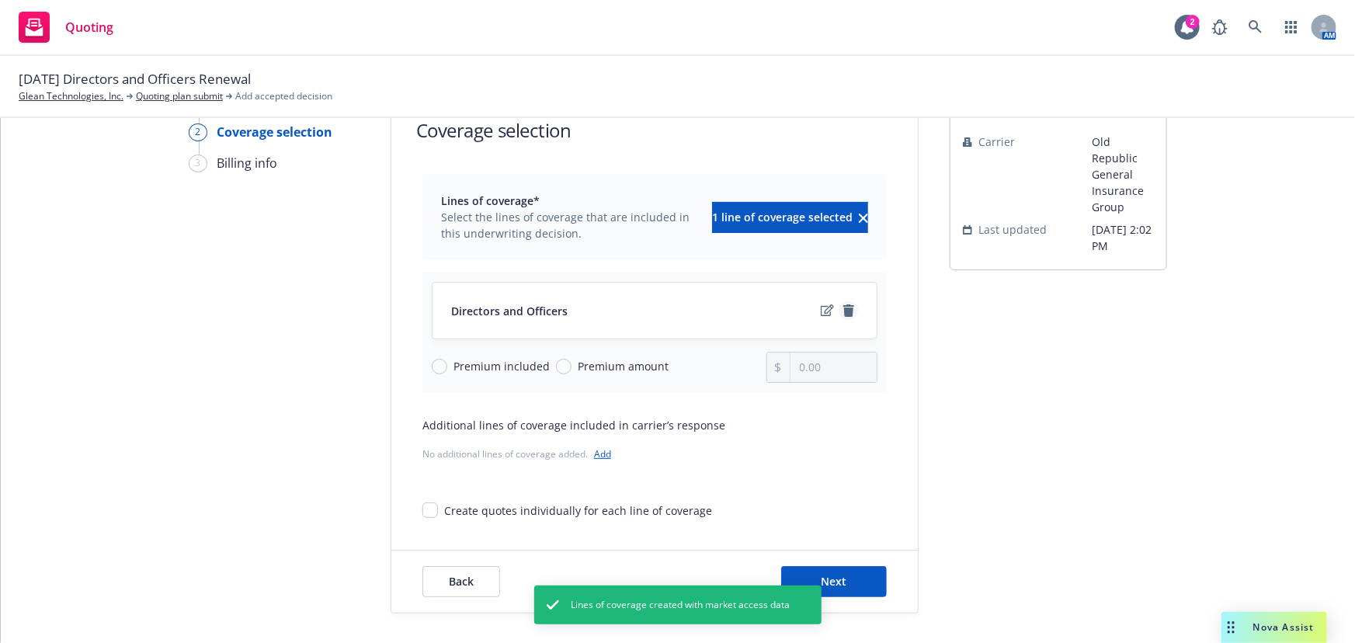
click at [846, 311] on icon "remove" at bounding box center [848, 310] width 11 height 12
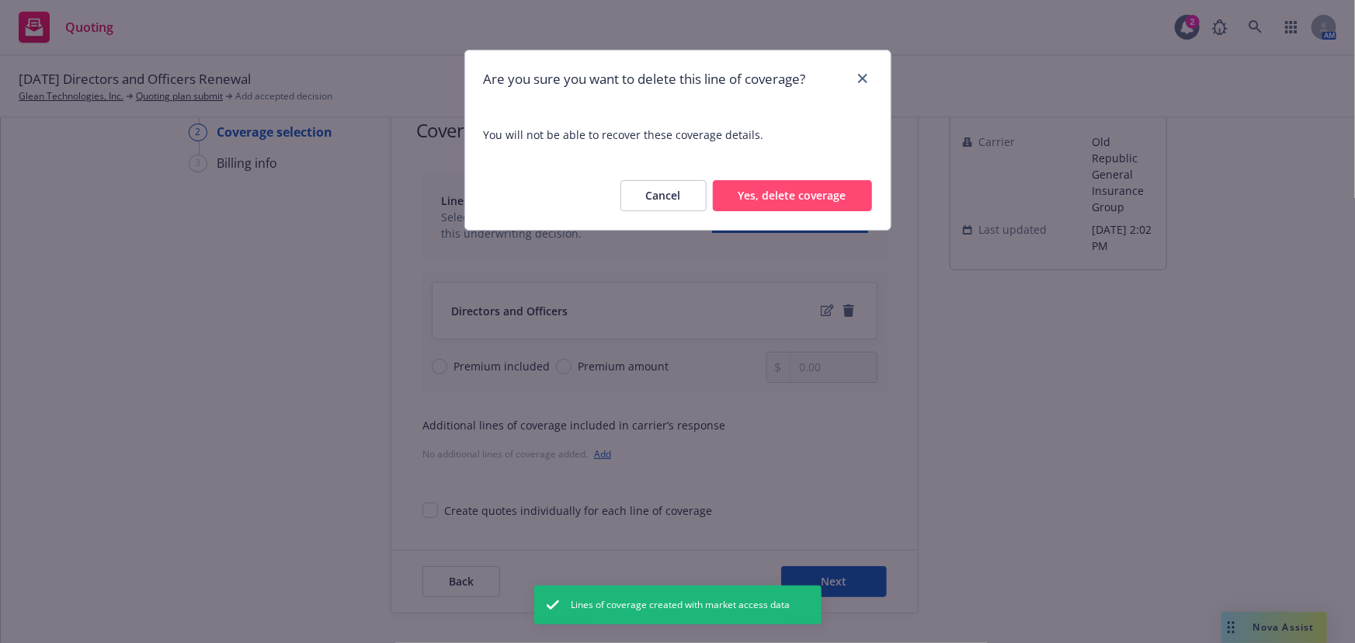
click at [791, 196] on button "Yes, delete coverage" at bounding box center [792, 195] width 159 height 31
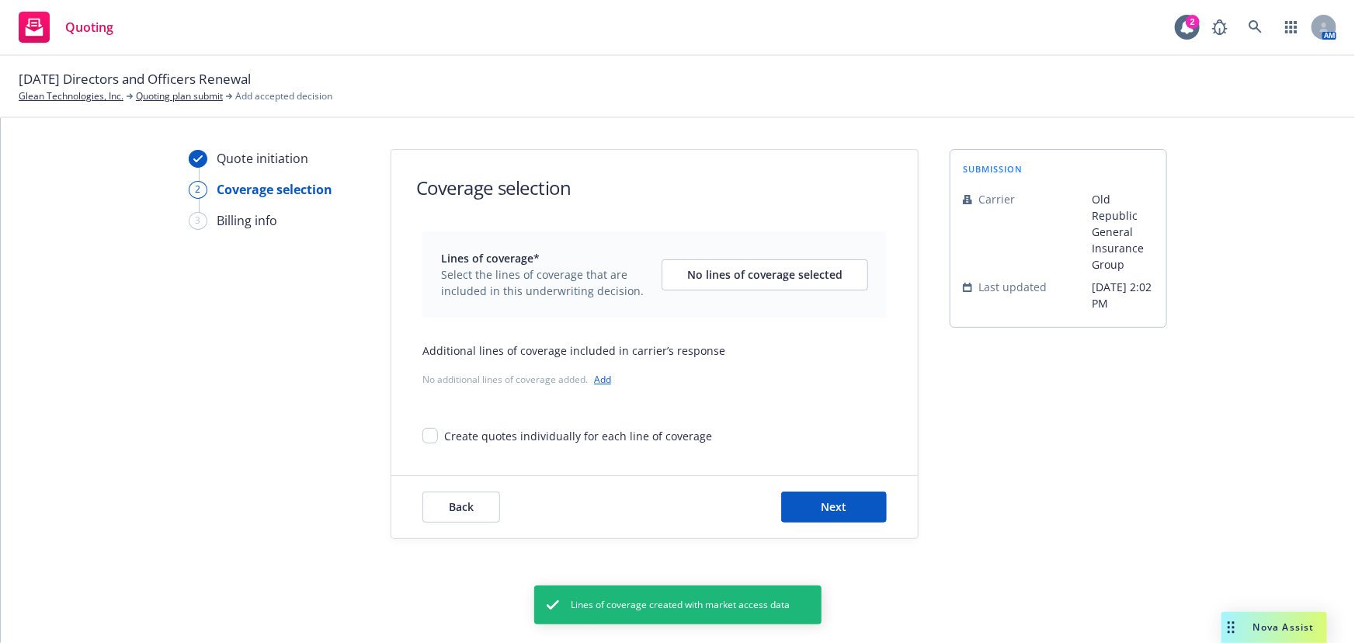
scroll to position [0, 0]
click at [603, 381] on link "Add" at bounding box center [602, 379] width 17 height 13
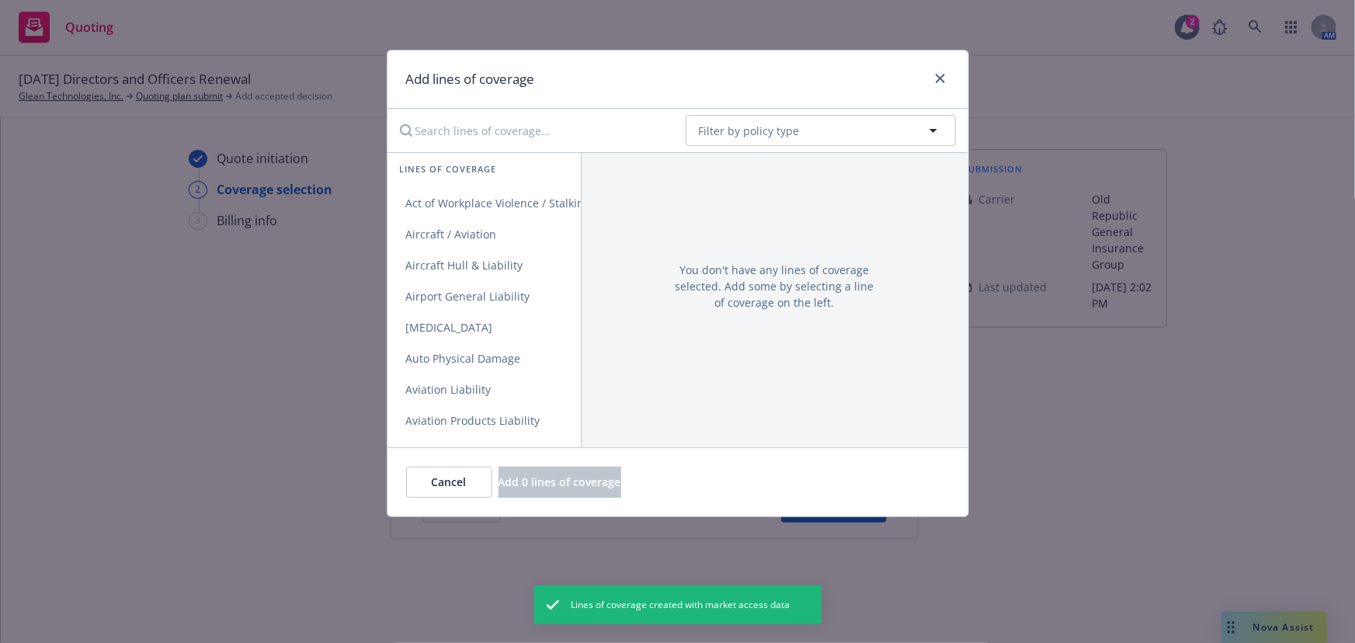
click at [505, 123] on input "Search lines of coverage..." at bounding box center [532, 130] width 283 height 31
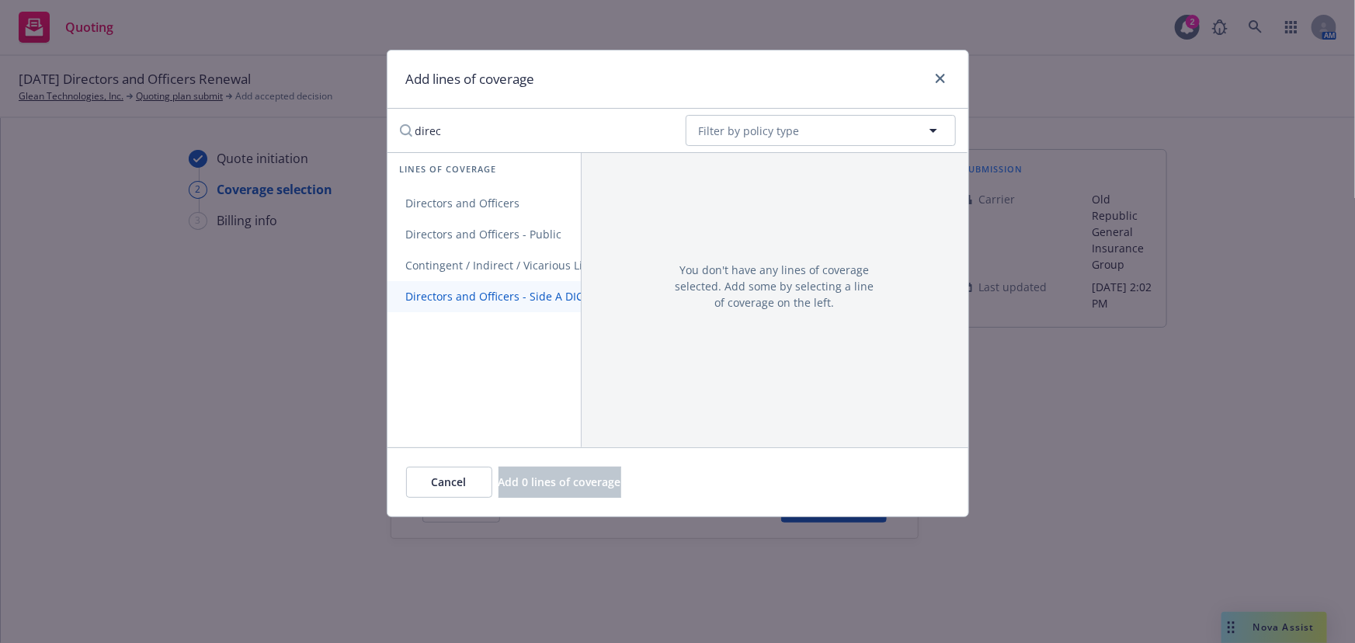
type input "direc"
click at [508, 297] on span "Directors and Officers - Side A DIC" at bounding box center [494, 296] width 215 height 15
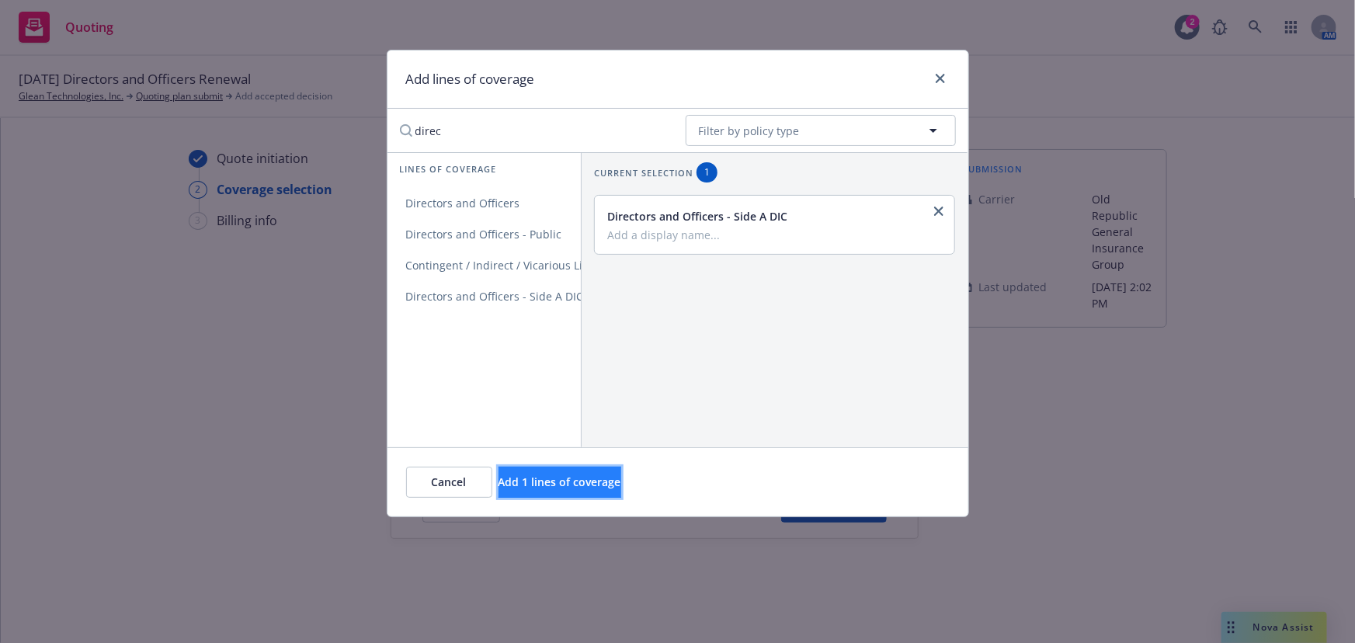
click at [594, 487] on span "Add 1 lines of coverage" at bounding box center [560, 481] width 123 height 15
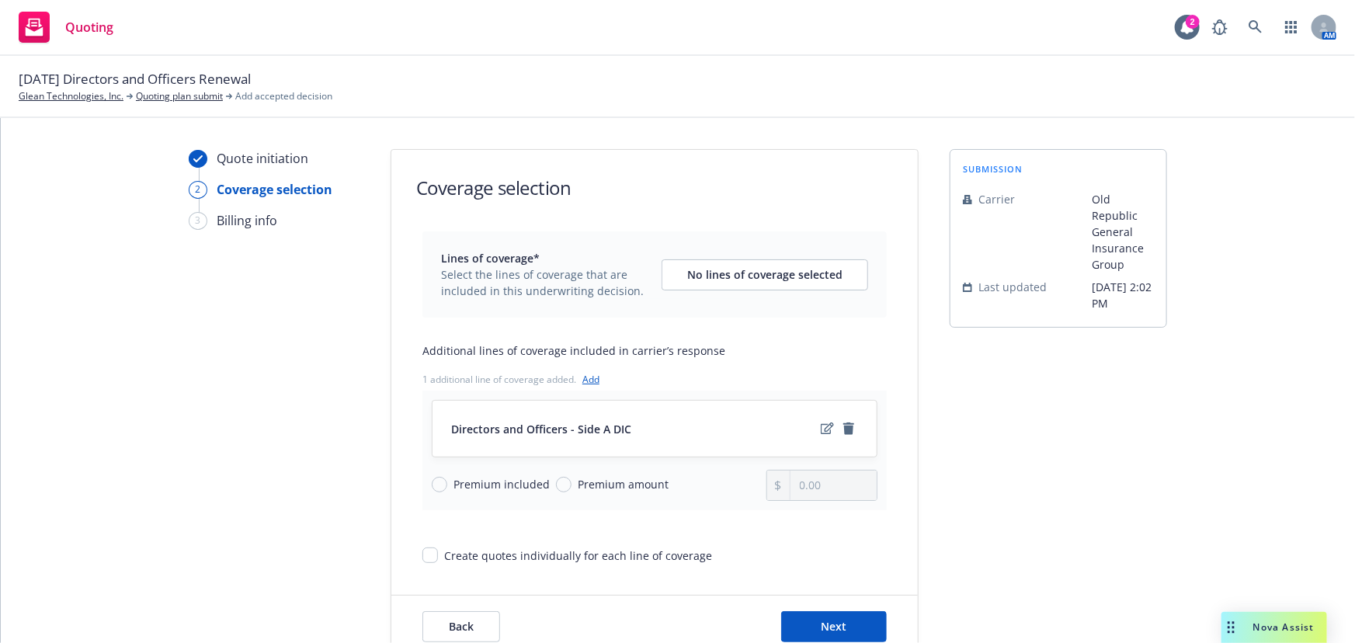
click at [604, 485] on span "Premium amount" at bounding box center [623, 484] width 91 height 16
click at [572, 485] on input "Premium amount" at bounding box center [564, 485] width 16 height 16
radio input "true"
drag, startPoint x: 728, startPoint y: 485, endPoint x: 637, endPoint y: 485, distance: 91.6
click at [637, 485] on div "Premium included Premium amount 0.00" at bounding box center [655, 485] width 446 height 31
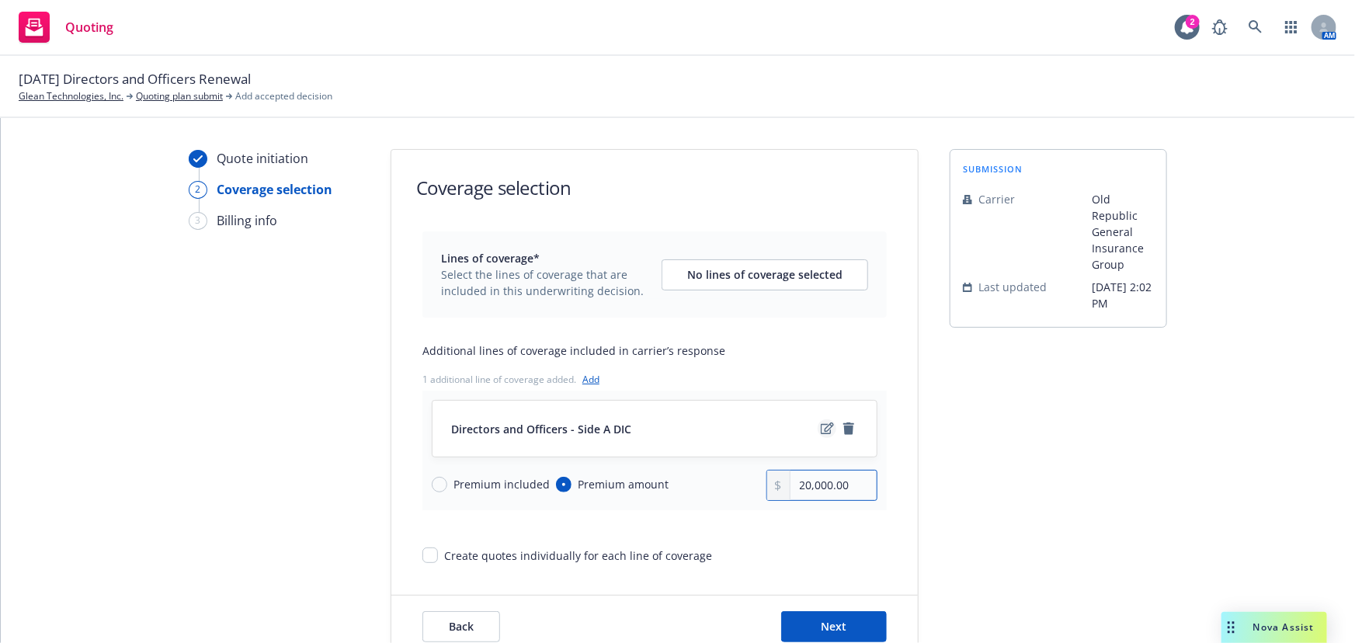
type input "20,000.00"
click at [821, 432] on icon "edit" at bounding box center [827, 428] width 13 height 12
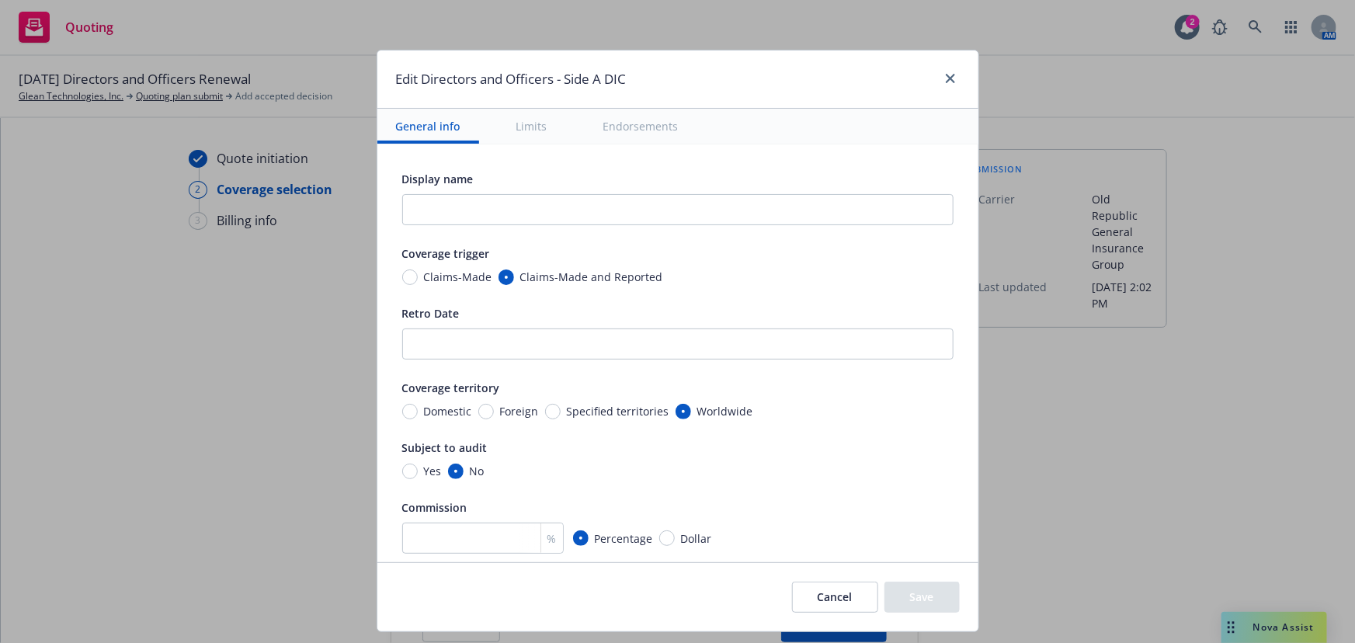
scroll to position [282, 0]
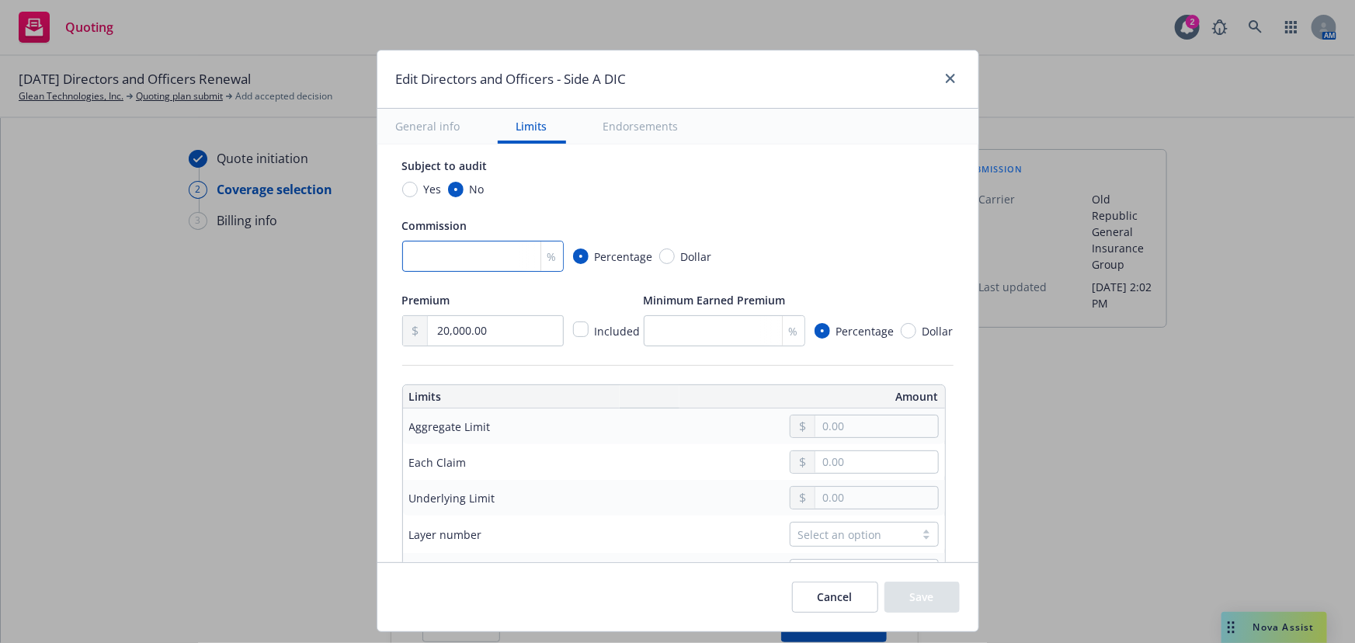
click at [466, 252] on input "number" at bounding box center [483, 256] width 162 height 31
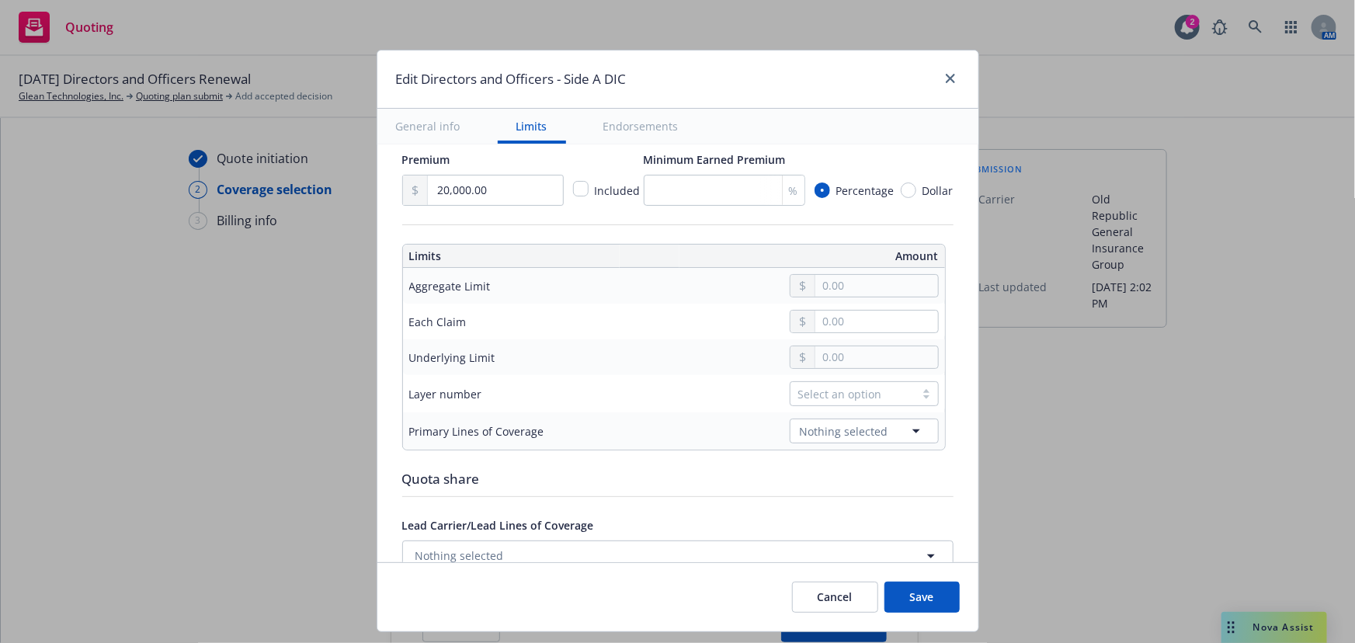
scroll to position [423, 0]
type input "15"
click at [888, 295] on td at bounding box center [790, 285] width 309 height 36
click at [889, 291] on input "text" at bounding box center [876, 285] width 122 height 22
type input "5,000,000.00"
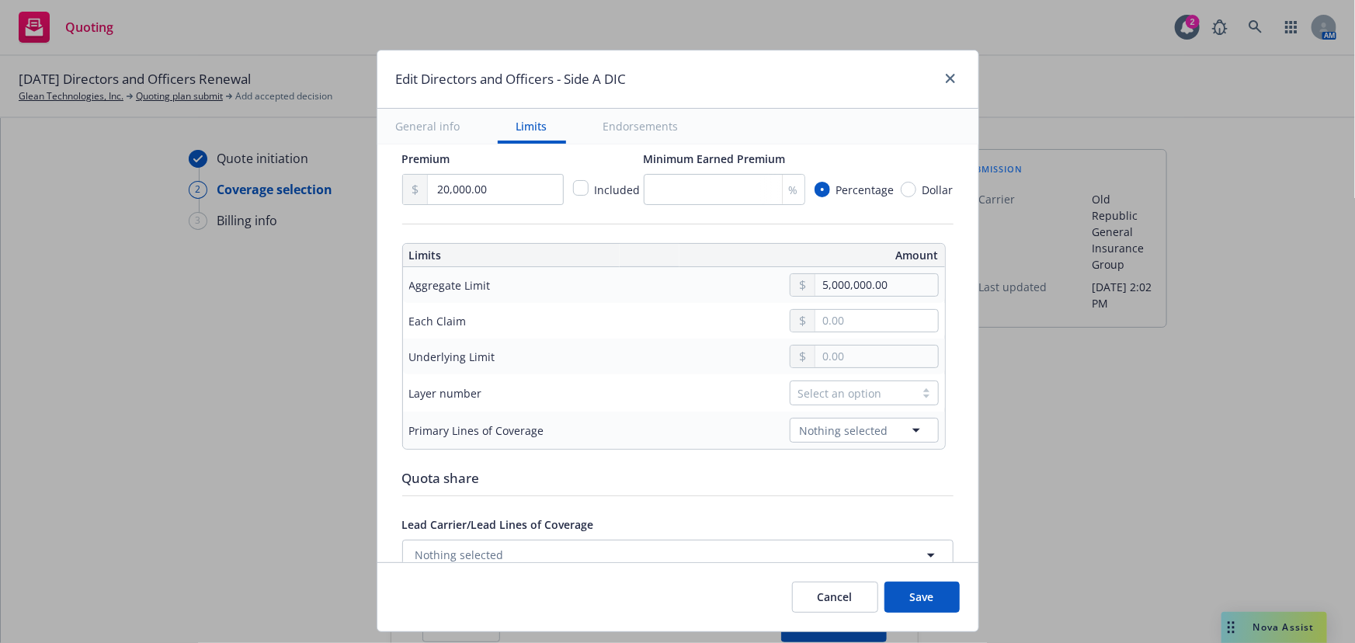
click at [874, 415] on button "$5,000,000.00" at bounding box center [863, 409] width 134 height 29
click at [857, 356] on input "text" at bounding box center [876, 357] width 122 height 22
type input "5,000,000.00"
click at [854, 471] on button "$5,000,000.00" at bounding box center [863, 480] width 134 height 29
click at [846, 382] on div "Select an option" at bounding box center [853, 392] width 124 height 23
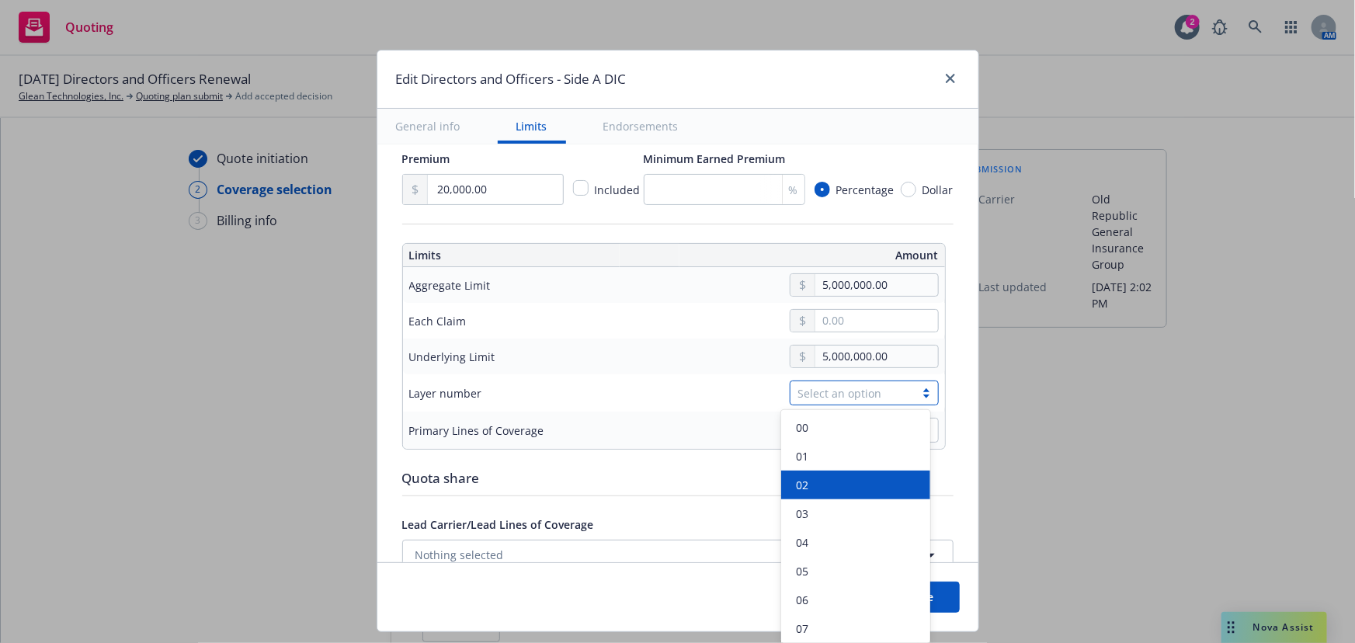
click at [831, 481] on div "02" at bounding box center [856, 485] width 130 height 16
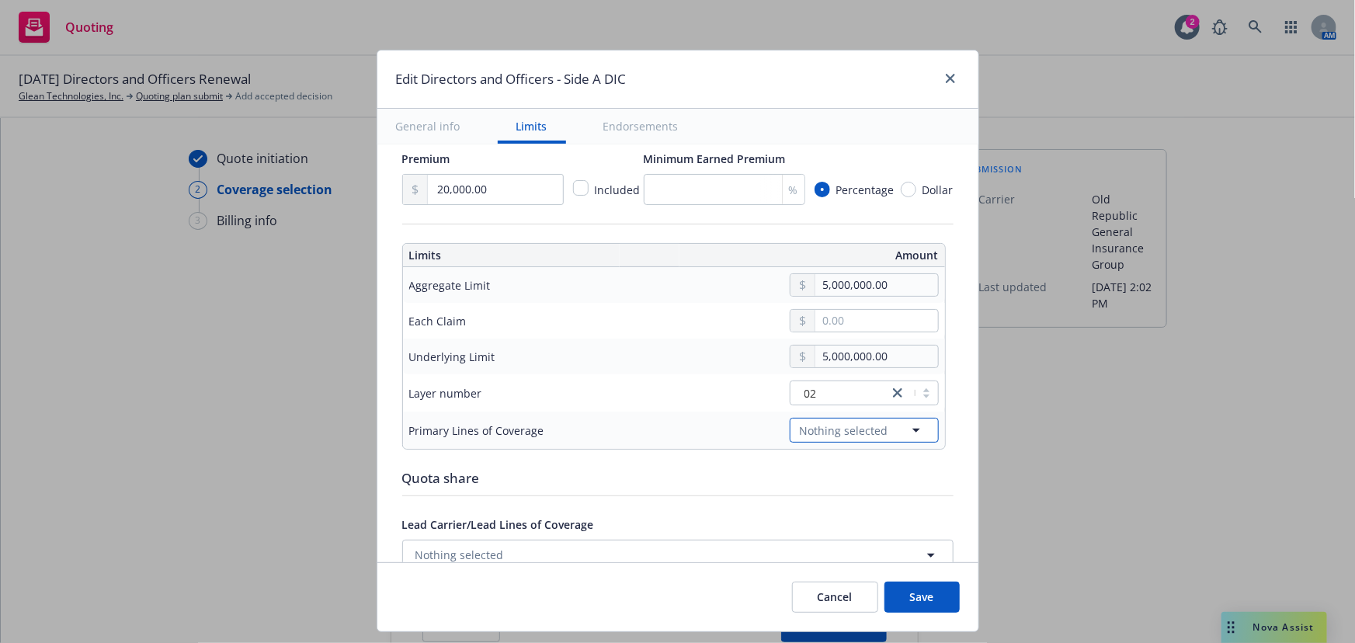
click at [848, 428] on span "Nothing selected" at bounding box center [844, 430] width 89 height 16
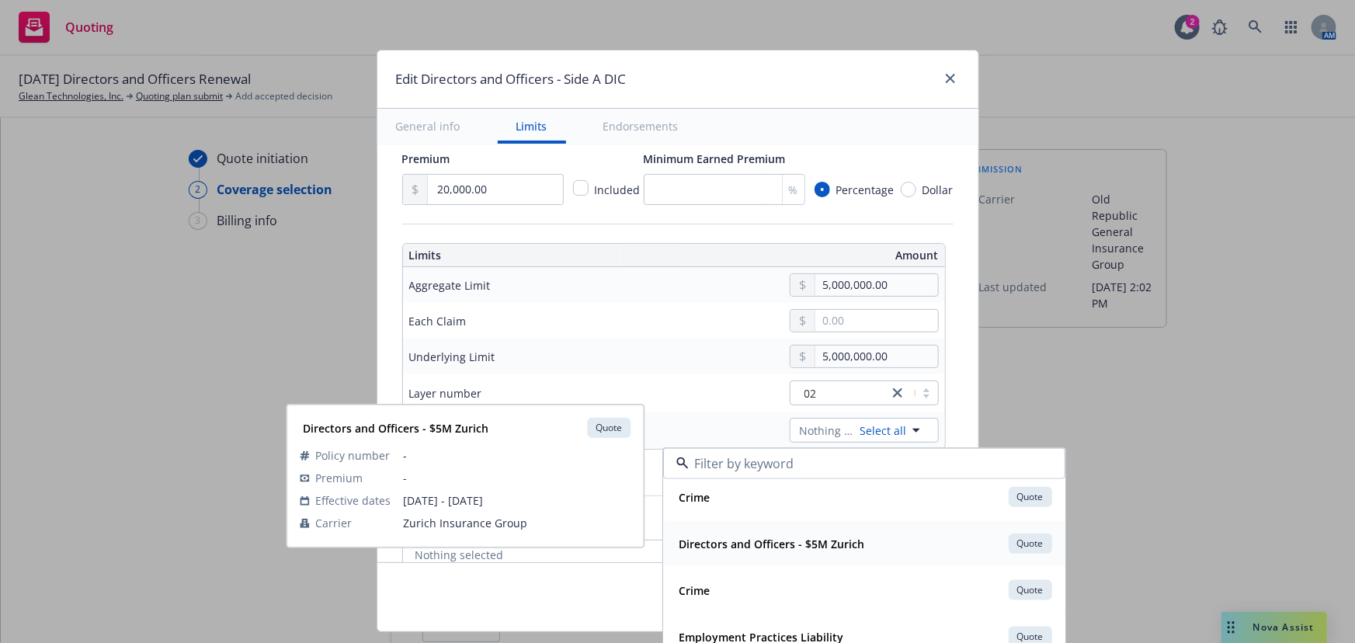
scroll to position [706, 0]
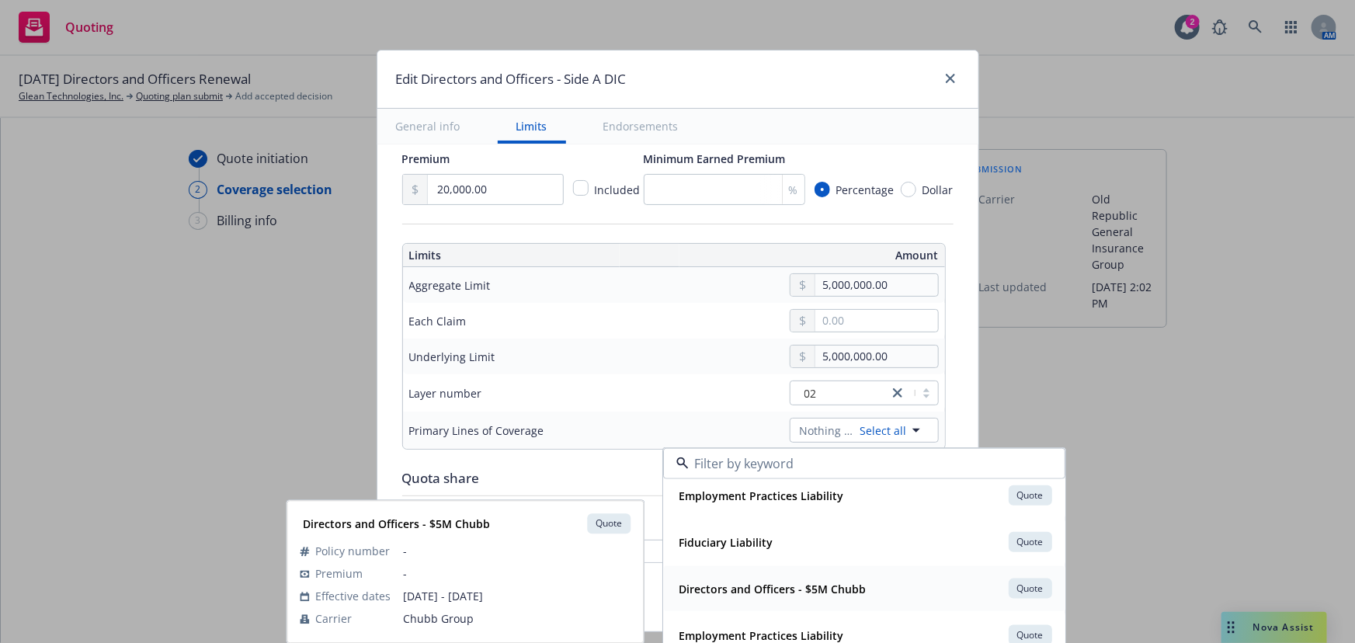
click at [821, 601] on div "Directors and Officers - $5M Chubb Quote Policy number - Premium - Effective da…" at bounding box center [864, 588] width 401 height 45
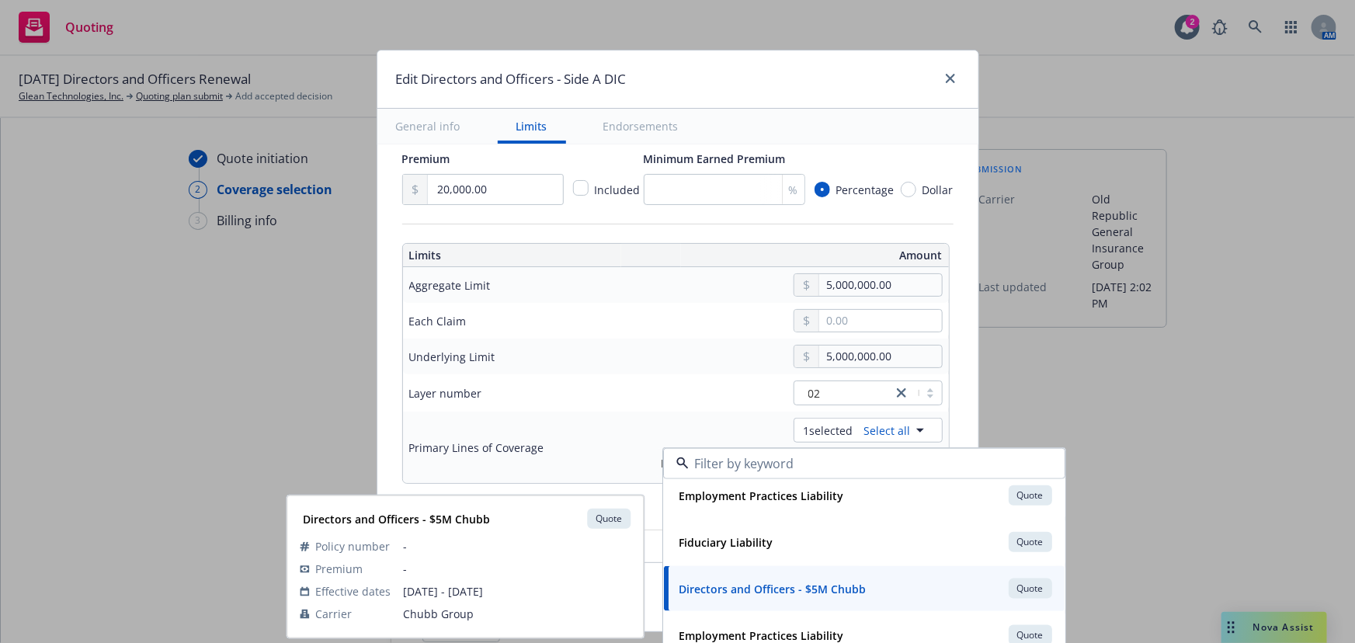
click at [579, 352] on div "Underlying Limit" at bounding box center [519, 356] width 221 height 19
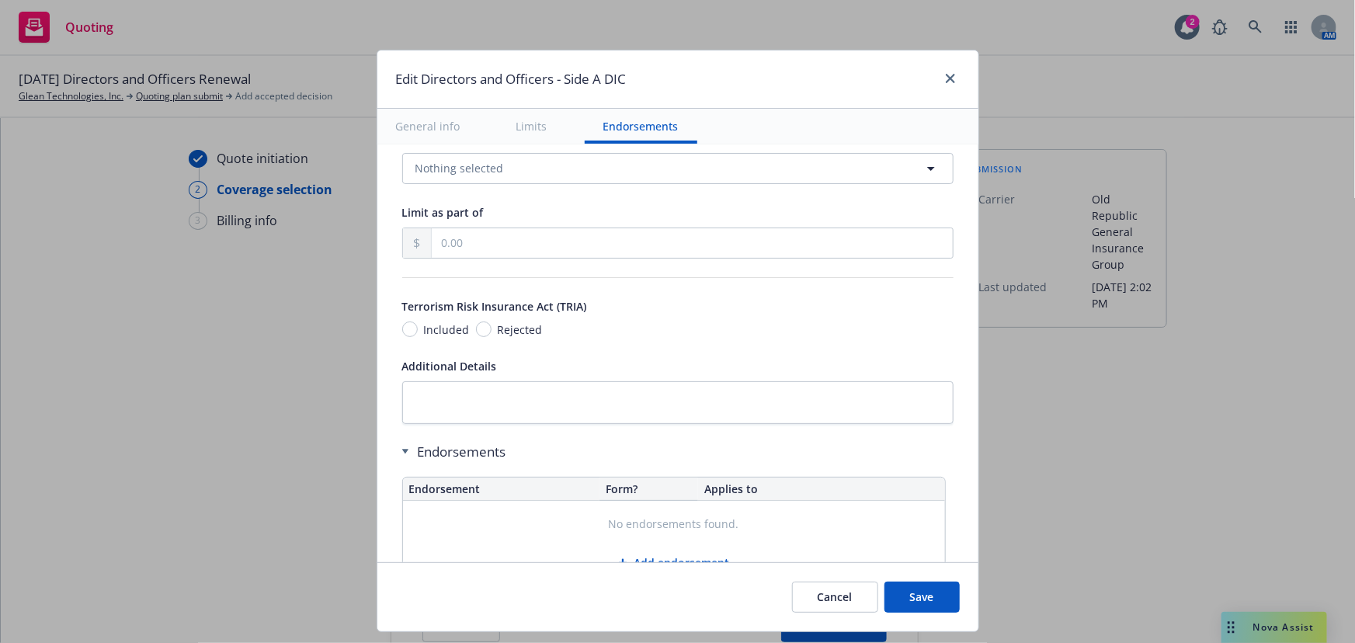
scroll to position [902, 0]
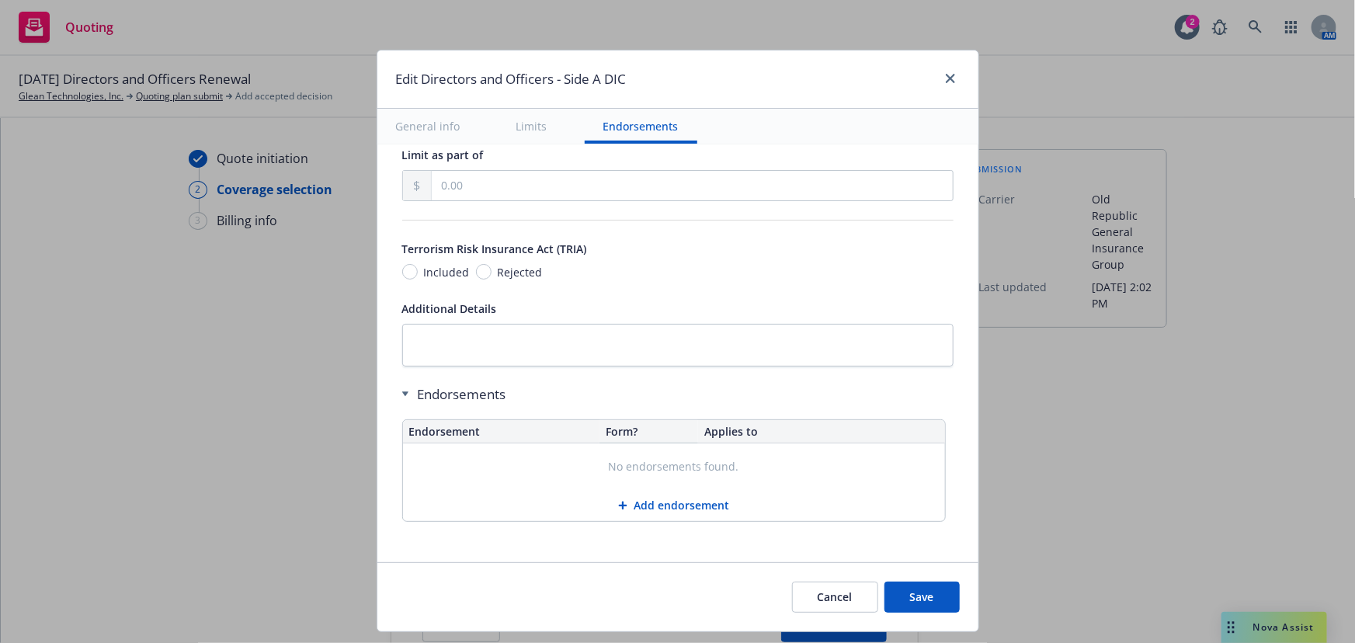
click at [916, 589] on button "Save" at bounding box center [921, 597] width 75 height 31
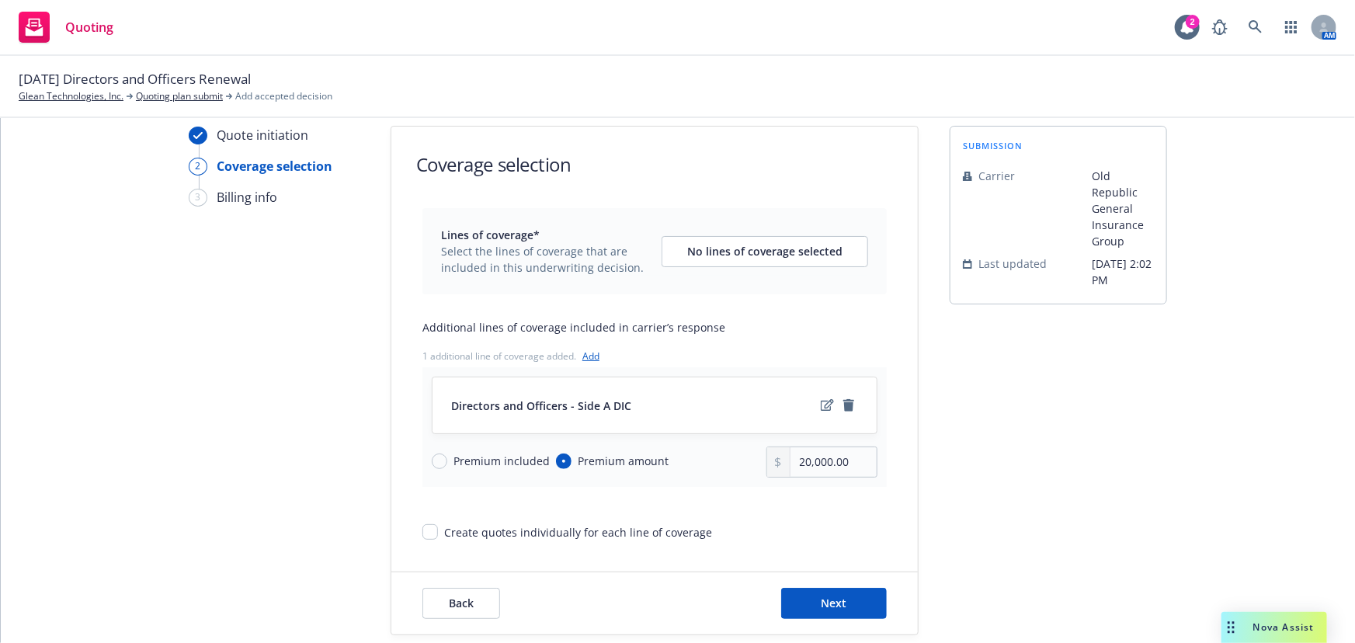
scroll to position [46, 0]
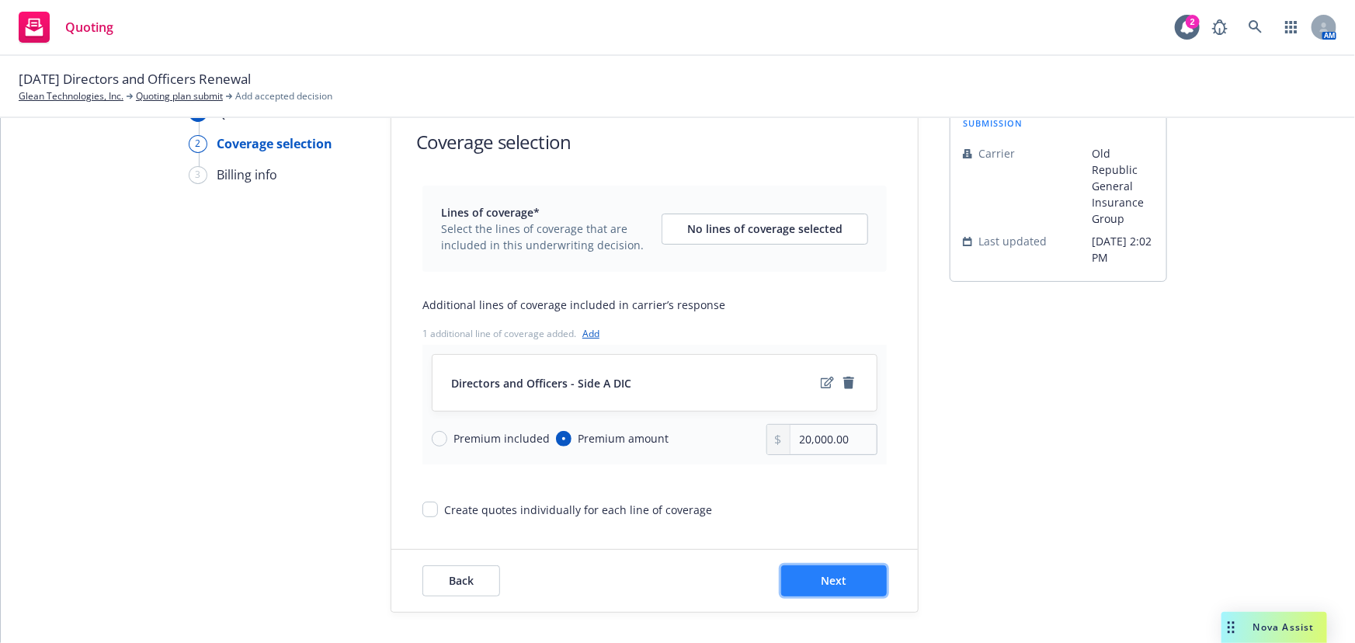
click at [845, 575] on button "Next" at bounding box center [834, 580] width 106 height 31
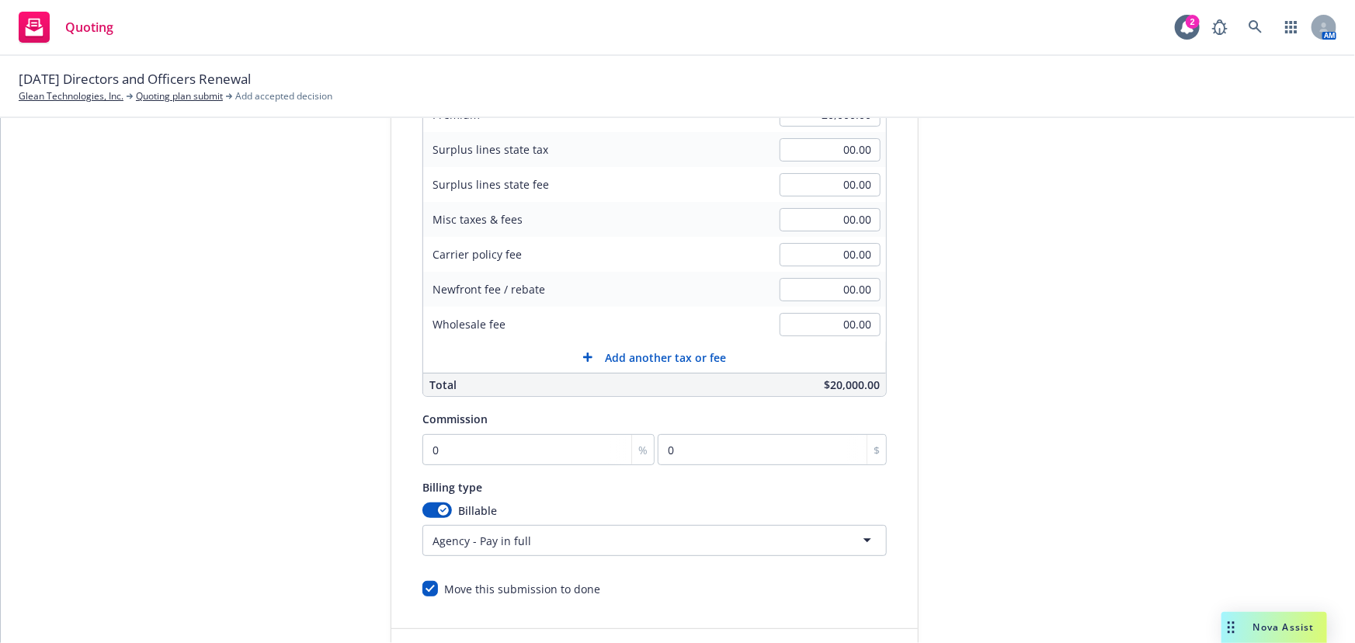
scroll to position [257, 0]
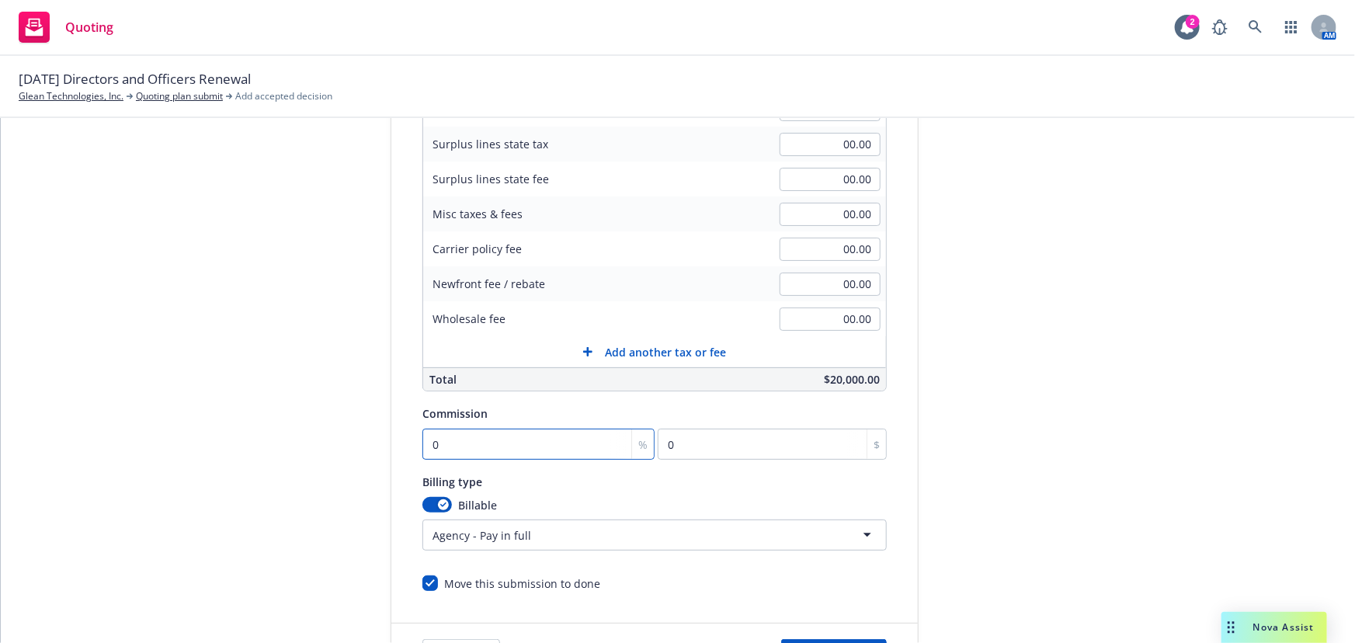
click at [544, 440] on input "0" at bounding box center [538, 444] width 232 height 31
type input "1"
type input "200"
type input "15"
type input "3000"
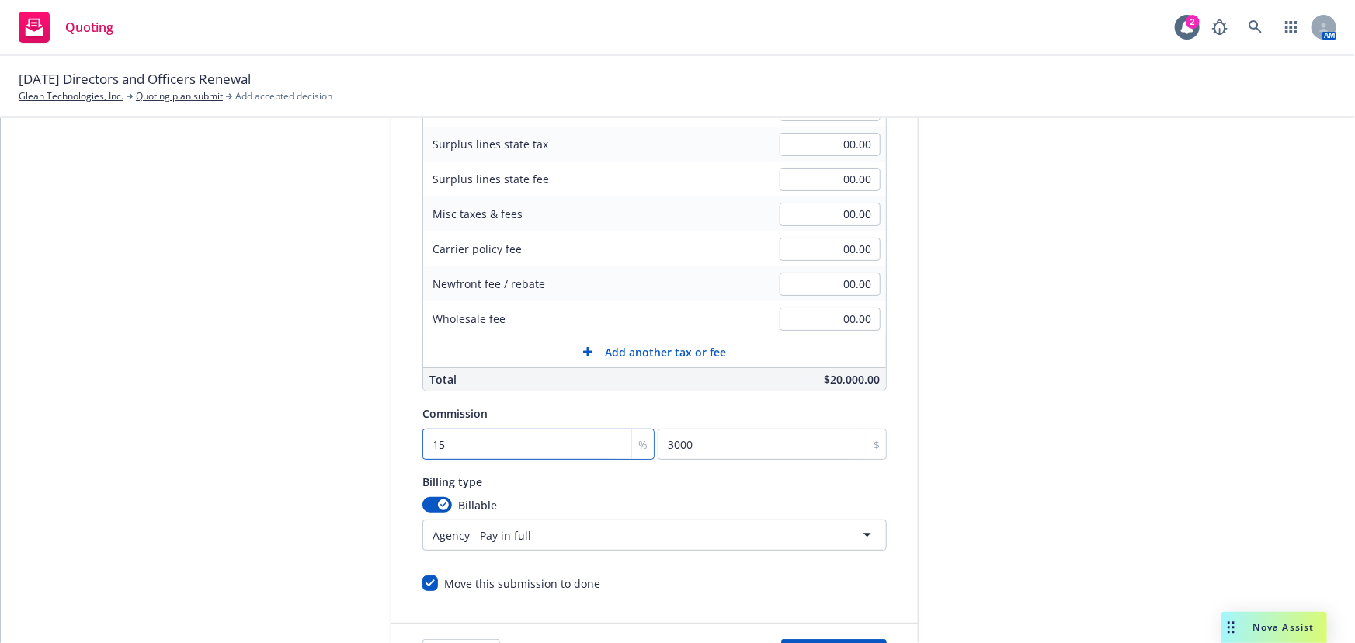
type input "15"
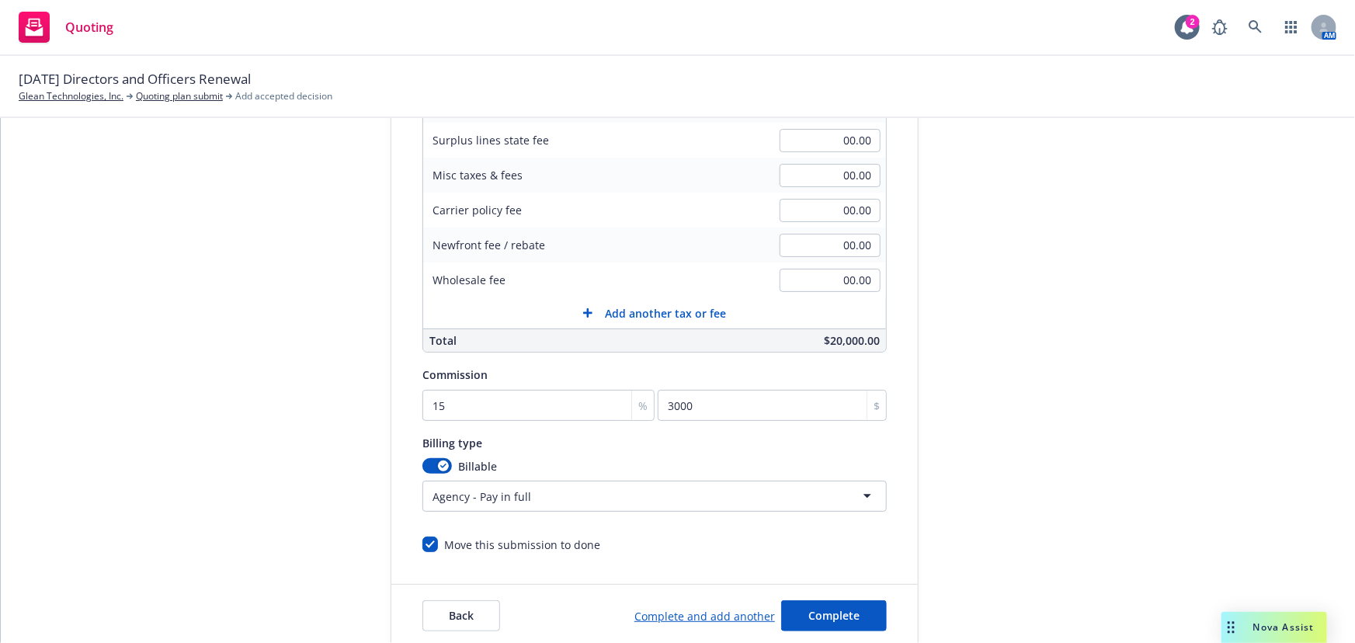
scroll to position [330, 0]
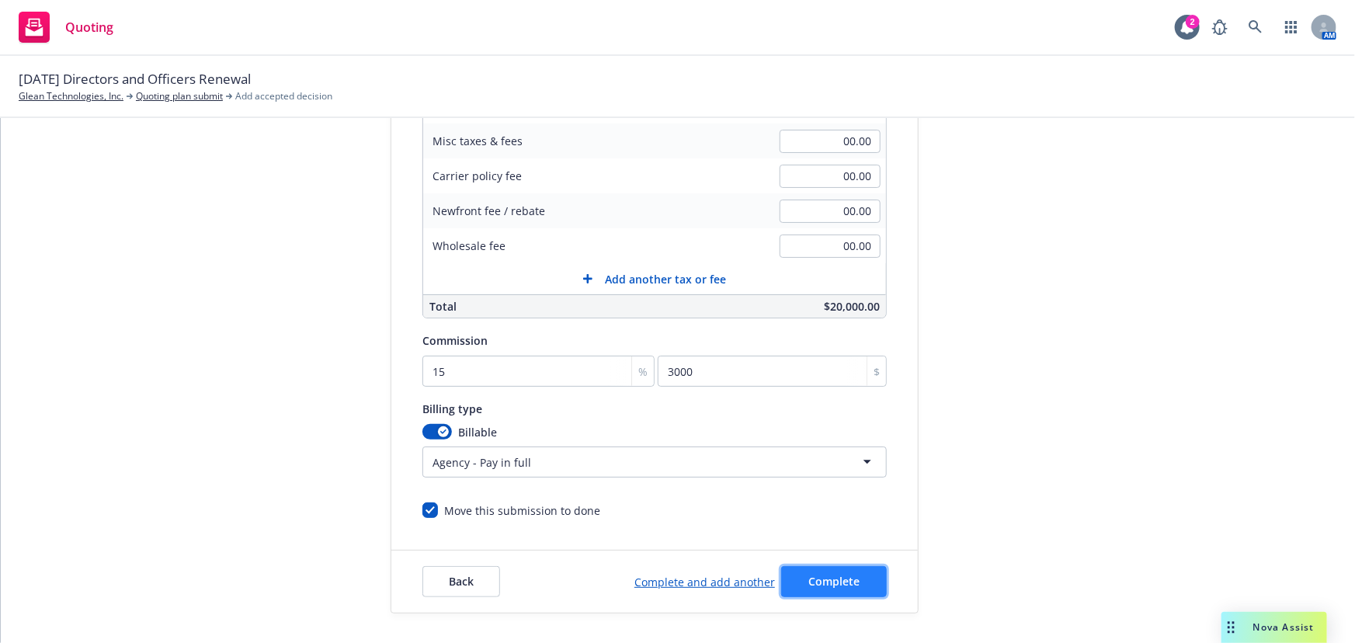
click at [848, 586] on span "Complete" at bounding box center [833, 581] width 51 height 15
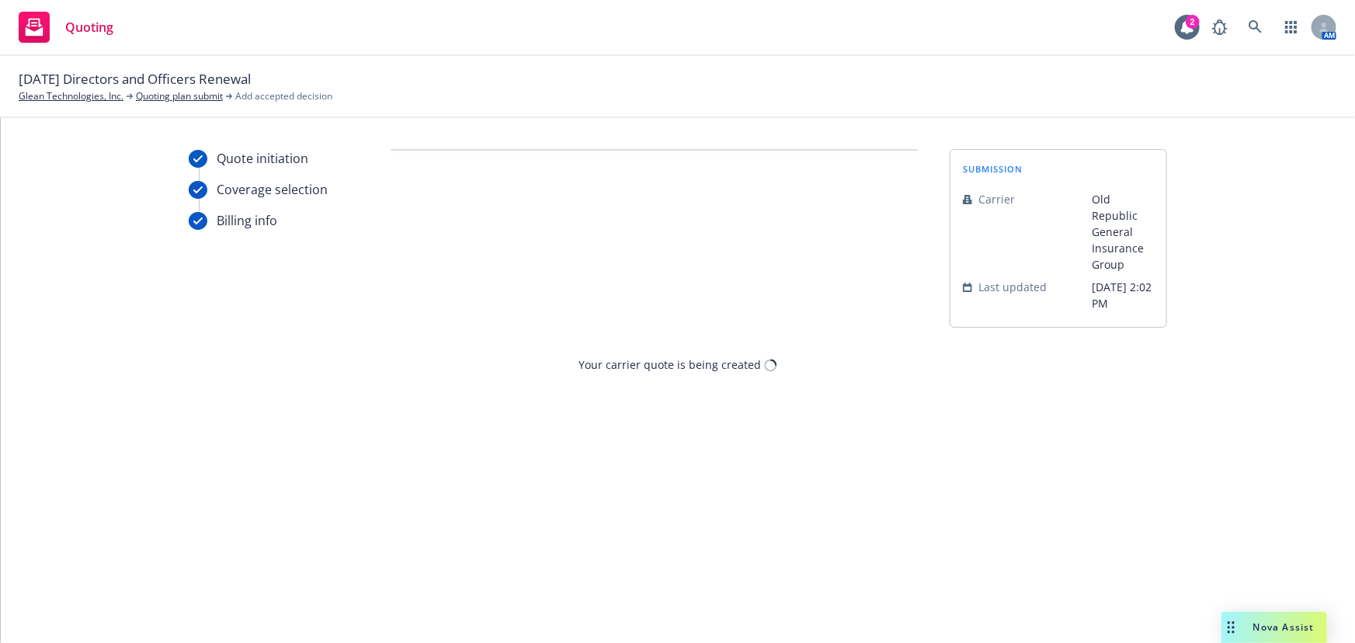
scroll to position [0, 0]
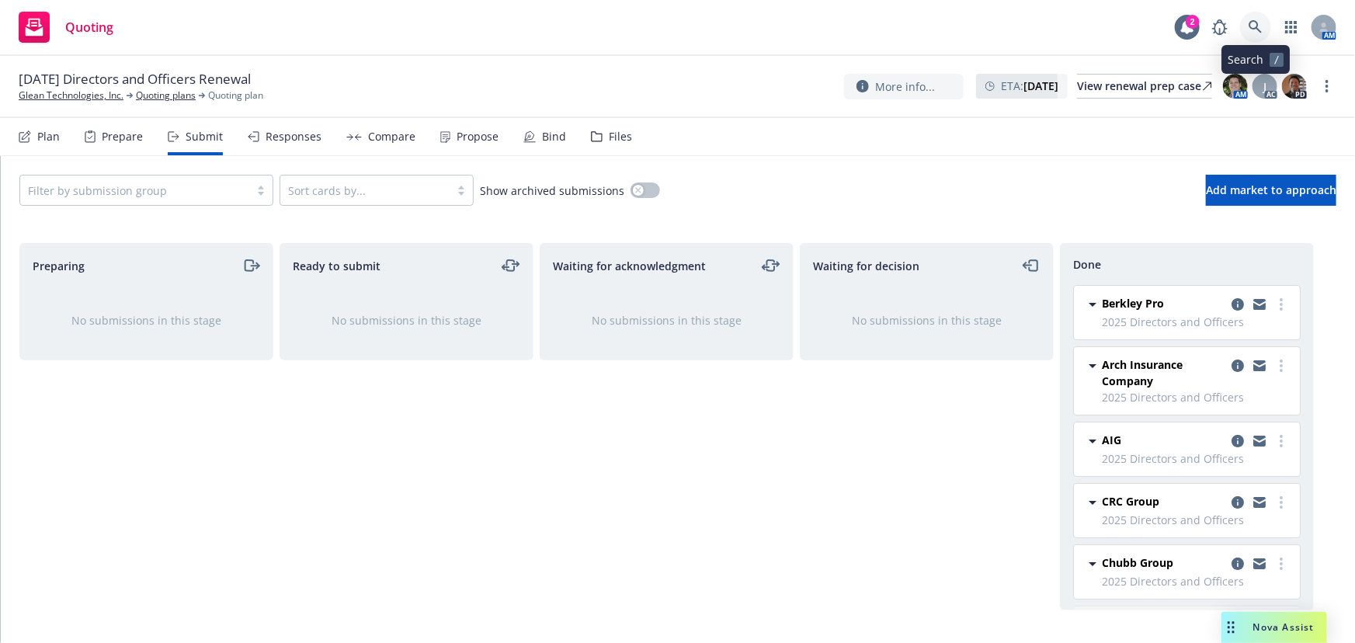
click at [1253, 30] on icon at bounding box center [1256, 27] width 14 height 14
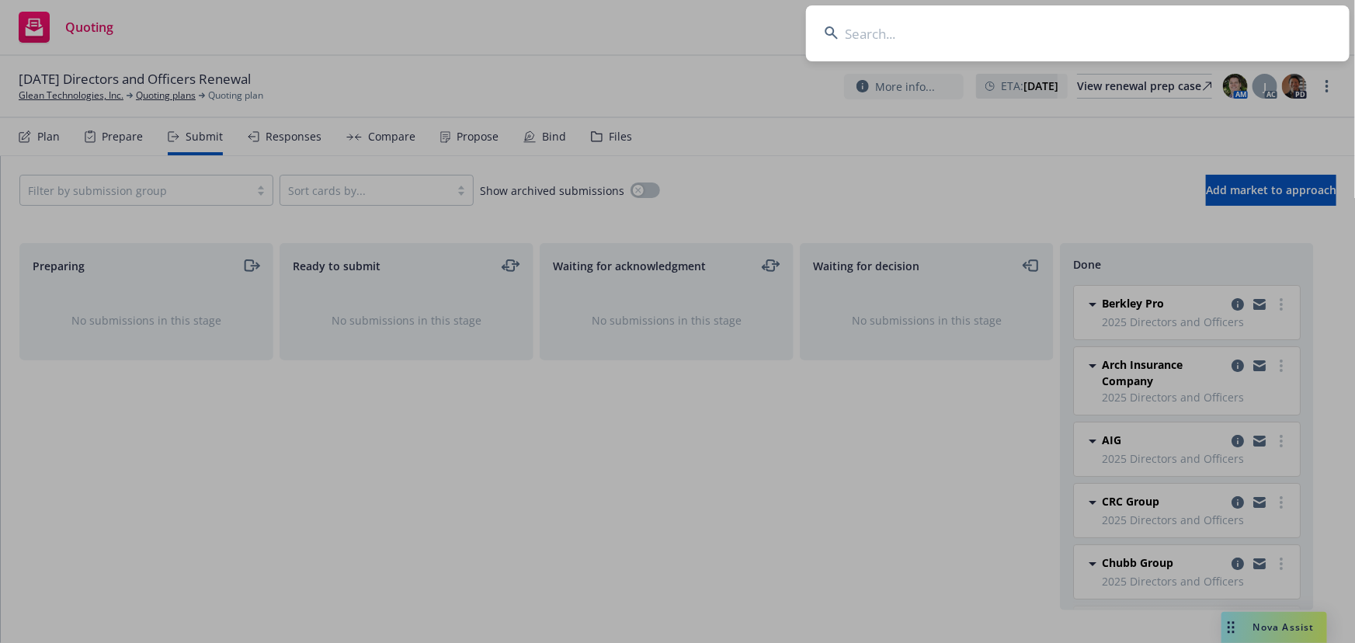
click at [956, 47] on input at bounding box center [1078, 33] width 544 height 56
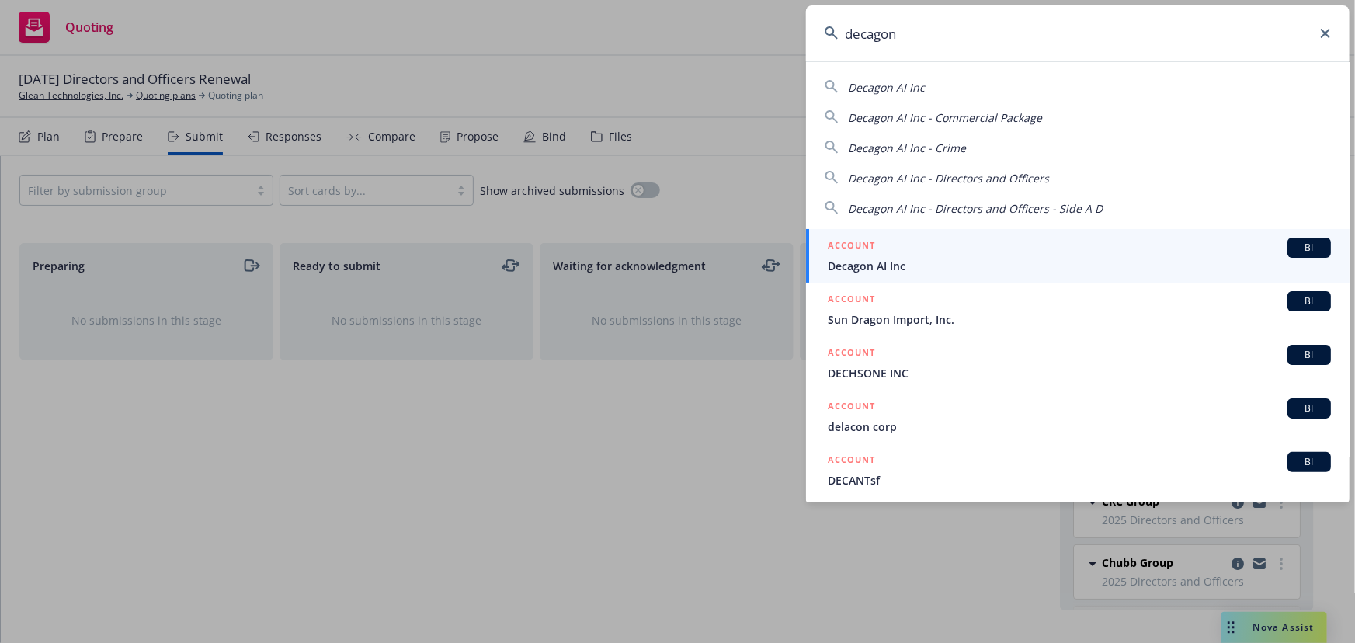
type input "decagon"
click at [922, 247] on div "ACCOUNT BI" at bounding box center [1079, 248] width 503 height 20
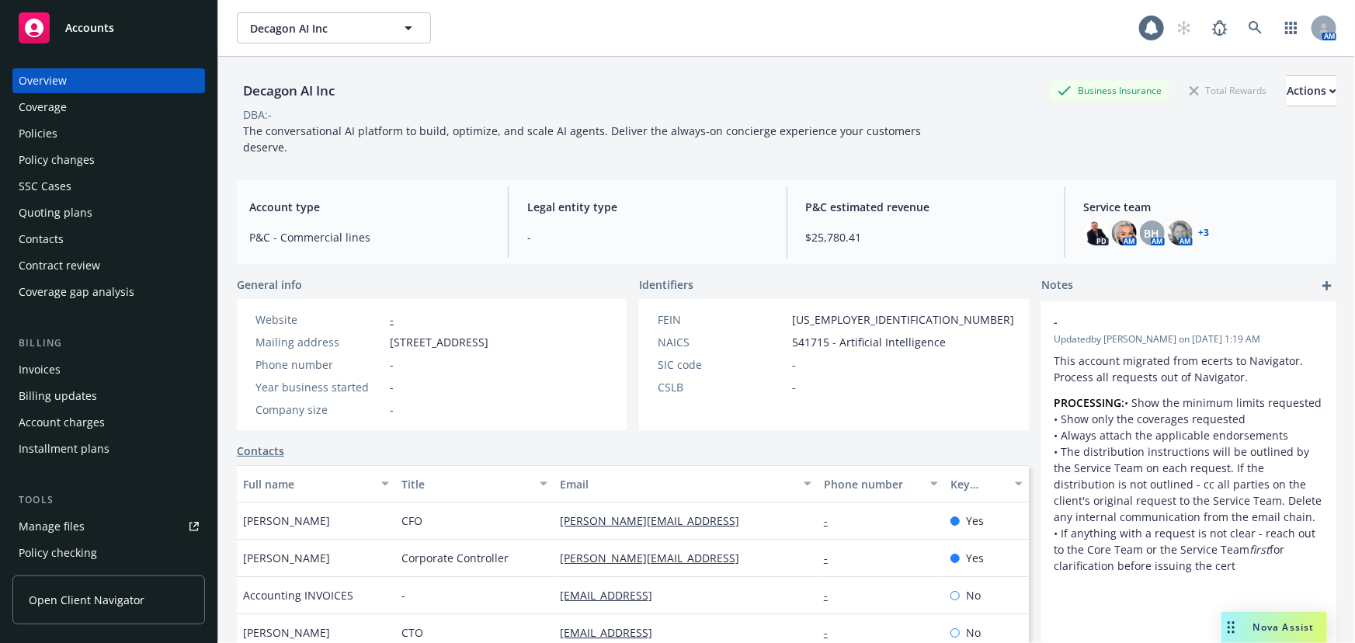
click at [114, 141] on div "Policies" at bounding box center [109, 133] width 180 height 25
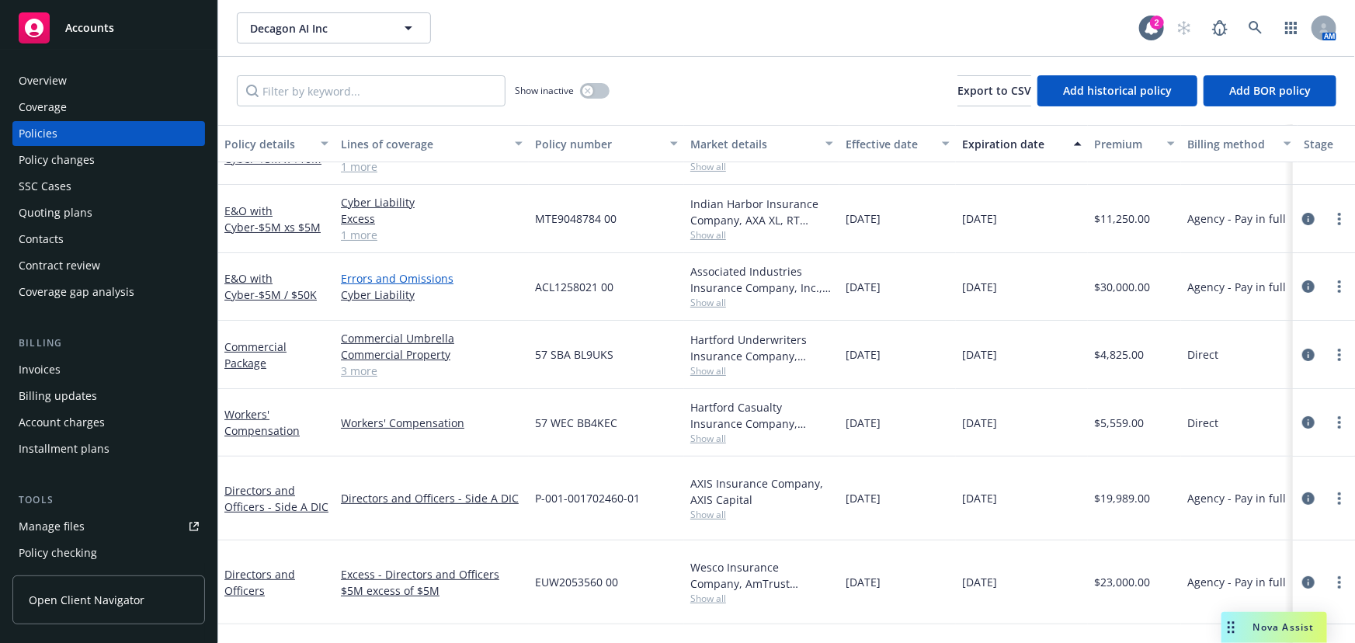
scroll to position [134, 0]
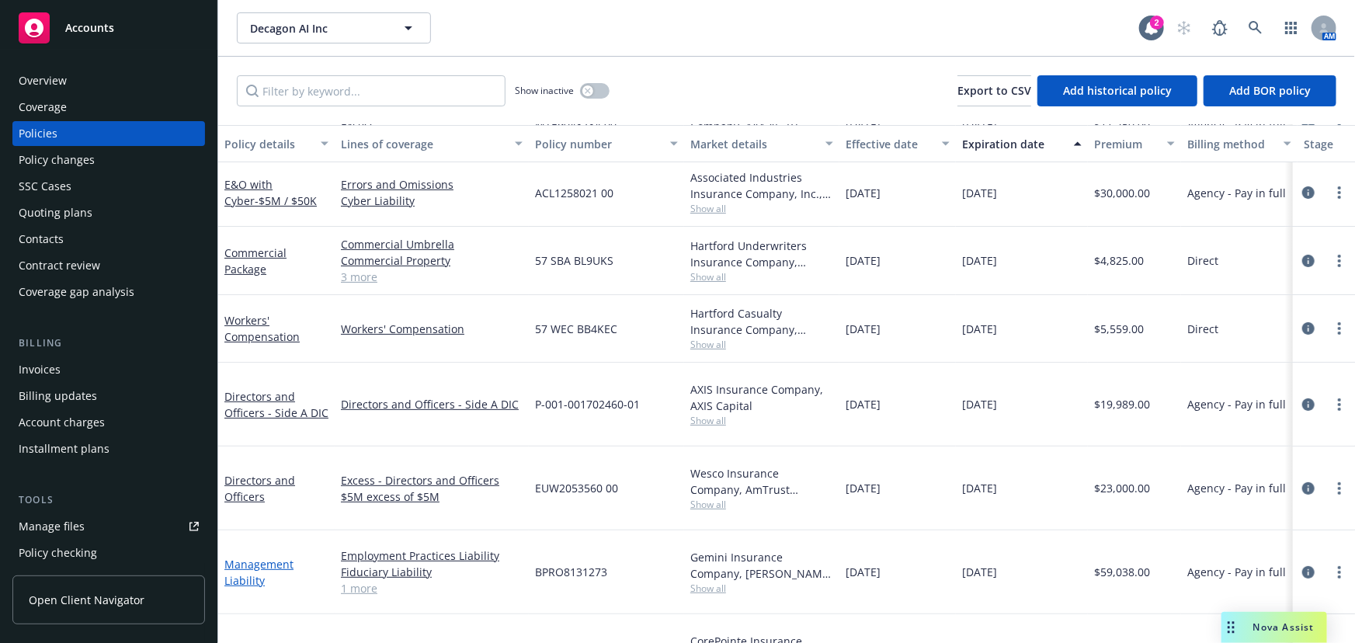
click at [266, 557] on link "Management Liability" at bounding box center [258, 572] width 69 height 31
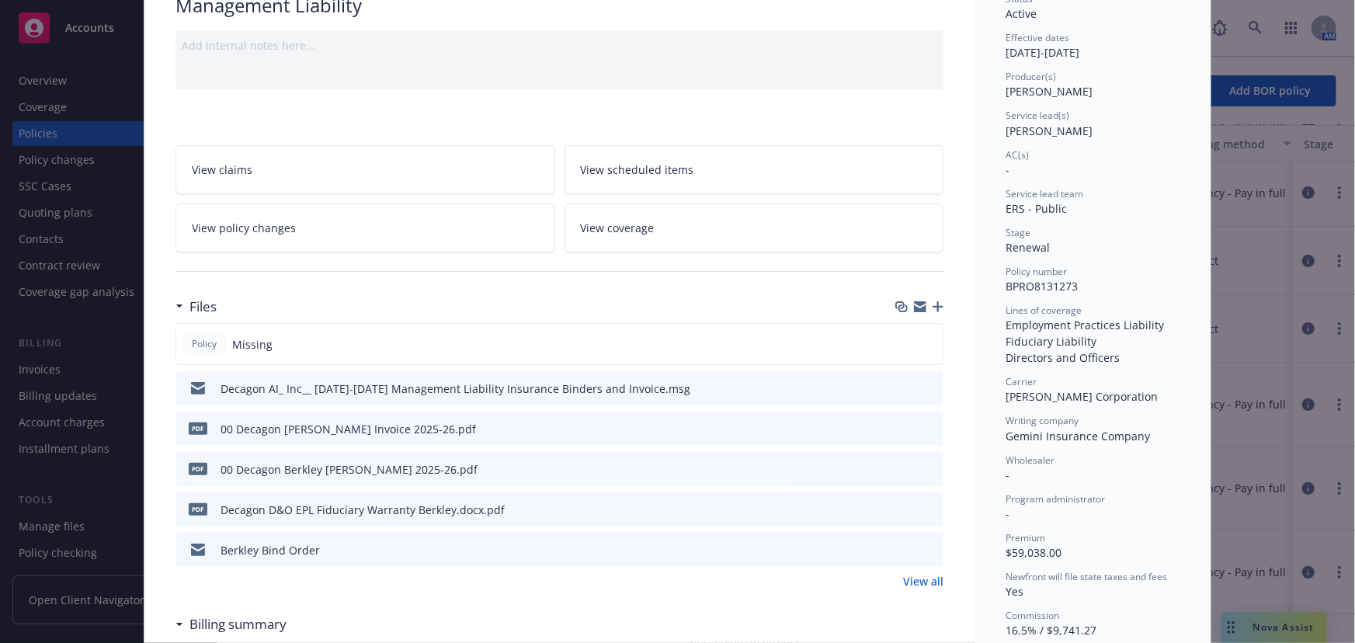
scroll to position [141, 0]
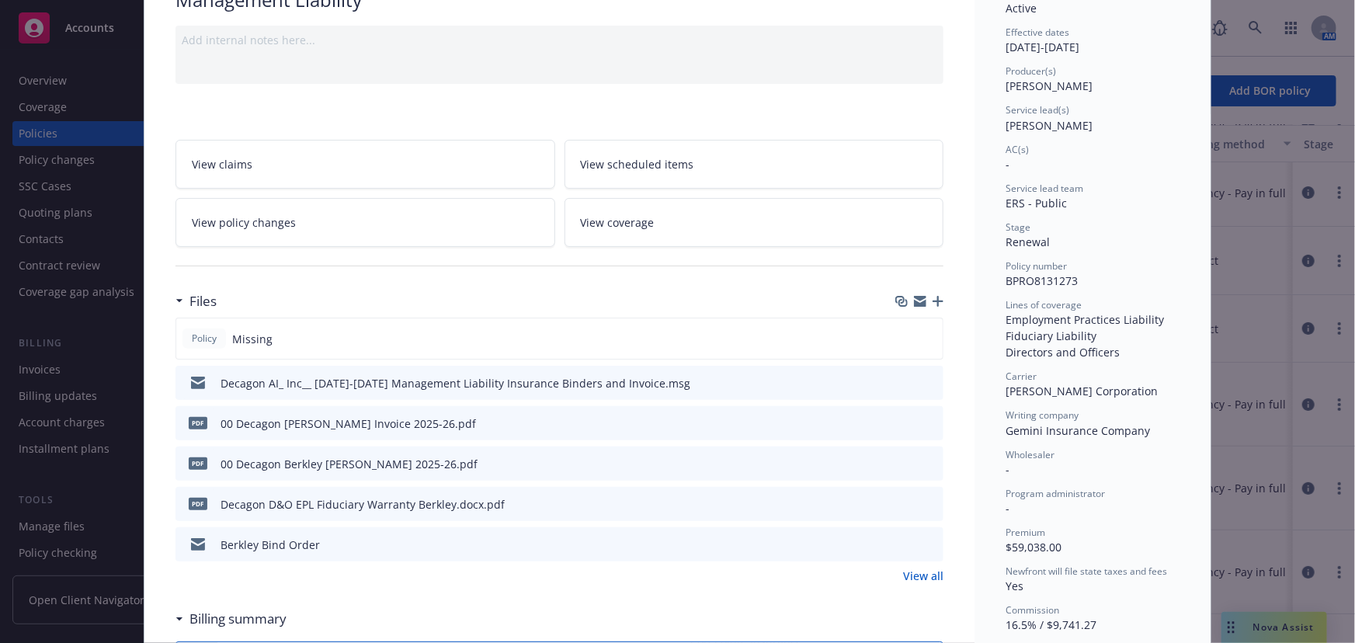
click at [902, 465] on icon "download file" at bounding box center [903, 467] width 12 height 4
drag, startPoint x: 412, startPoint y: 459, endPoint x: 214, endPoint y: 456, distance: 198.8
click at [214, 456] on div "pdf 00 Decagon Berkley ML Binder 2025-26.pdf" at bounding box center [330, 463] width 296 height 33
copy div "00 Decagon Berkley ML Binder 2025-26"
click at [933, 301] on icon "button" at bounding box center [938, 301] width 11 height 11
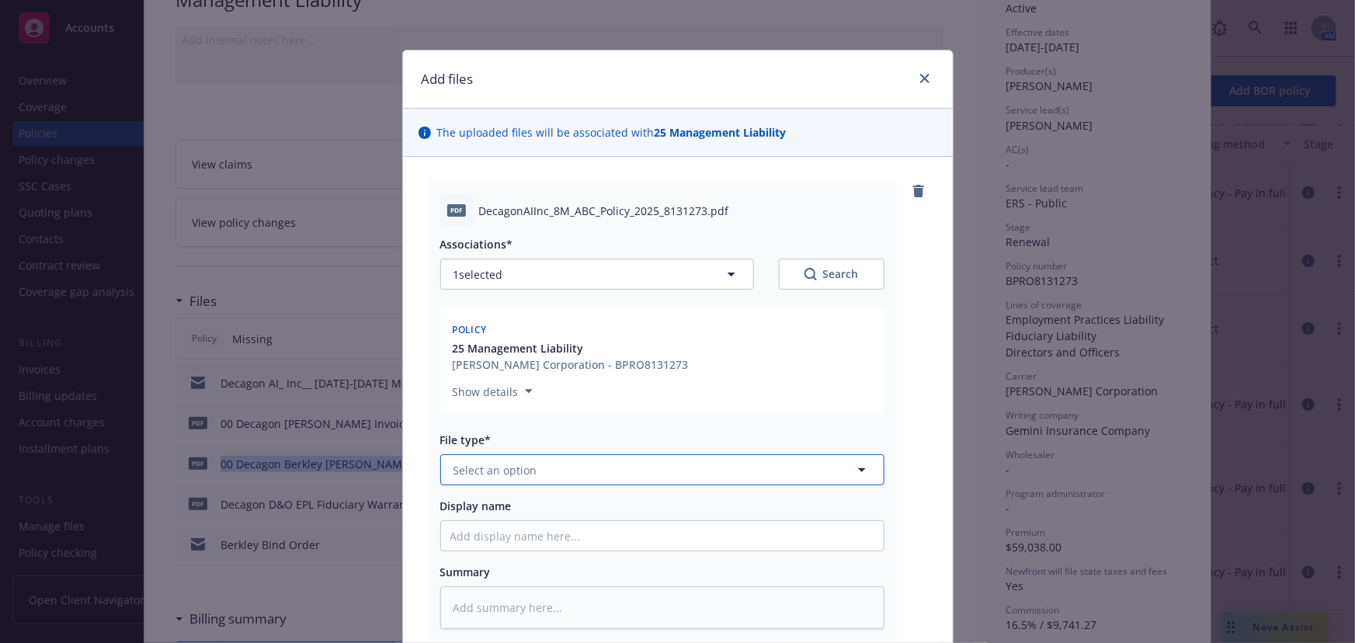
click at [572, 471] on button "Select an option" at bounding box center [662, 469] width 444 height 31
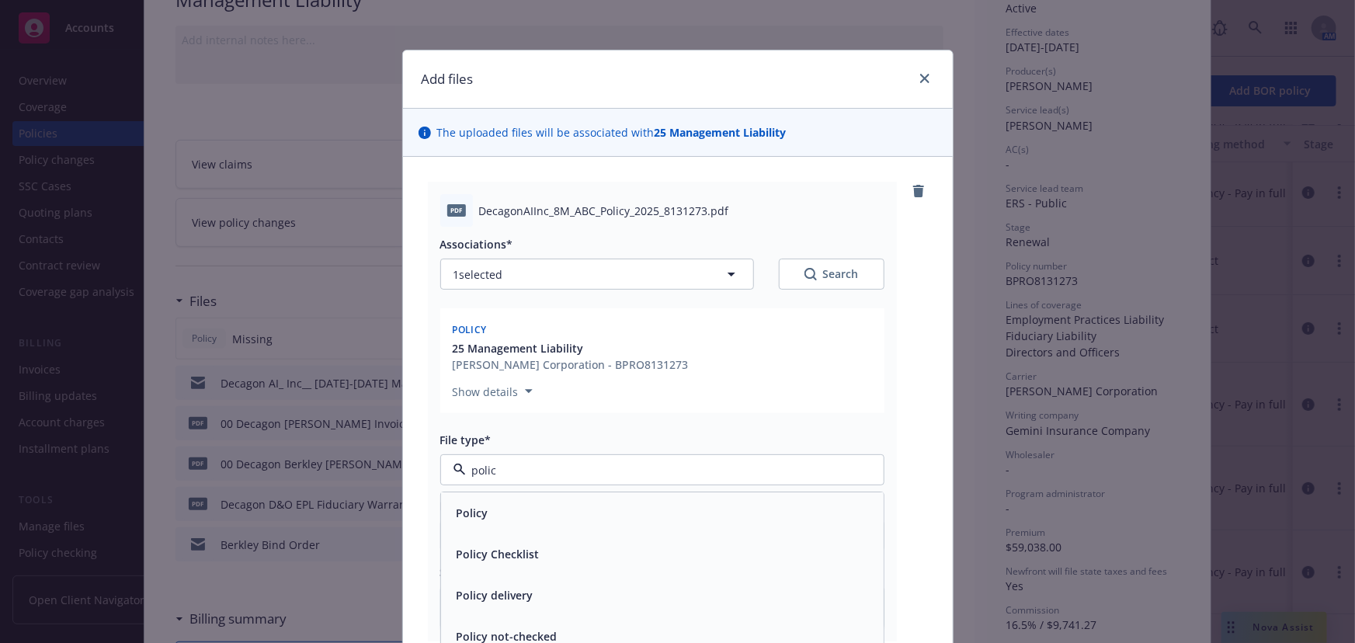
type input "policy"
click at [531, 524] on div "Policy" at bounding box center [662, 513] width 443 height 41
click at [540, 561] on div "Associations* 1 selected Search Policy 25 Management Liability W.R. Berkley Cor…" at bounding box center [662, 428] width 444 height 402
click at [545, 543] on input "Display name" at bounding box center [662, 536] width 443 height 30
paste input "00 Decagon Berkley ML Binder 2025-26"
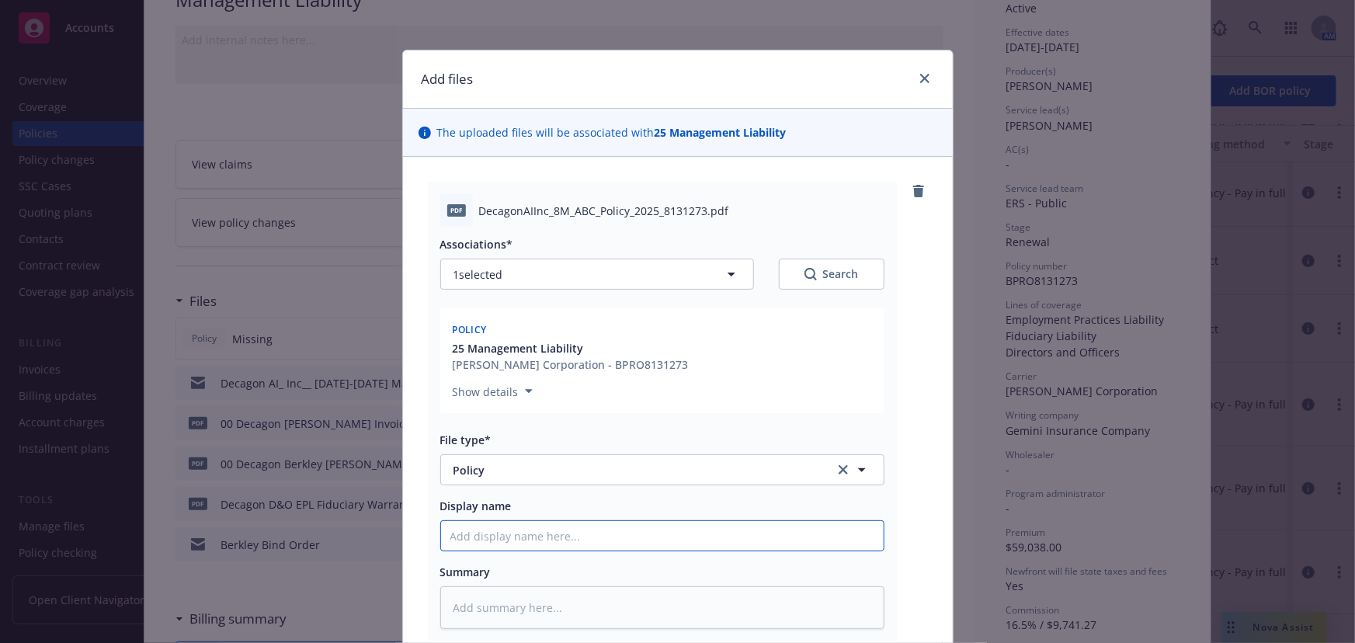
type textarea "x"
type input "00 Decagon Berkley ML Binder 2025-26"
click at [578, 539] on input "00 Decagon Berkley ML Binder 2025-26" at bounding box center [662, 536] width 443 height 30
type textarea "x"
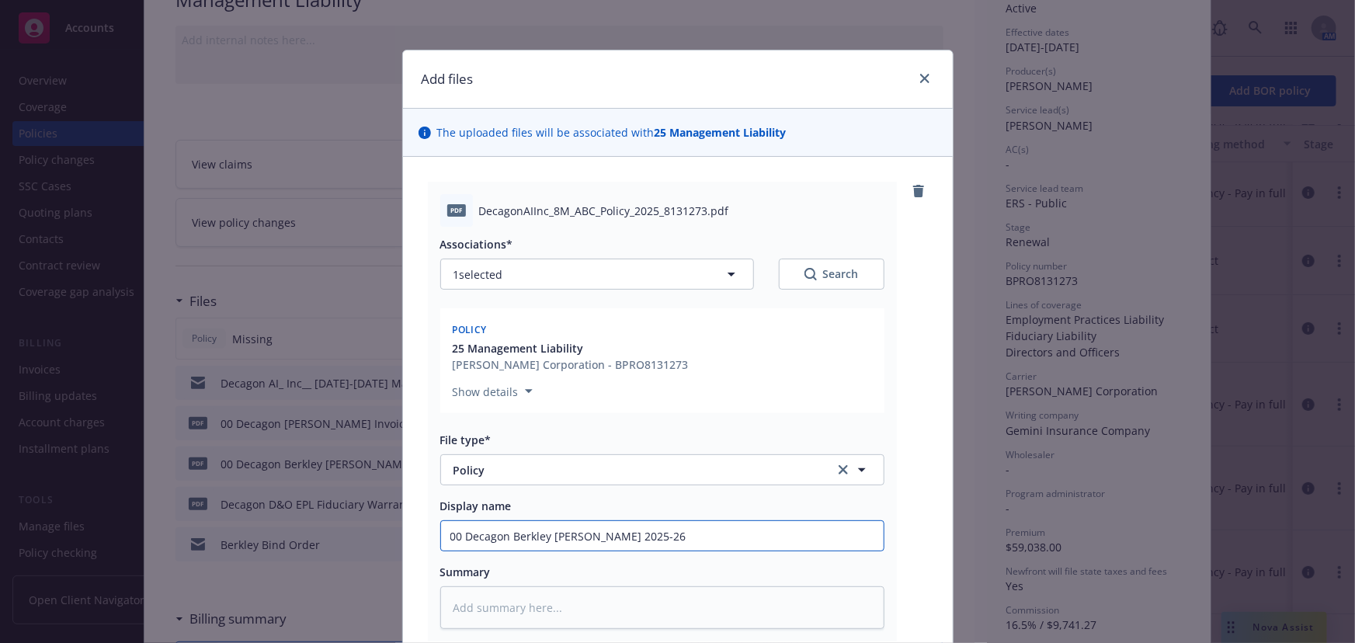
type input "00 Decagon Berkley ML P2025-26"
type textarea "x"
type input "00 Decagon Berkley ML Po2025-26"
type textarea "x"
type input "00 Decagon Berkley ML Pol2025-26"
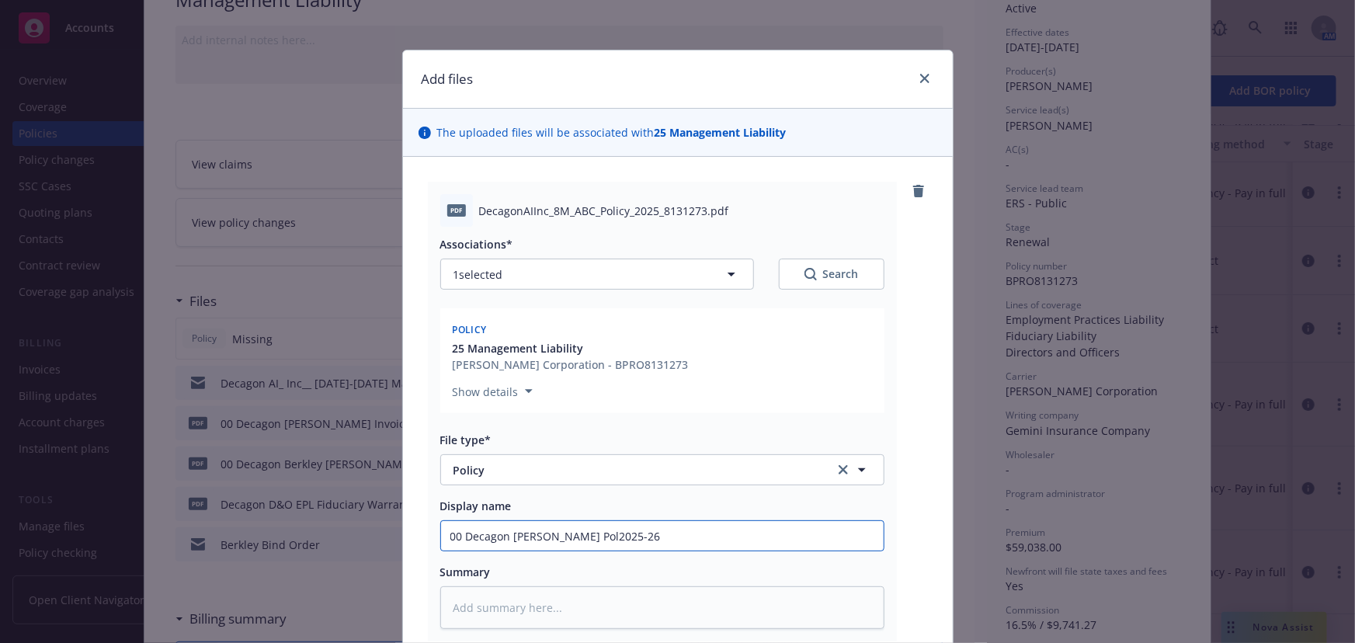
type textarea "x"
type input "00 Decagon Berkley ML Poli2025-26"
type textarea "x"
type input "00 Decagon Berkley ML Policy2025-26"
type textarea "x"
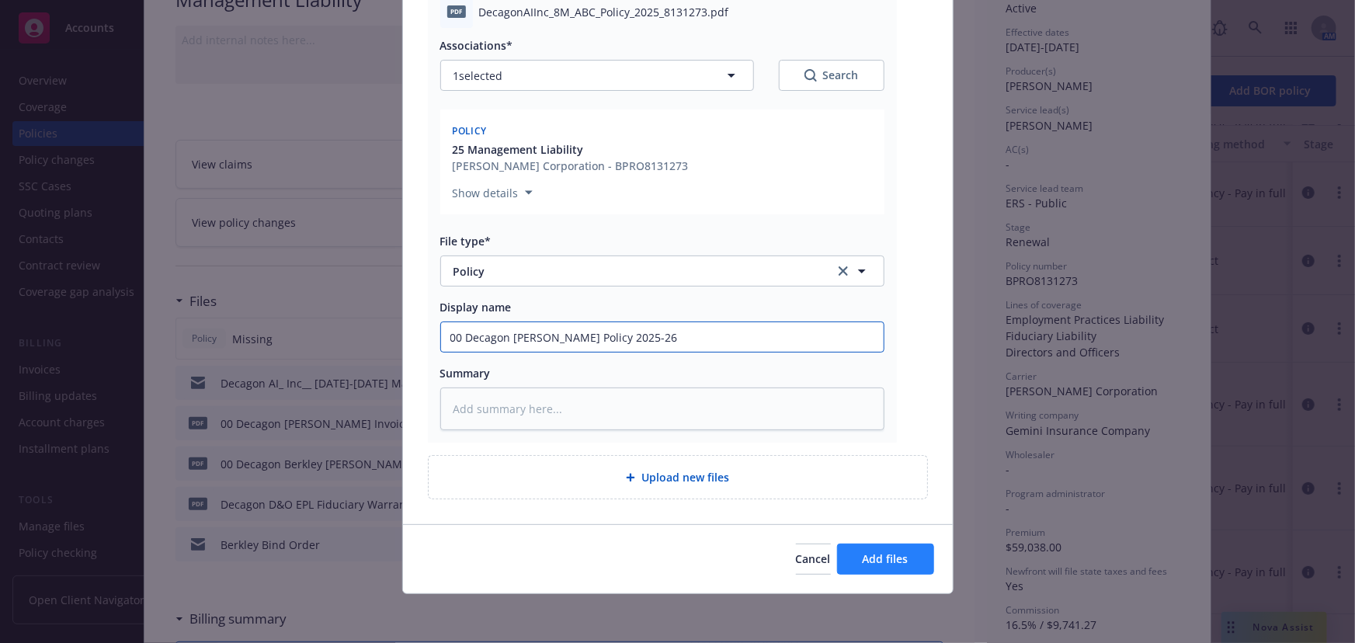
type input "00 Decagon Berkley ML Policy 2025-26"
click at [893, 553] on span "Add files" at bounding box center [886, 558] width 46 height 15
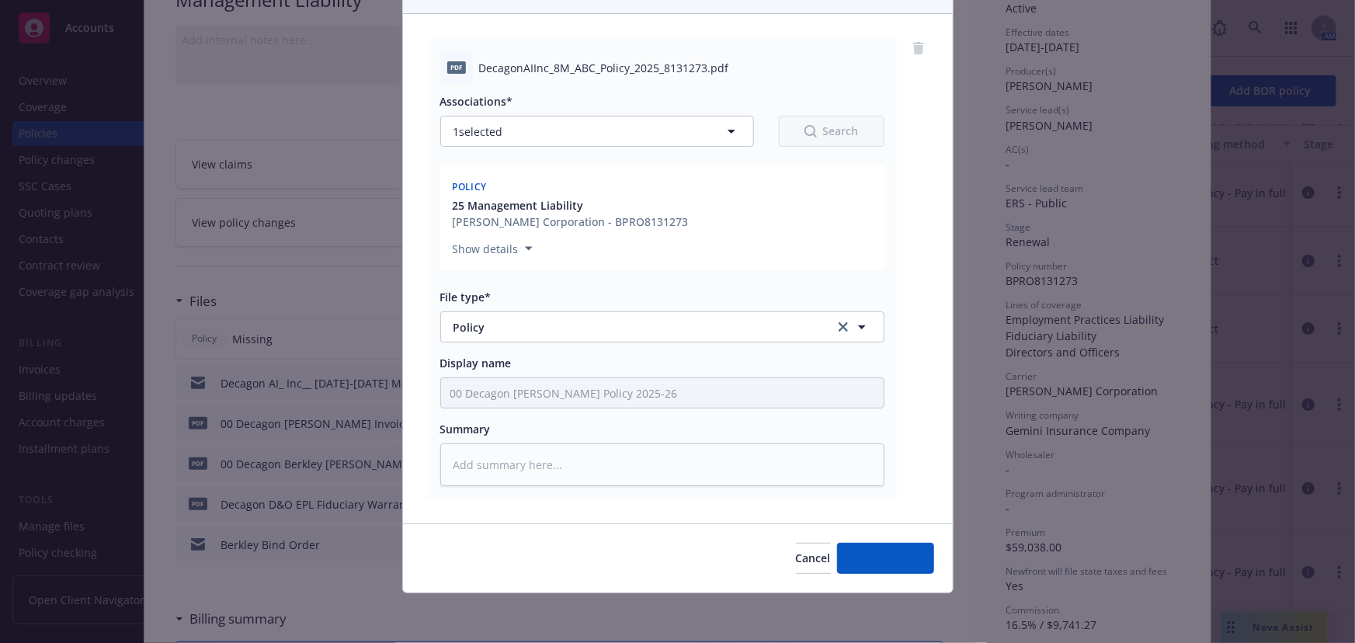
scroll to position [142, 0]
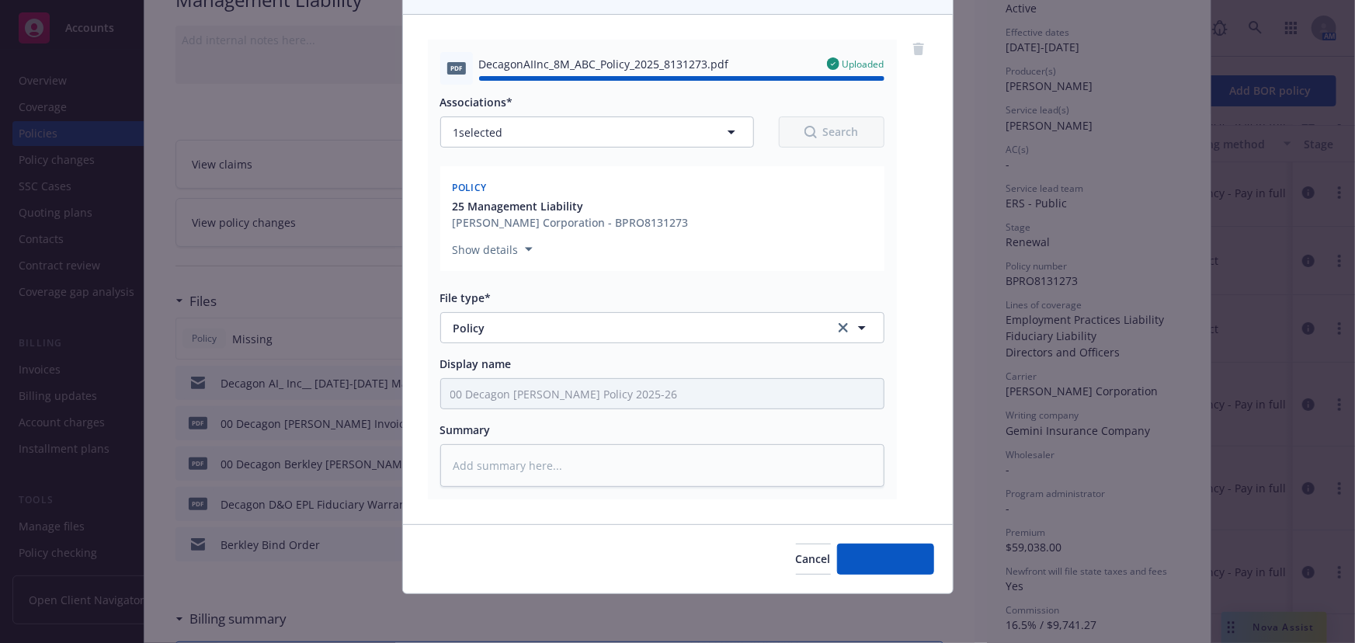
type textarea "x"
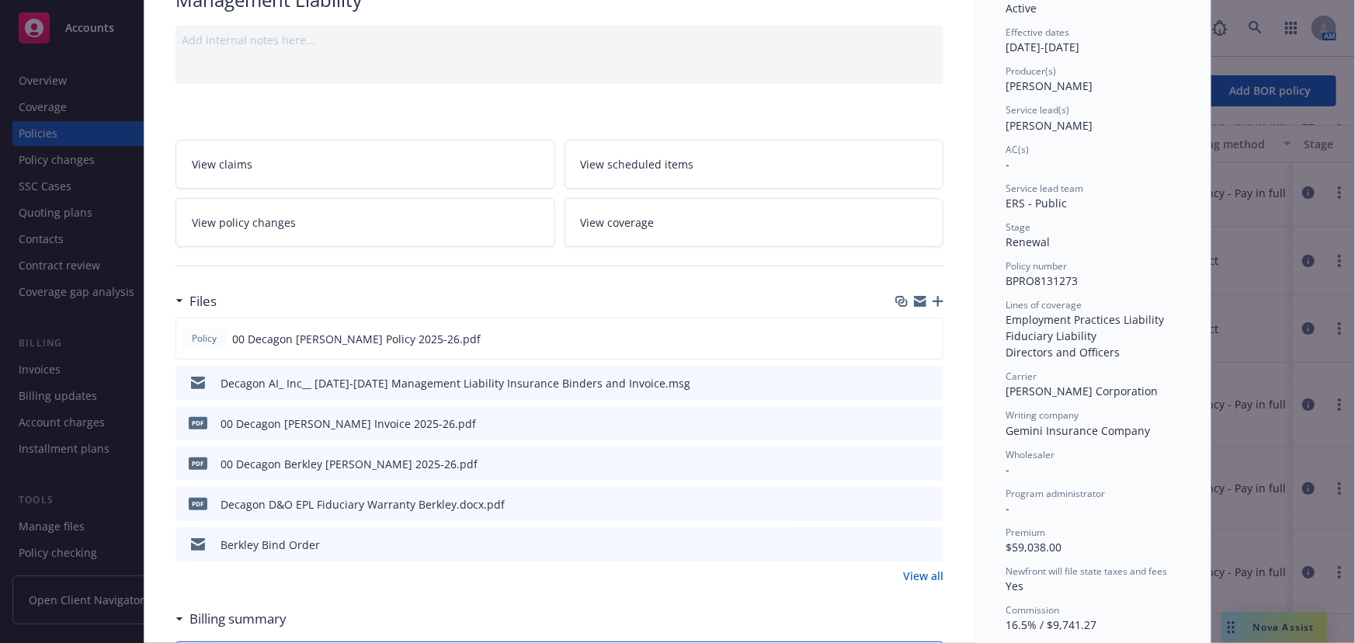
click at [282, 294] on div "Files" at bounding box center [559, 301] width 768 height 33
click at [898, 336] on icon "download file" at bounding box center [903, 336] width 10 height 9
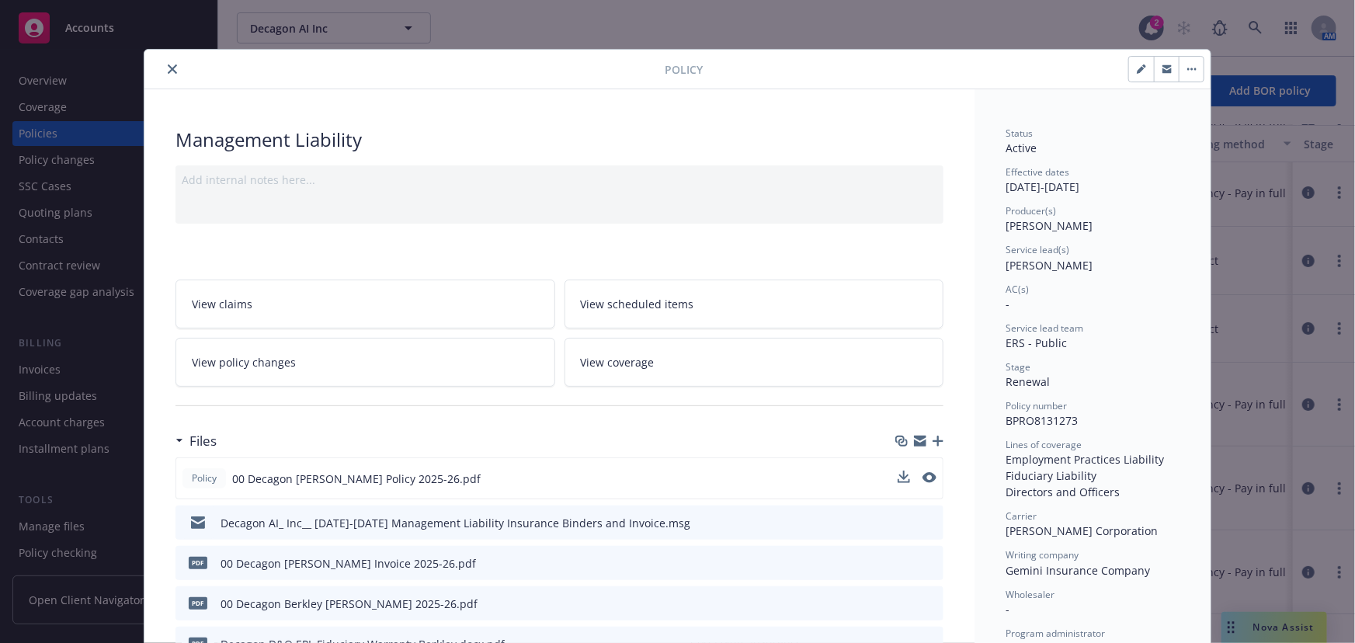
scroll to position [0, 0]
click at [172, 73] on button "close" at bounding box center [172, 70] width 19 height 19
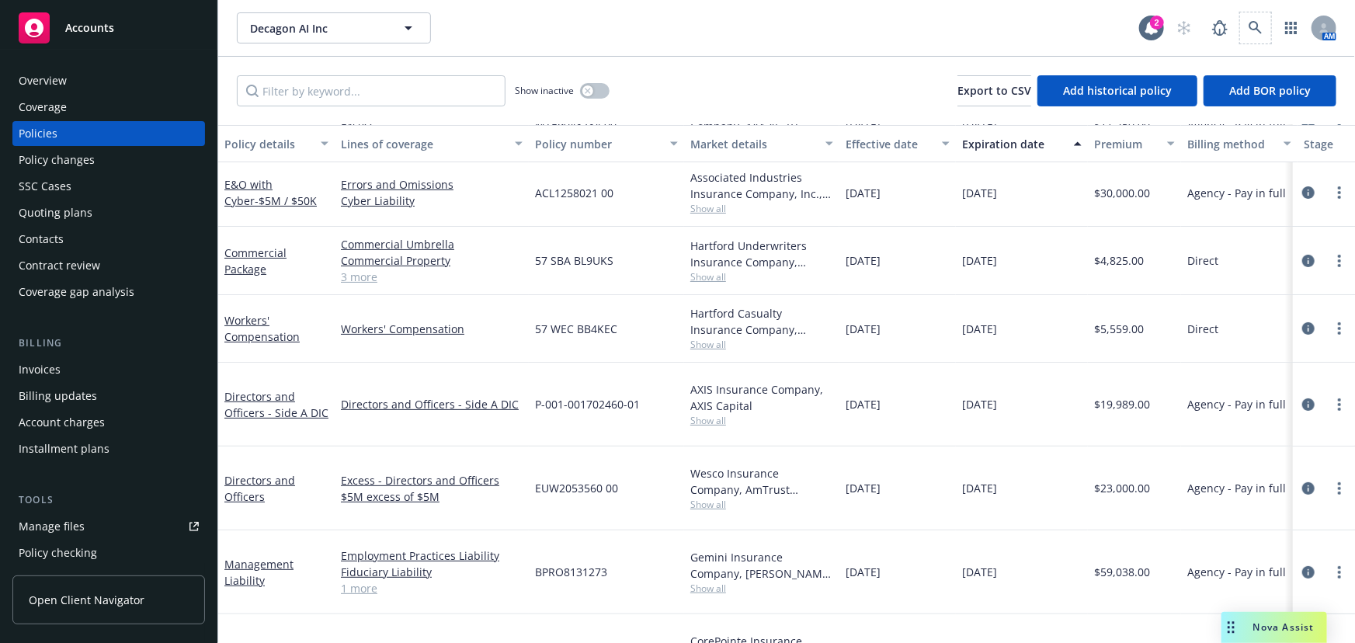
click at [1241, 17] on span at bounding box center [1255, 27] width 31 height 31
click at [1252, 26] on icon at bounding box center [1256, 28] width 14 height 14
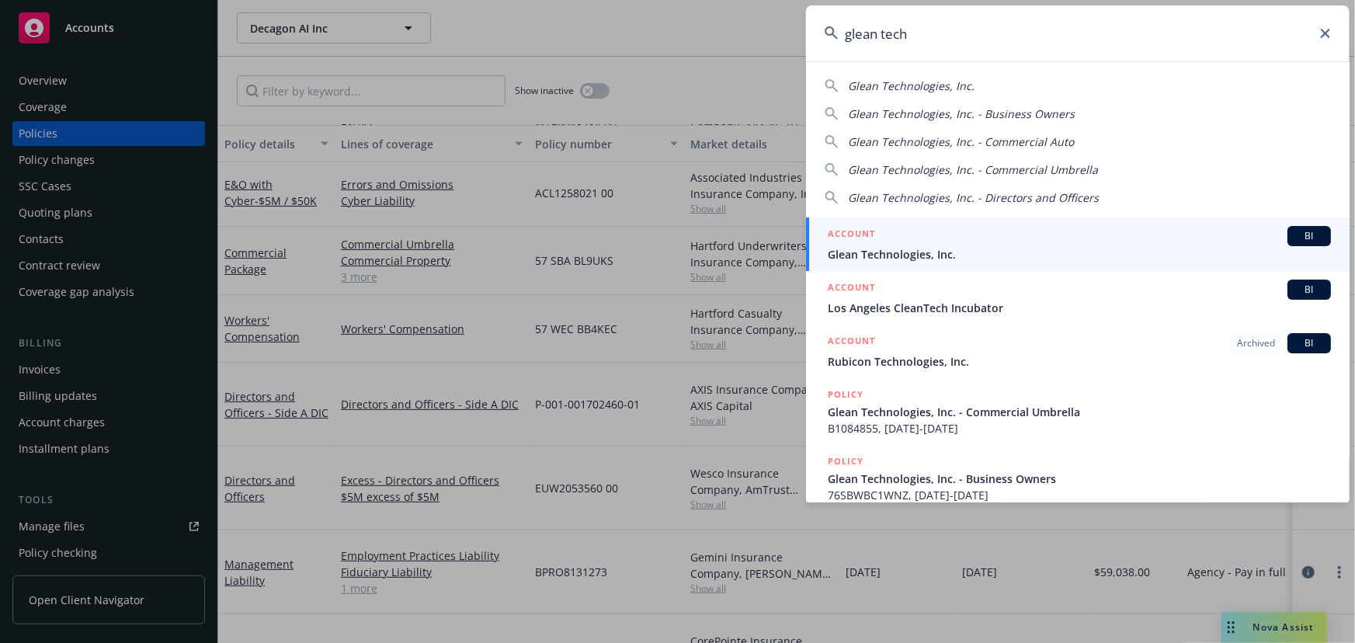
type input "glean tech"
click at [1039, 248] on span "Glean Technologies, Inc." at bounding box center [1079, 254] width 503 height 16
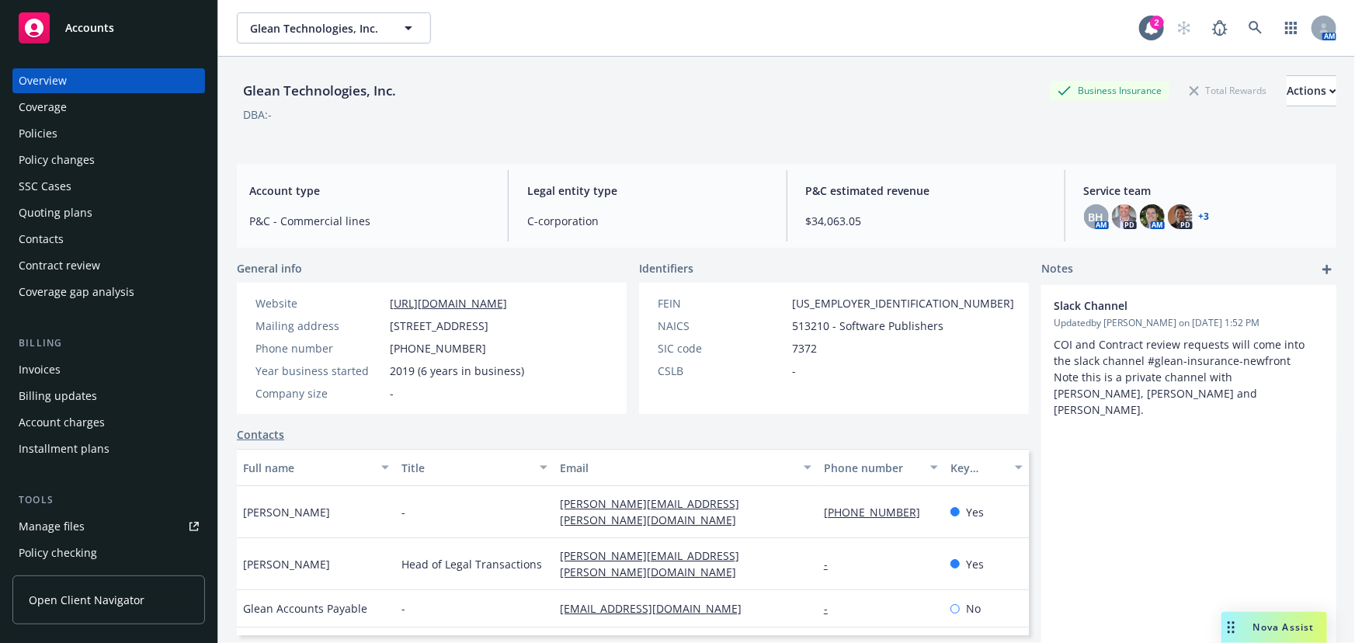
click at [128, 130] on div "Policies" at bounding box center [109, 133] width 180 height 25
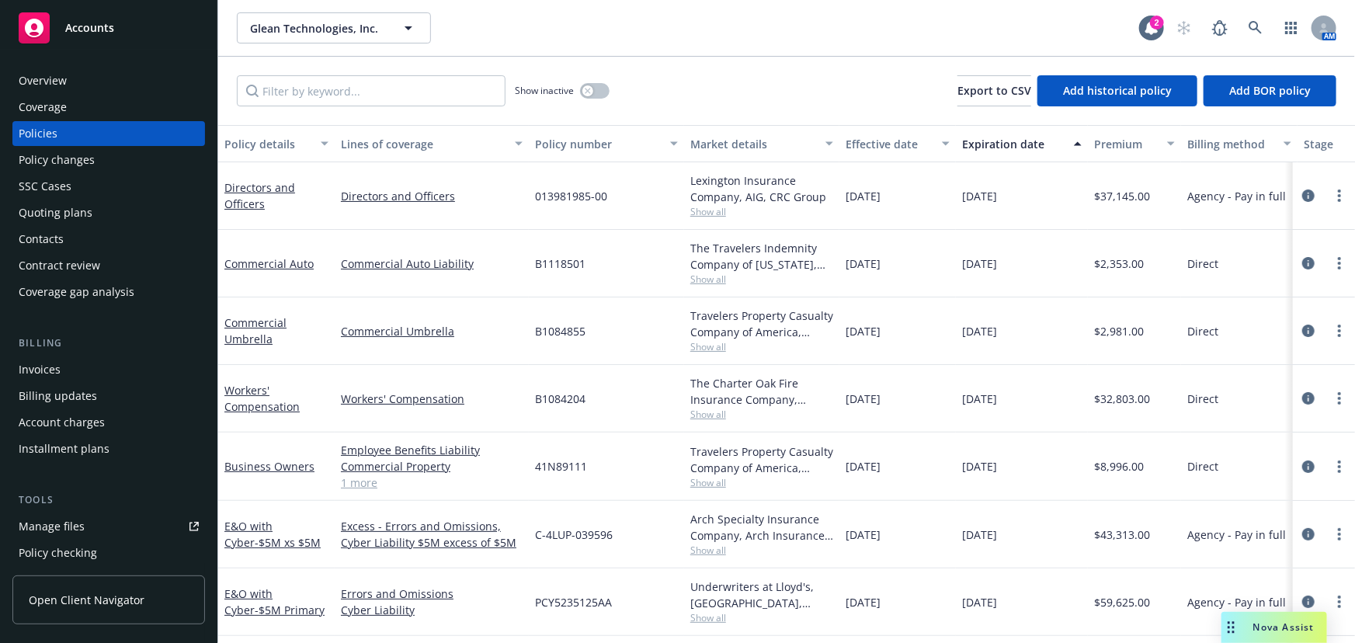
click at [94, 219] on div "Quoting plans" at bounding box center [109, 212] width 180 height 25
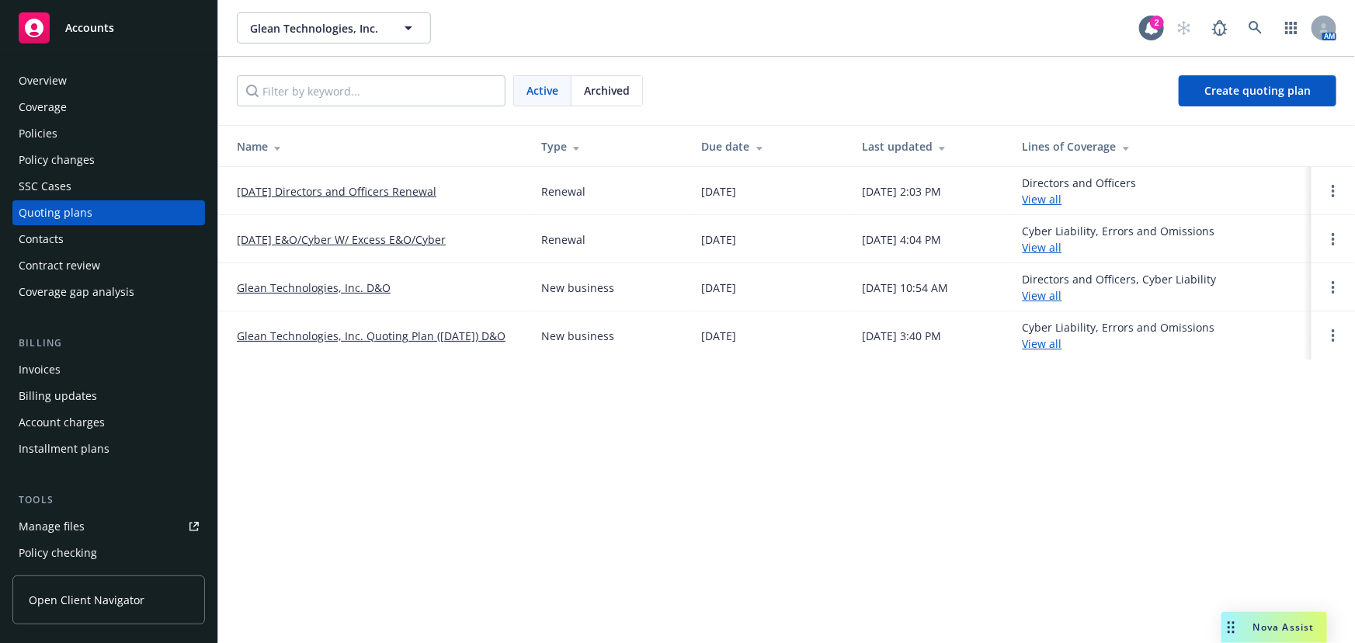
click at [401, 188] on link "[DATE] Directors and Officers Renewal" at bounding box center [337, 191] width 200 height 16
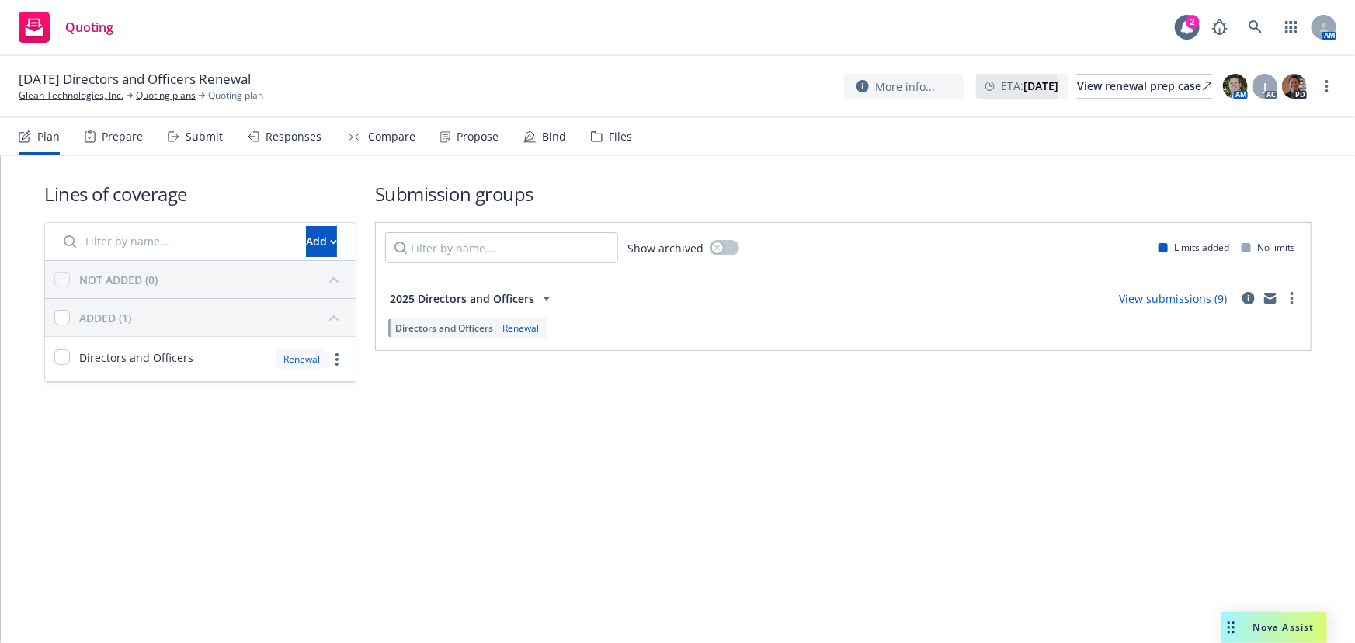
click at [203, 142] on div "Submit" at bounding box center [204, 136] width 37 height 12
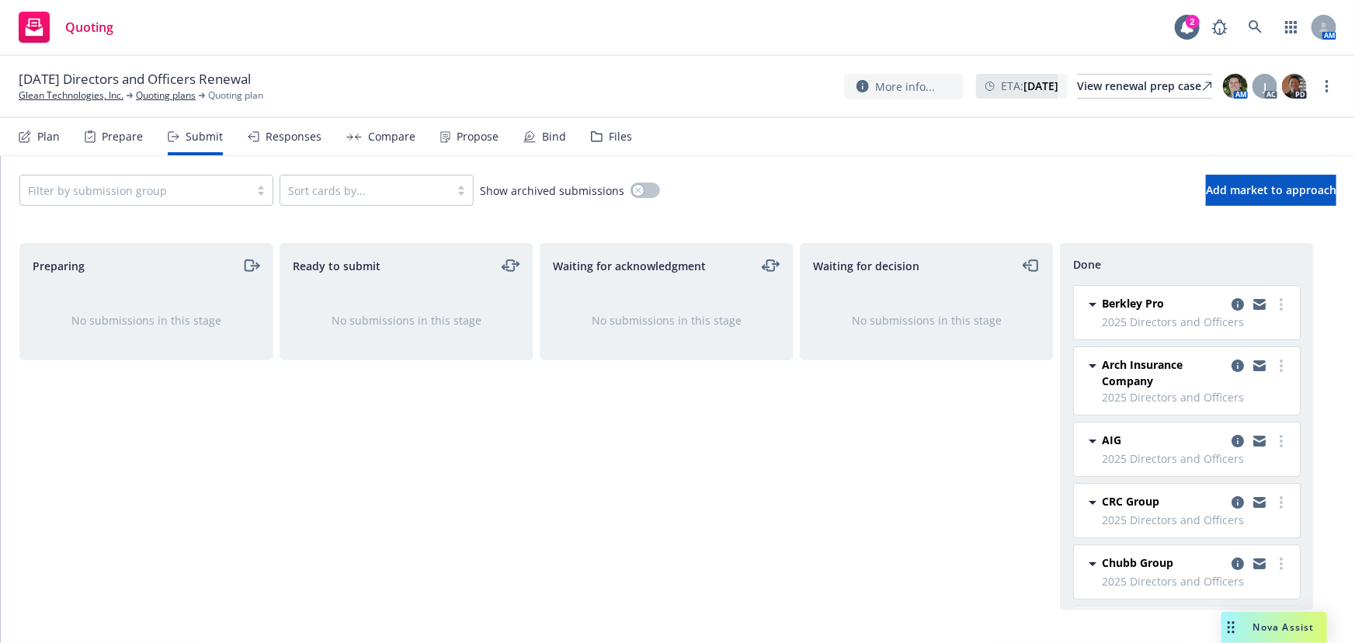
click at [305, 128] on div "Responses" at bounding box center [285, 136] width 74 height 37
